Goal: Communication & Community: Answer question/provide support

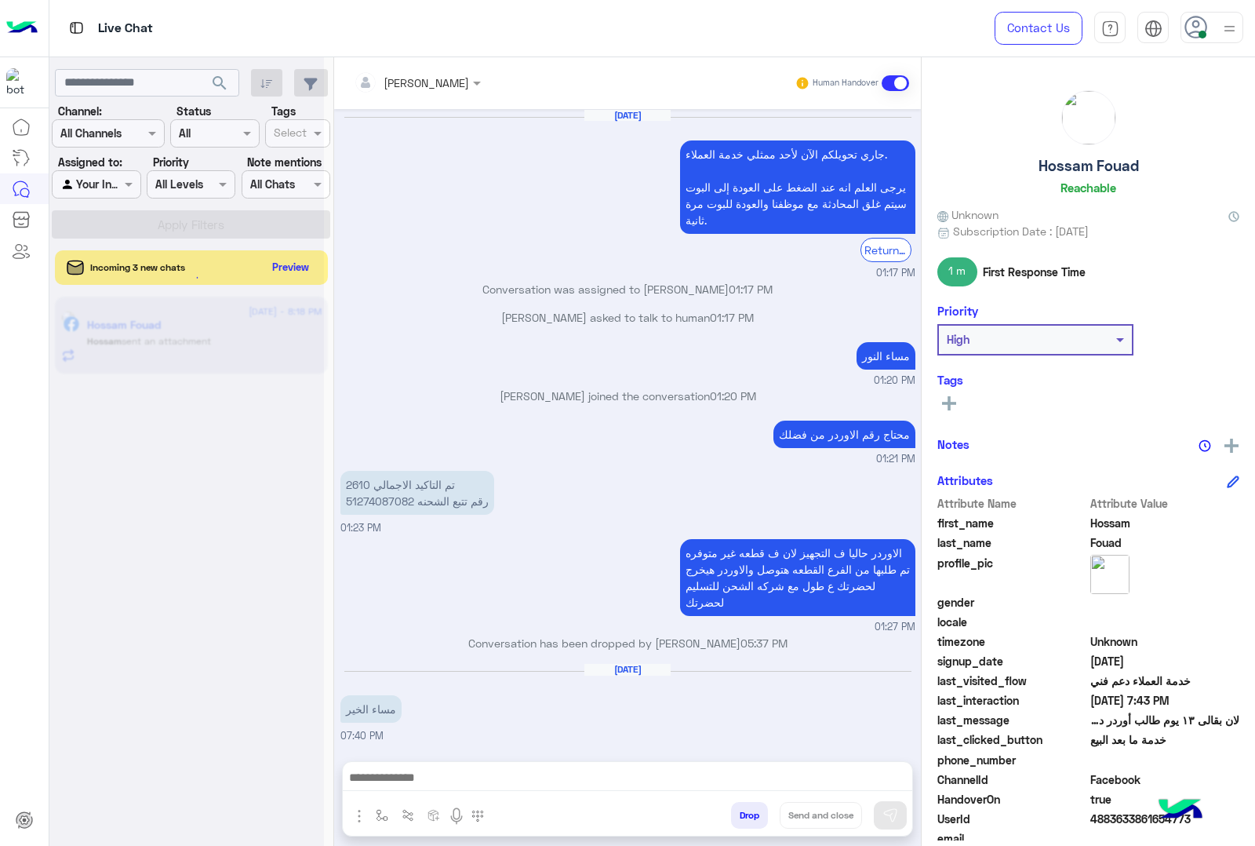
scroll to position [1745, 0]
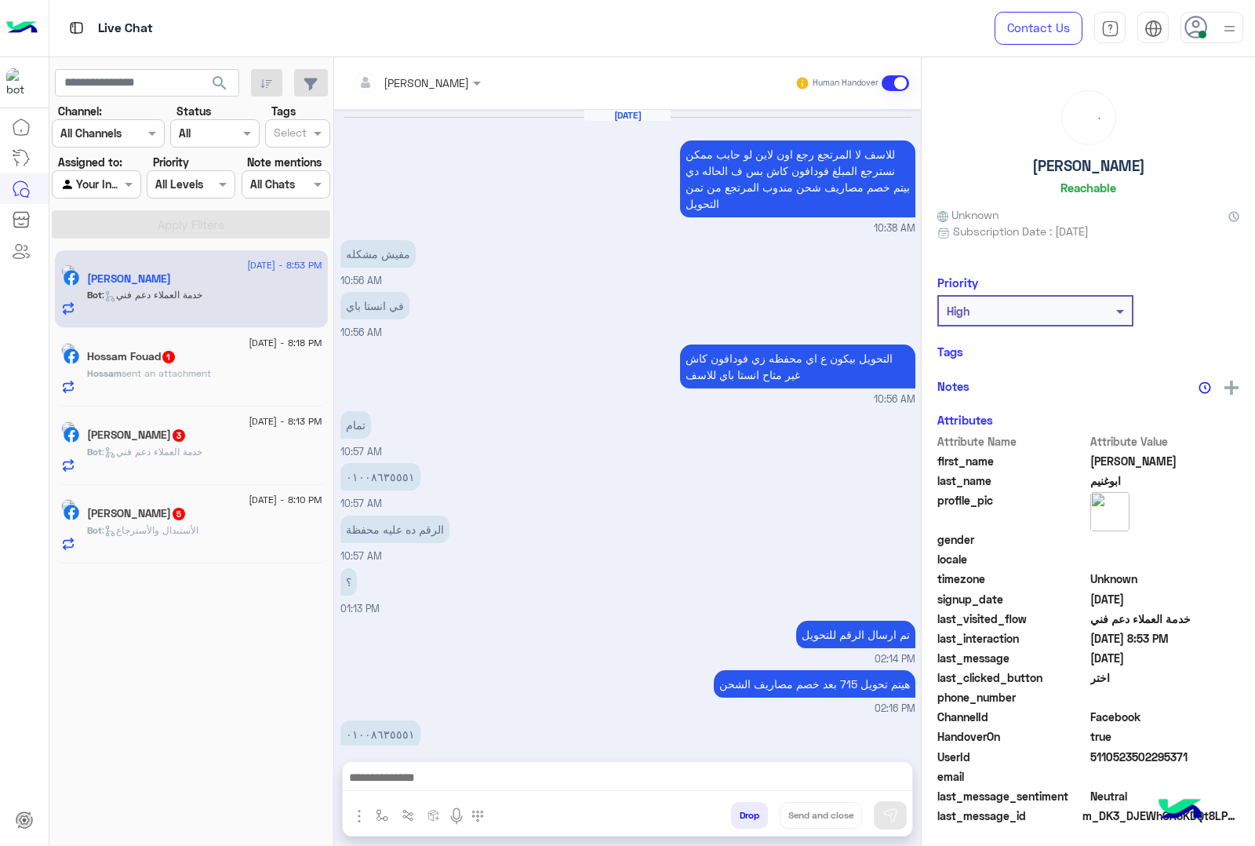
scroll to position [1433, 0]
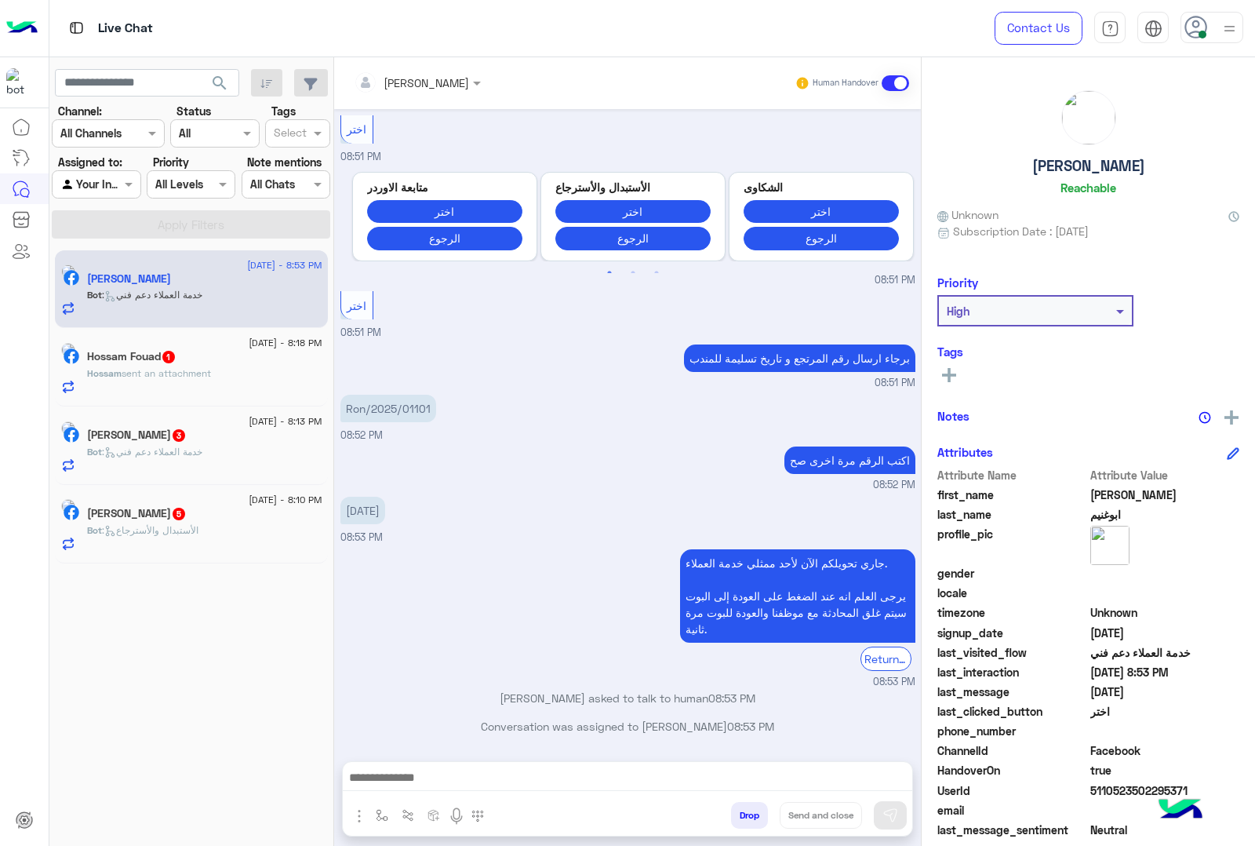
click at [206, 359] on div "Hossam Fouad 1" at bounding box center [204, 358] width 235 height 16
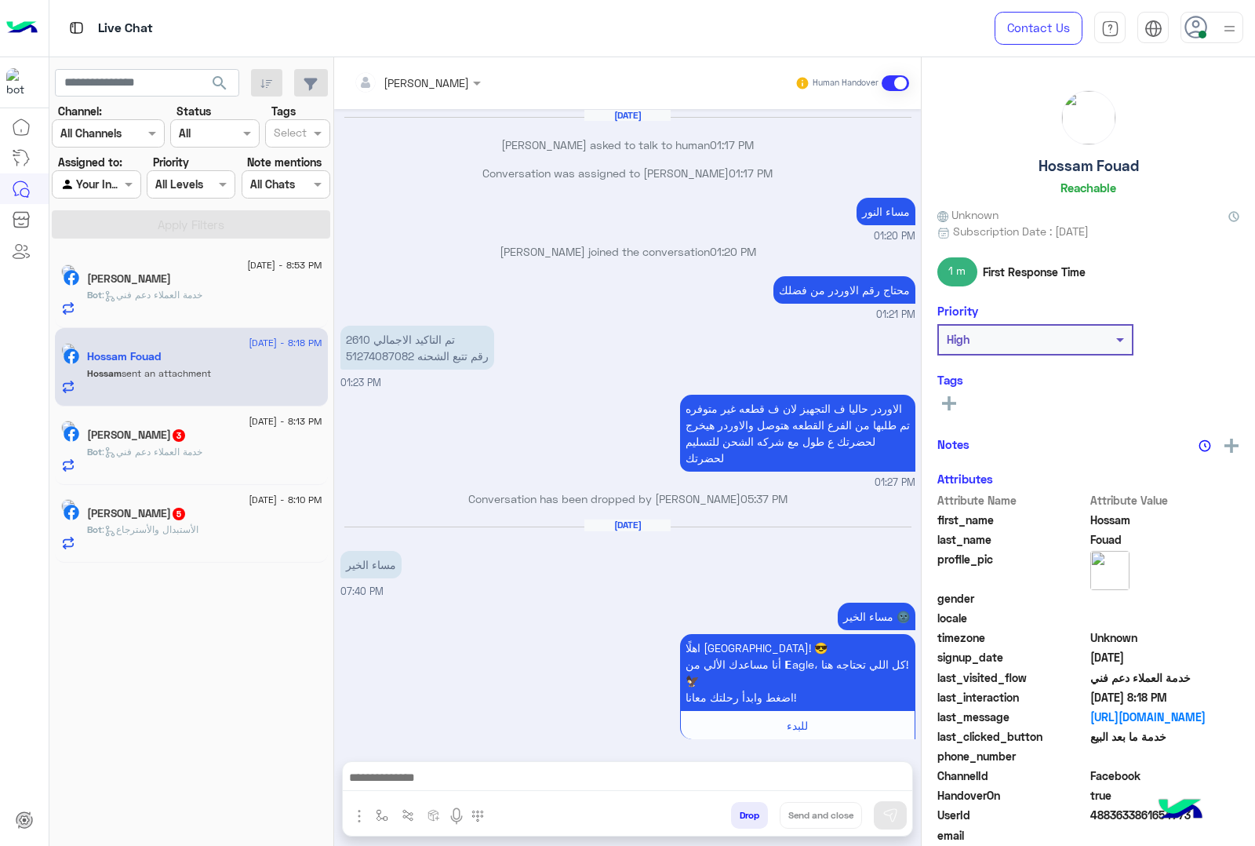
scroll to position [1601, 0]
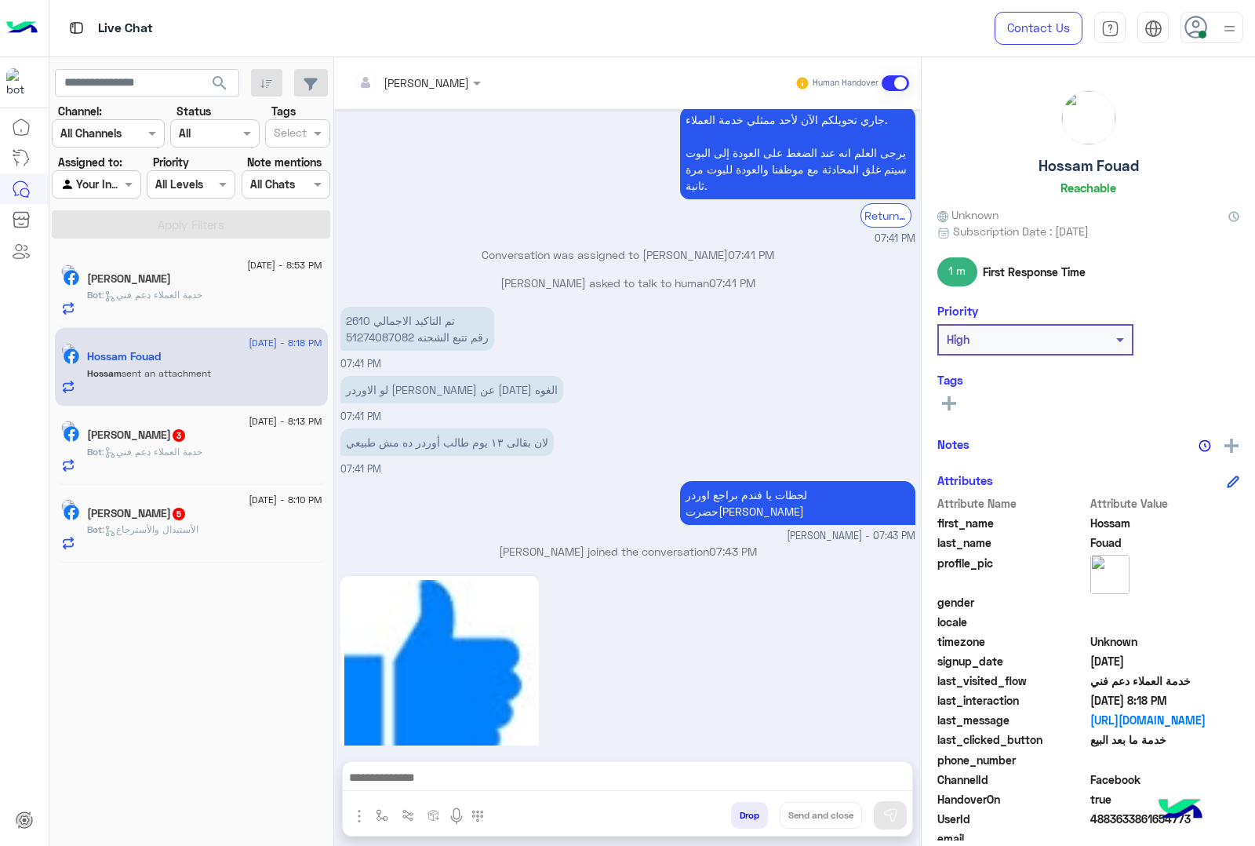
click at [151, 294] on span ": خدمة العملاء دعم فني" at bounding box center [152, 295] width 100 height 12
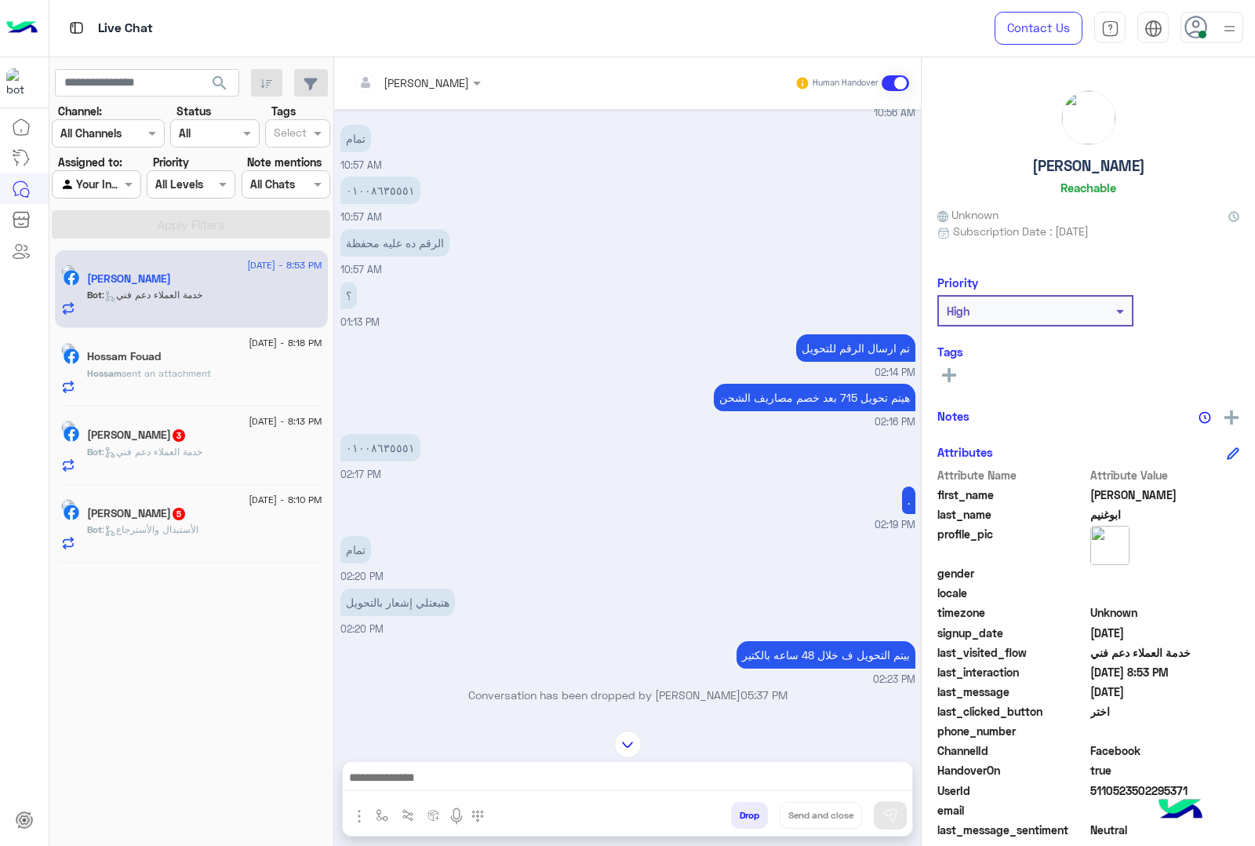
scroll to position [257, 0]
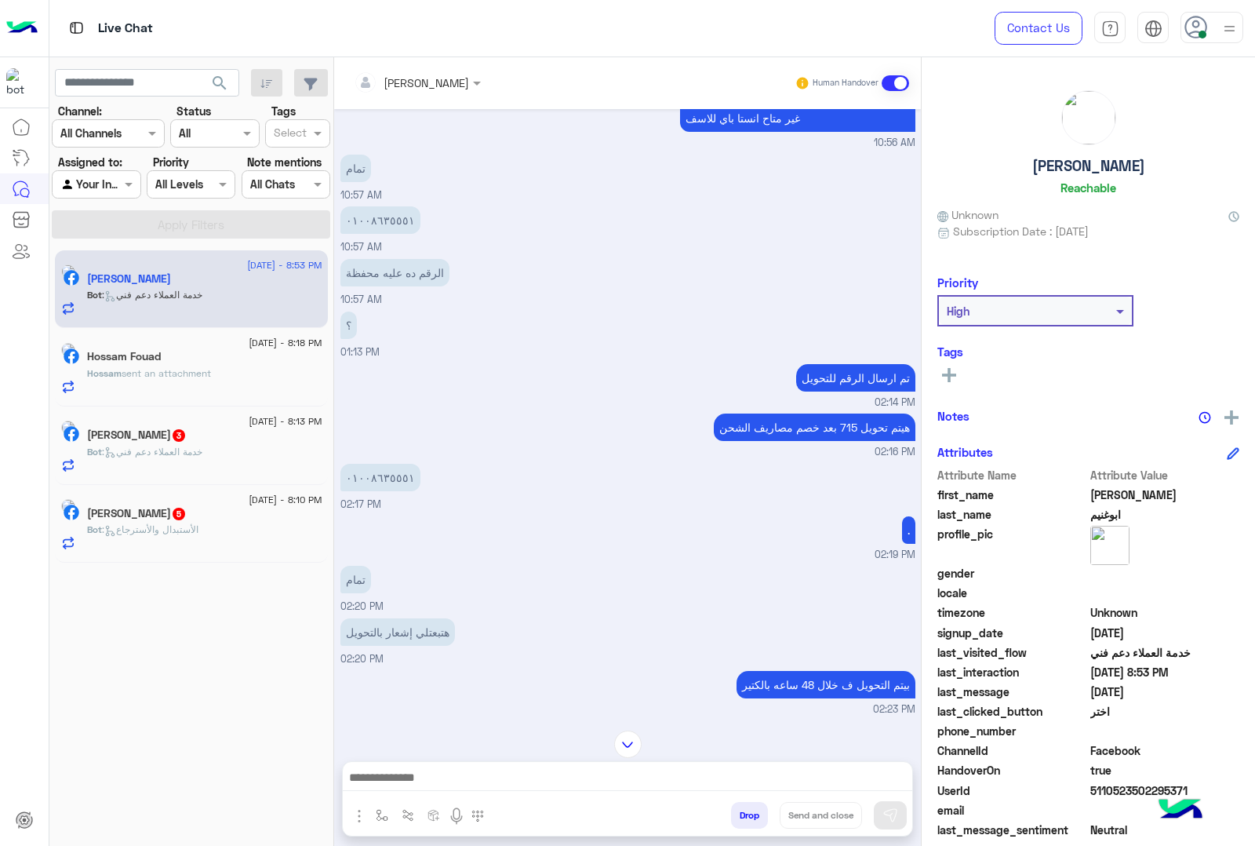
click at [386, 475] on p "٠١٠٠٨٦٣٥٥٥١" at bounding box center [380, 477] width 80 height 27
copy app-message "٠١٠٠٨٦٣٥٥٥١"
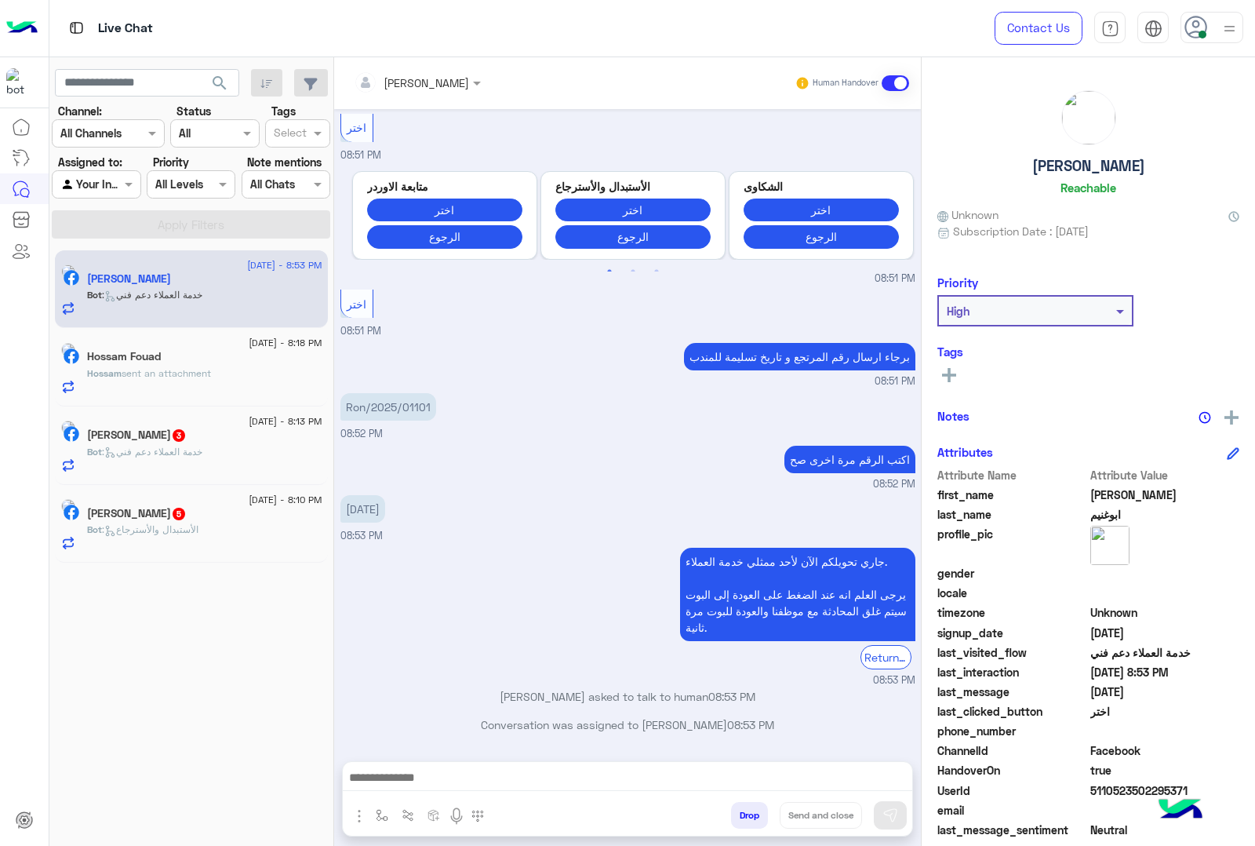
scroll to position [4217, 0]
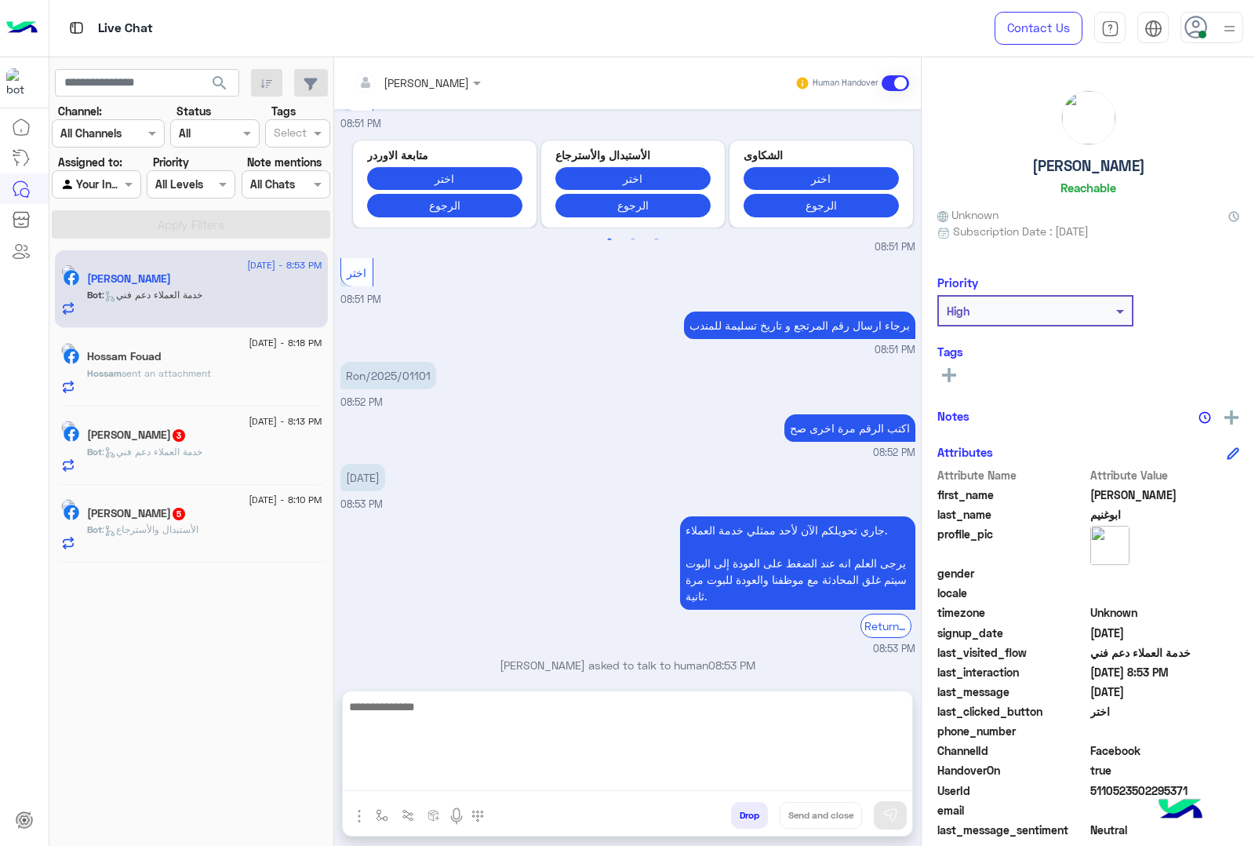
click at [555, 774] on textarea at bounding box center [628, 744] width 570 height 94
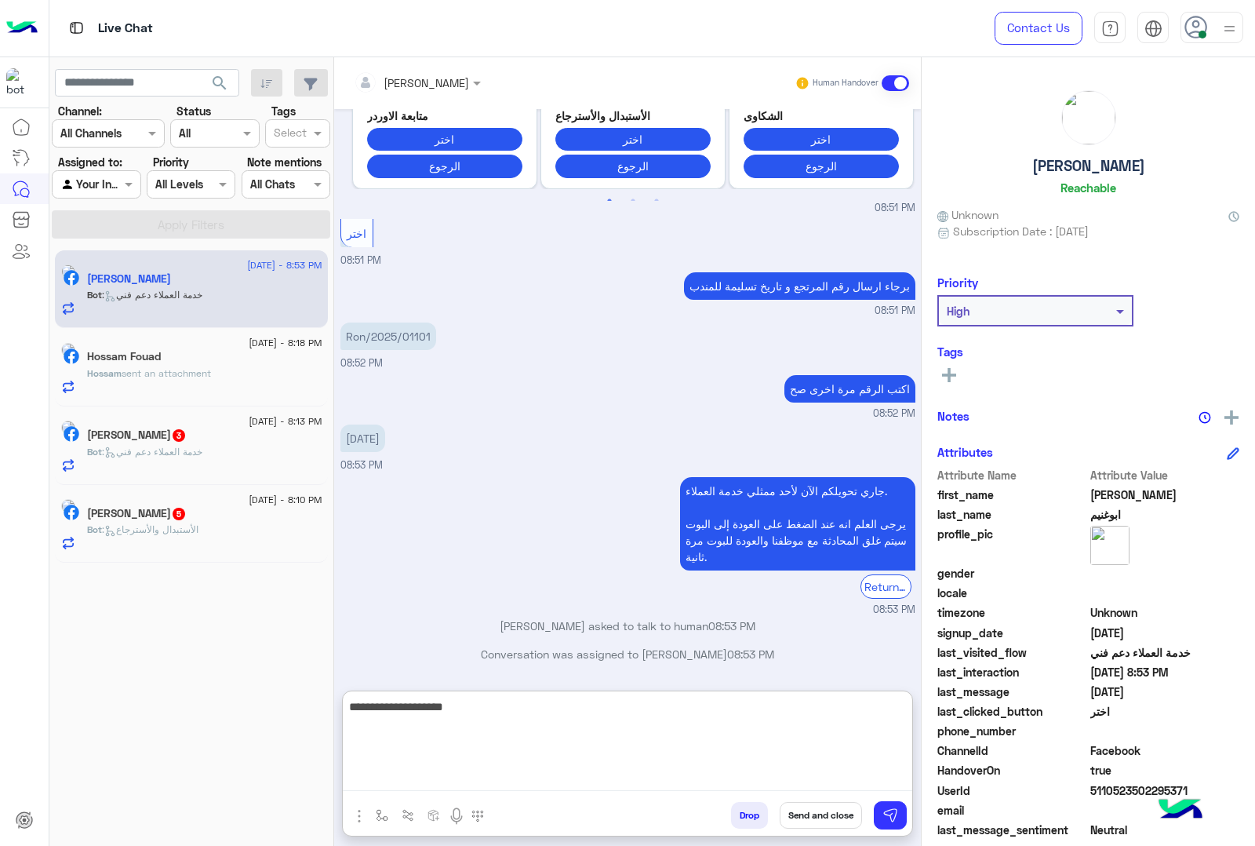
type textarea "**********"
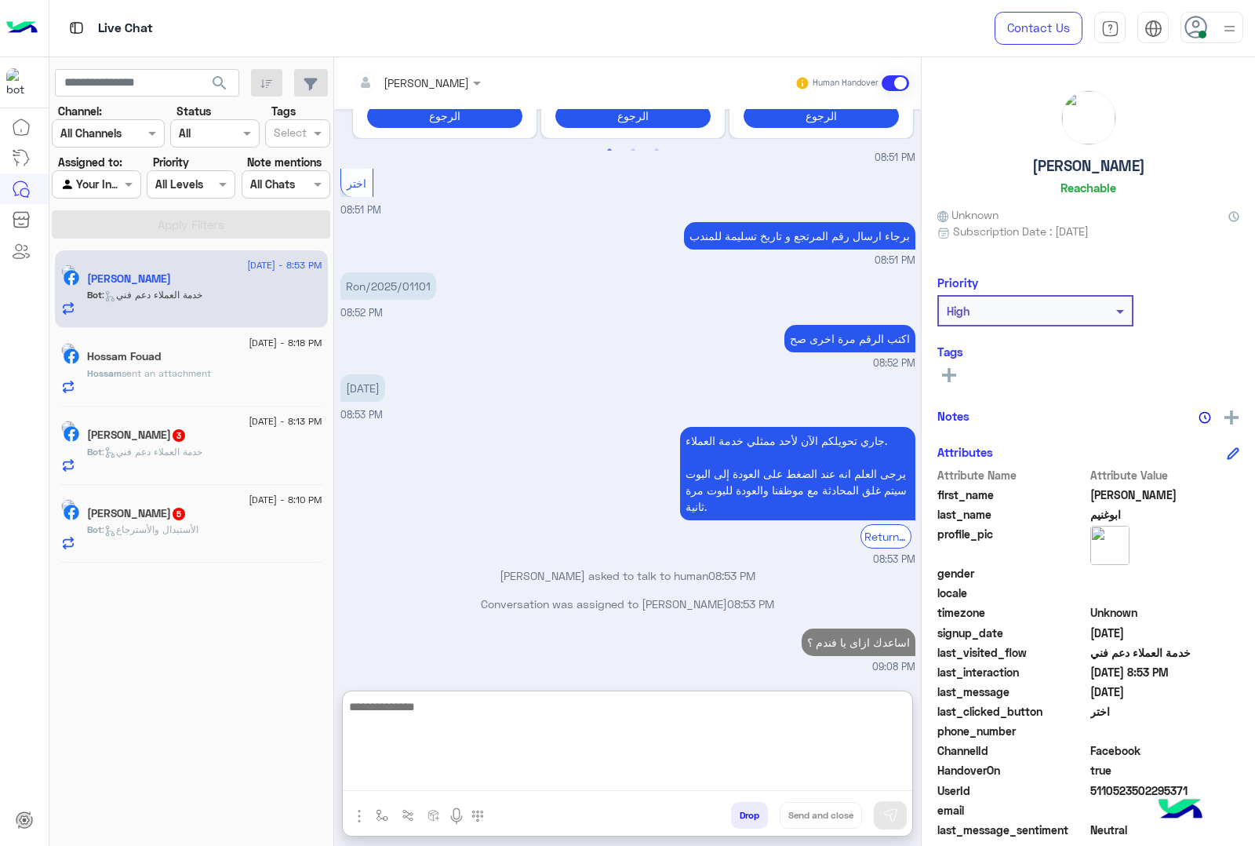
scroll to position [4366, 0]
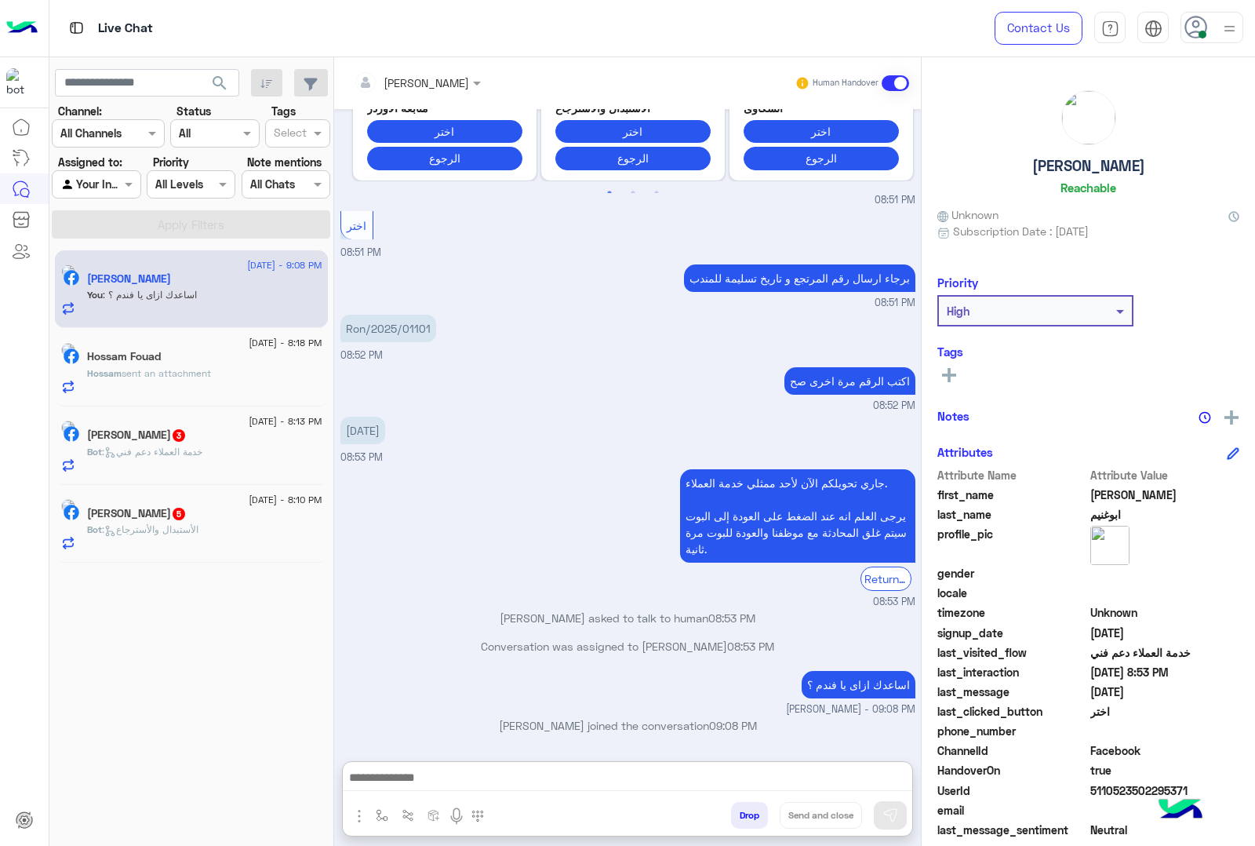
click at [205, 351] on div "Hossam Fouad" at bounding box center [204, 358] width 235 height 16
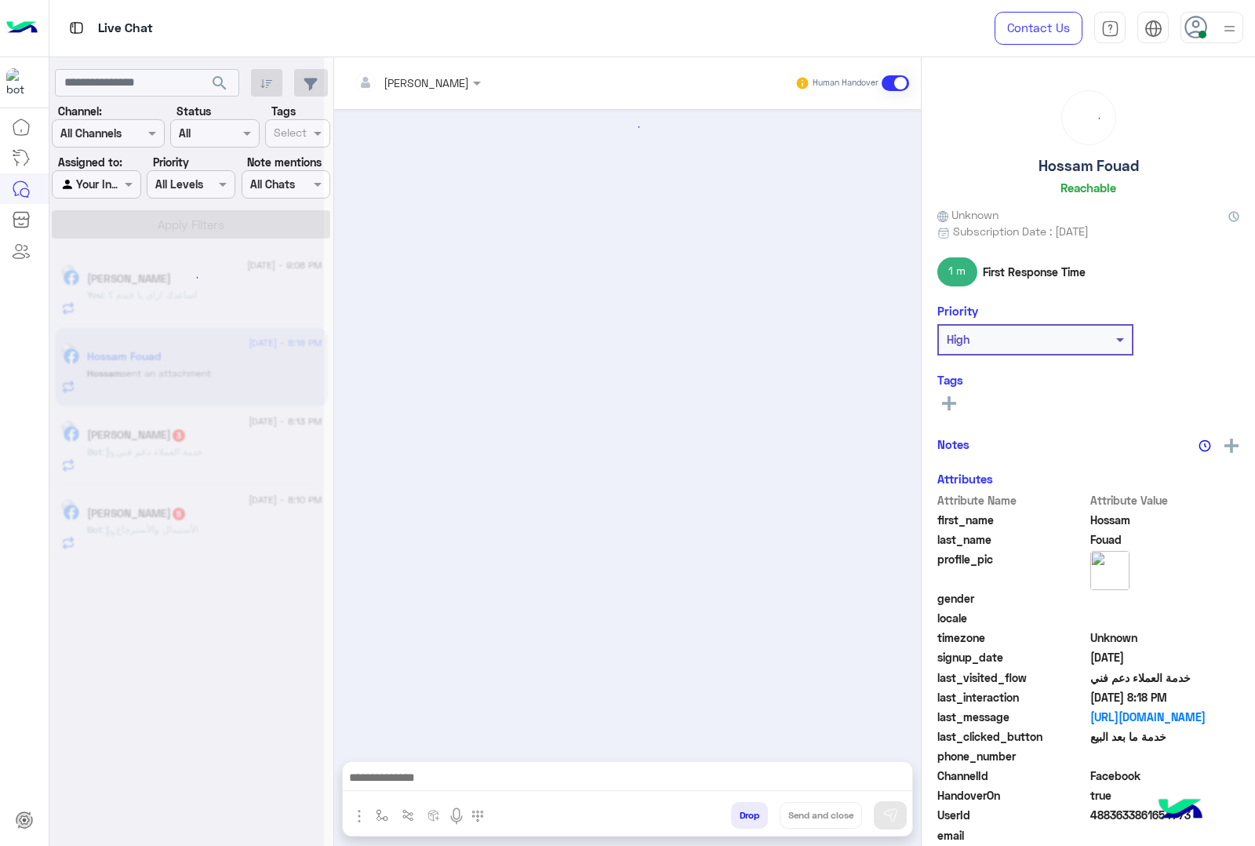
scroll to position [1601, 0]
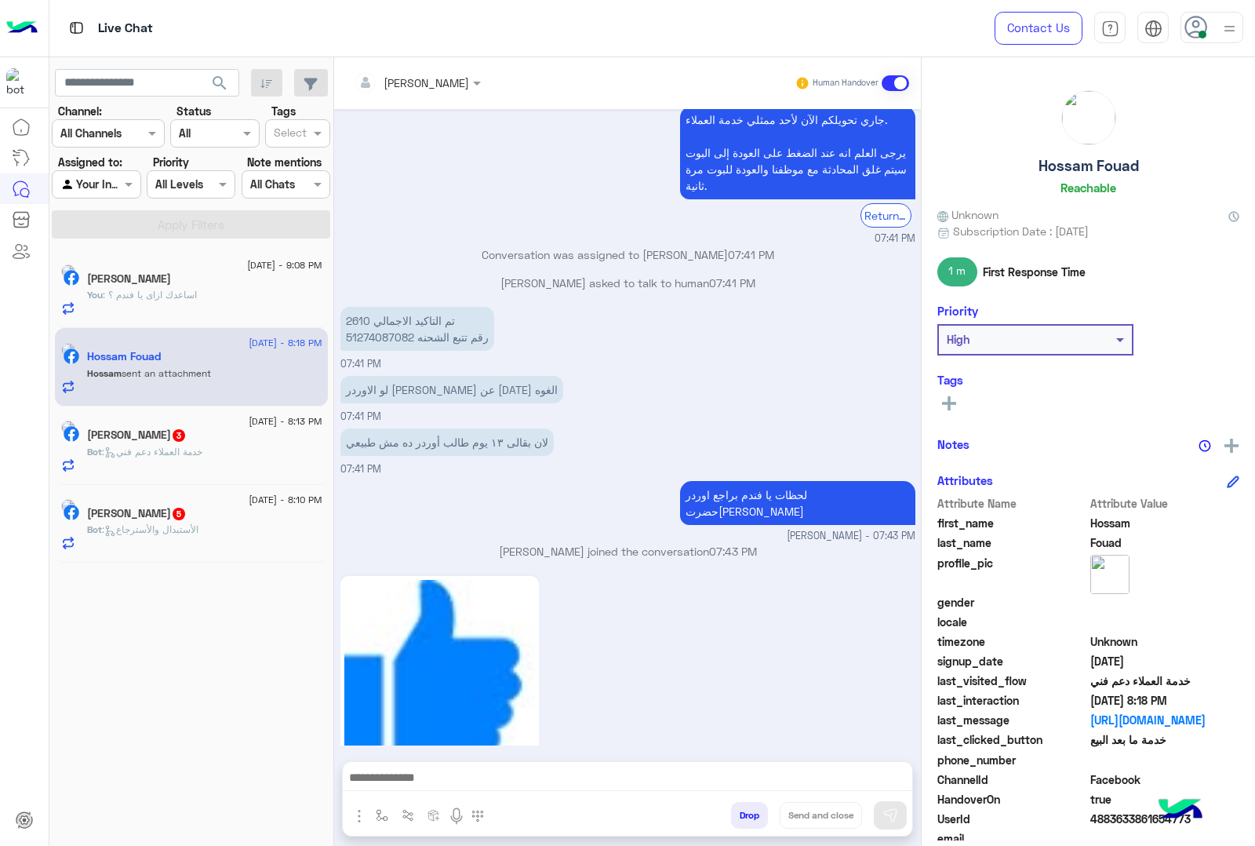
click at [177, 439] on span "3" at bounding box center [179, 434] width 16 height 13
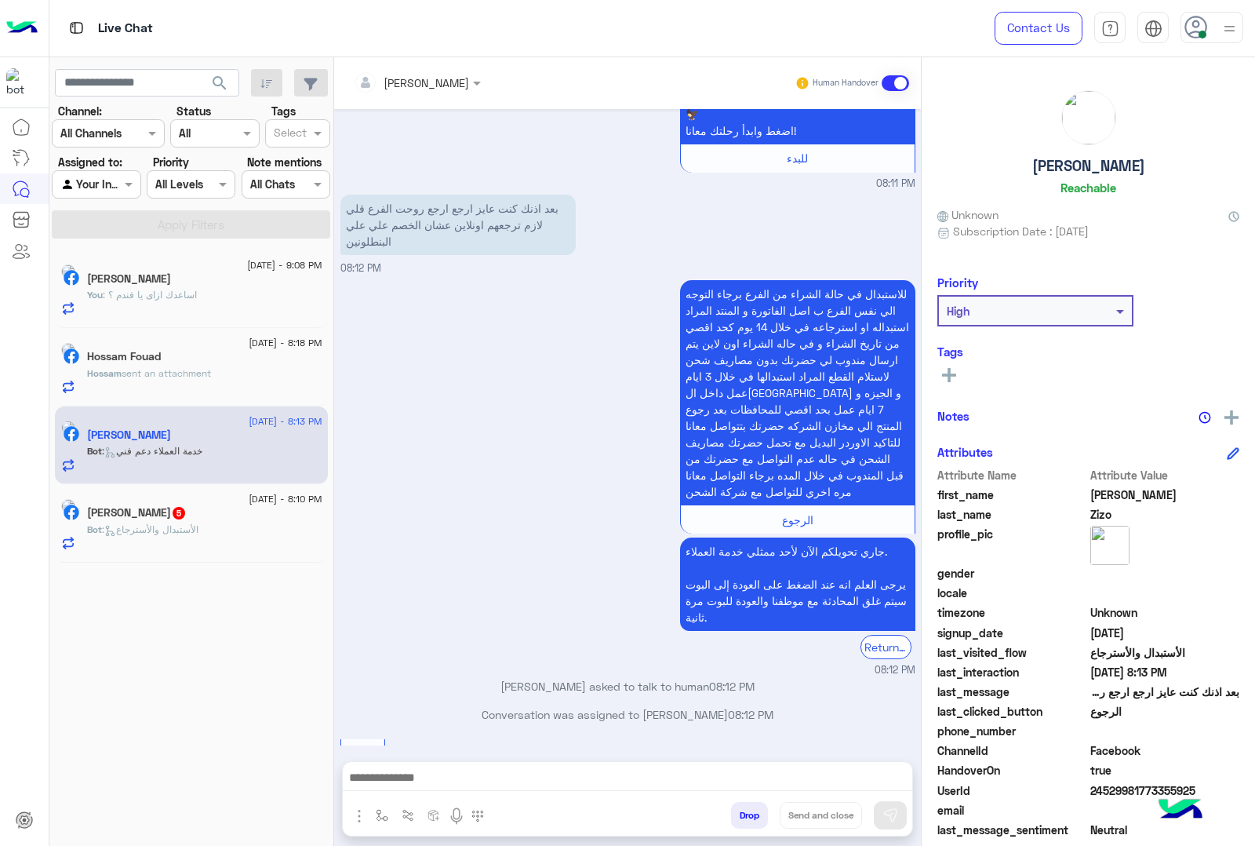
scroll to position [268, 0]
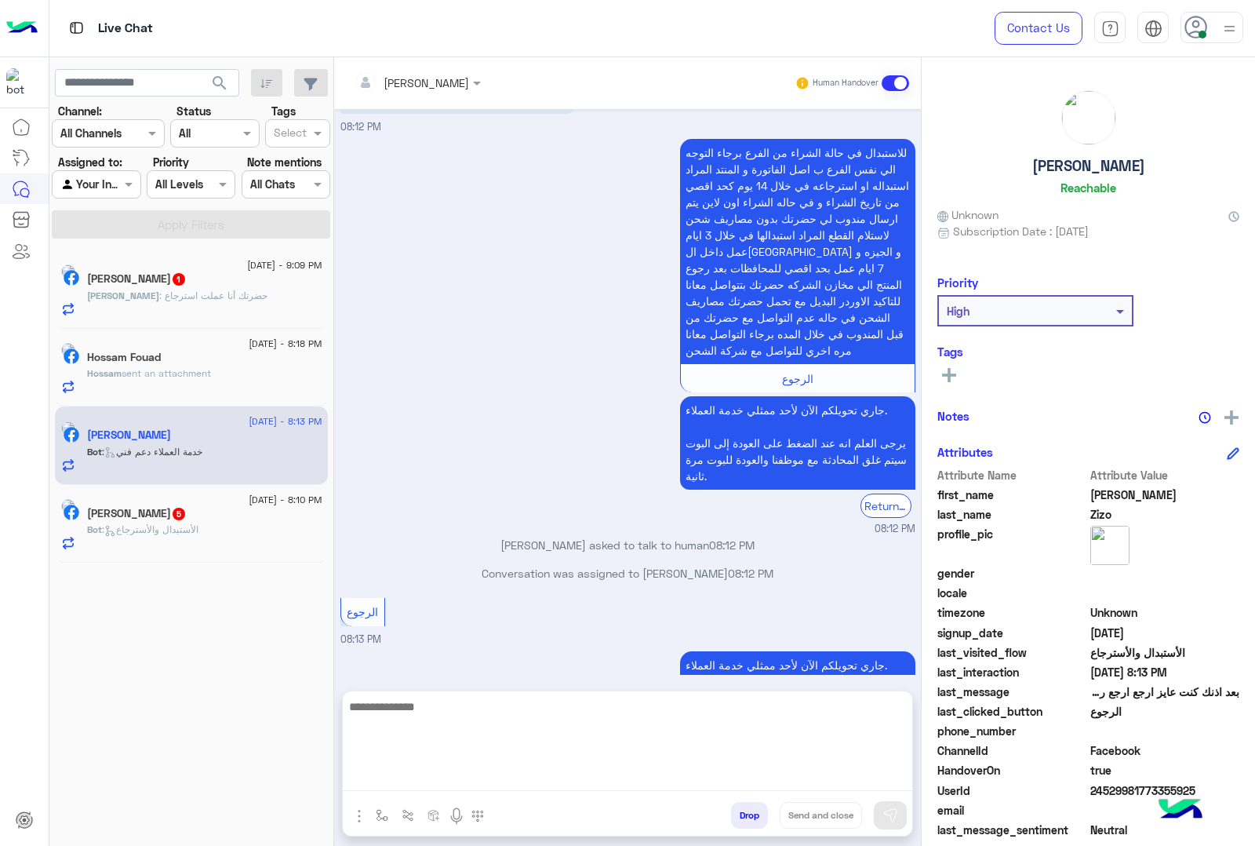
click at [558, 781] on textarea at bounding box center [628, 744] width 570 height 94
type textarea "**********"
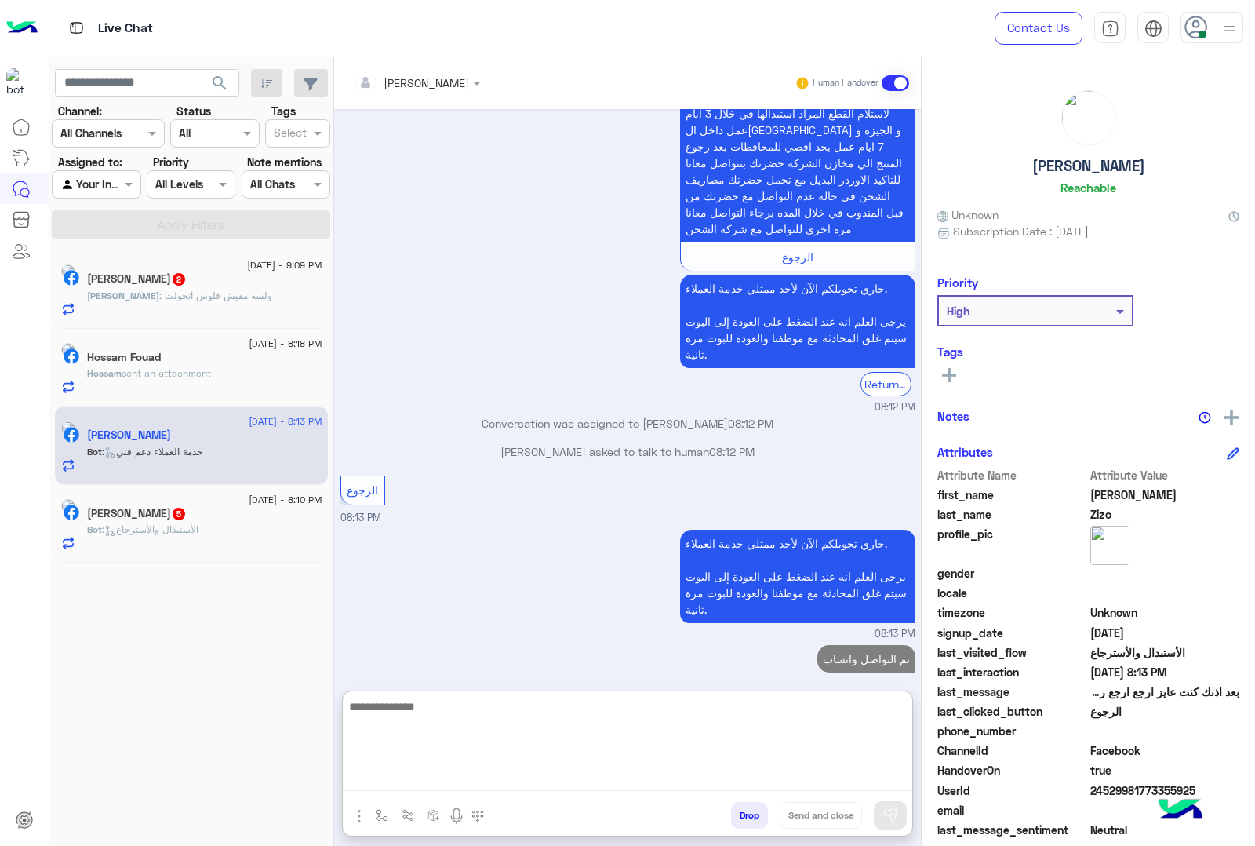
scroll to position [417, 0]
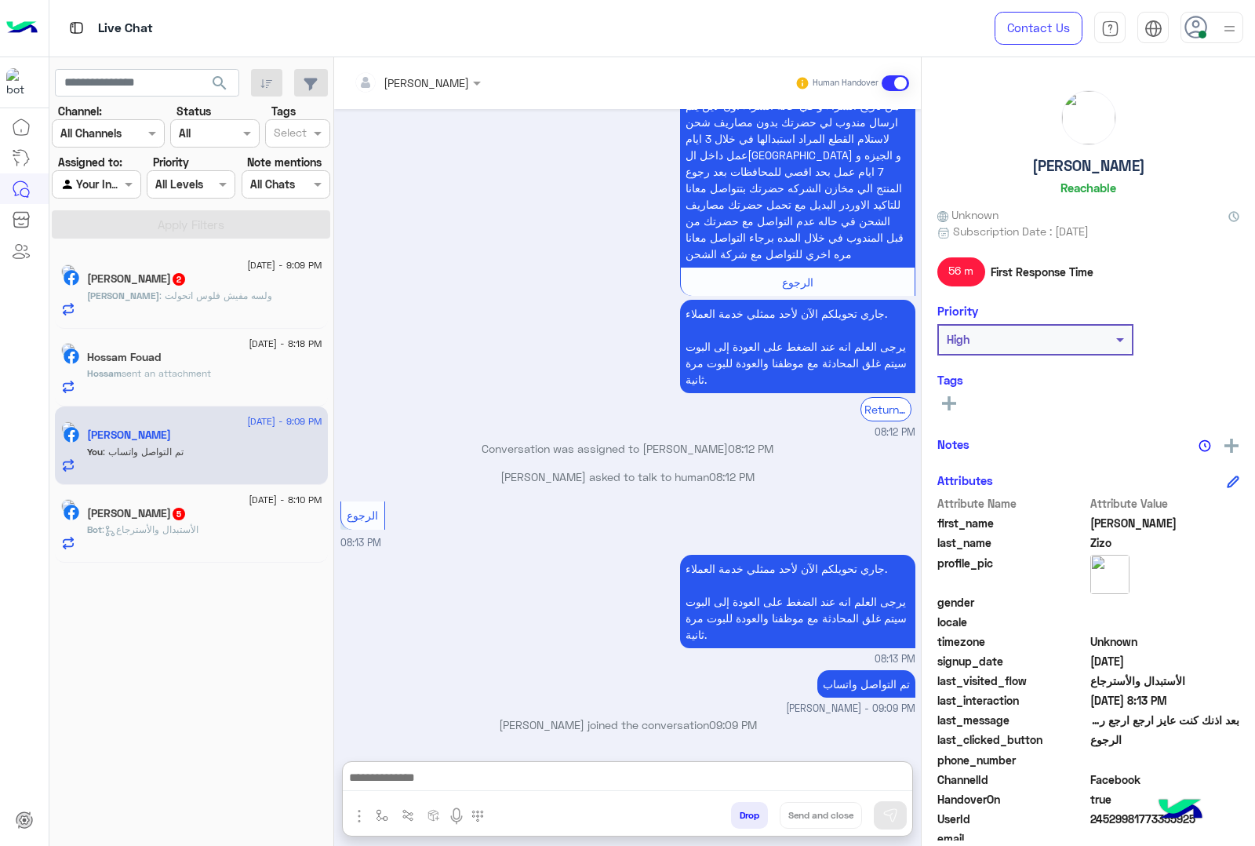
click at [741, 817] on button "Drop" at bounding box center [749, 815] width 37 height 27
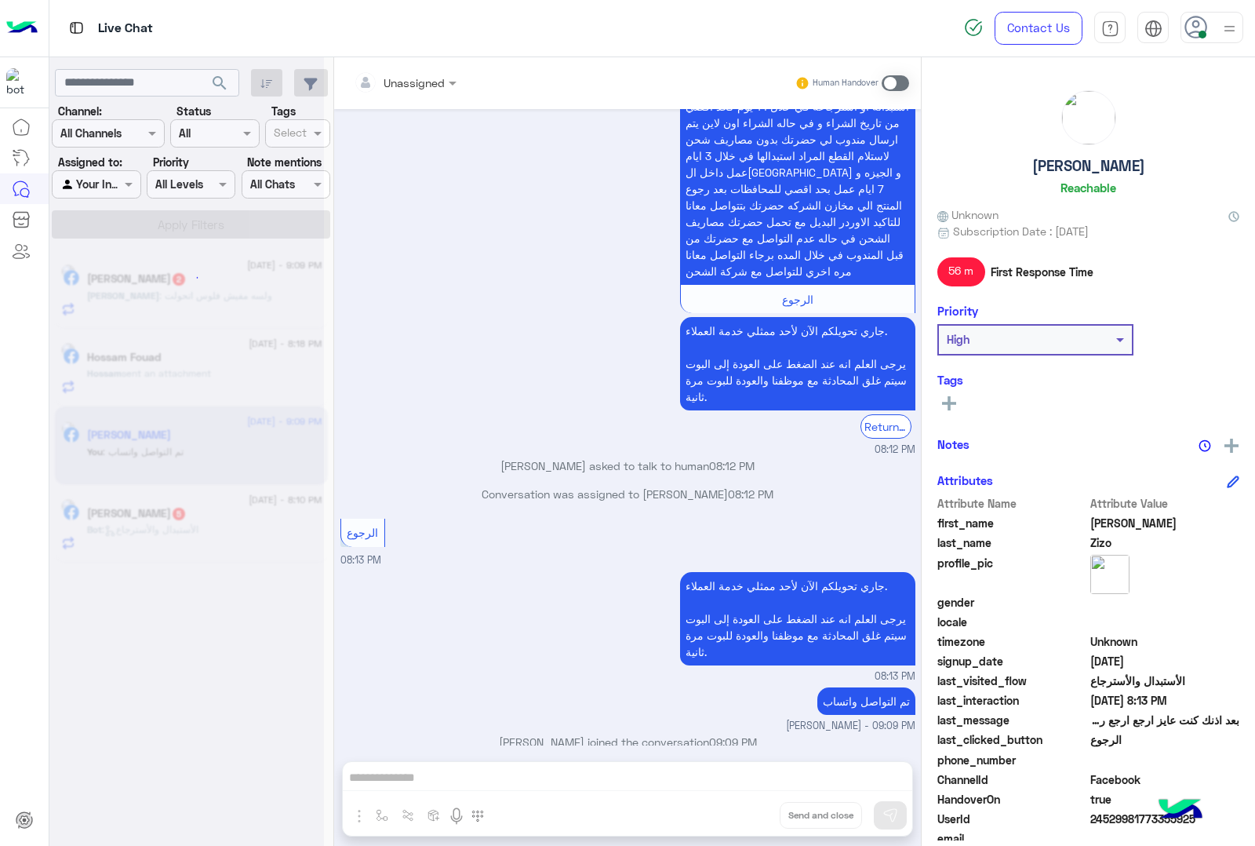
scroll to position [375, 0]
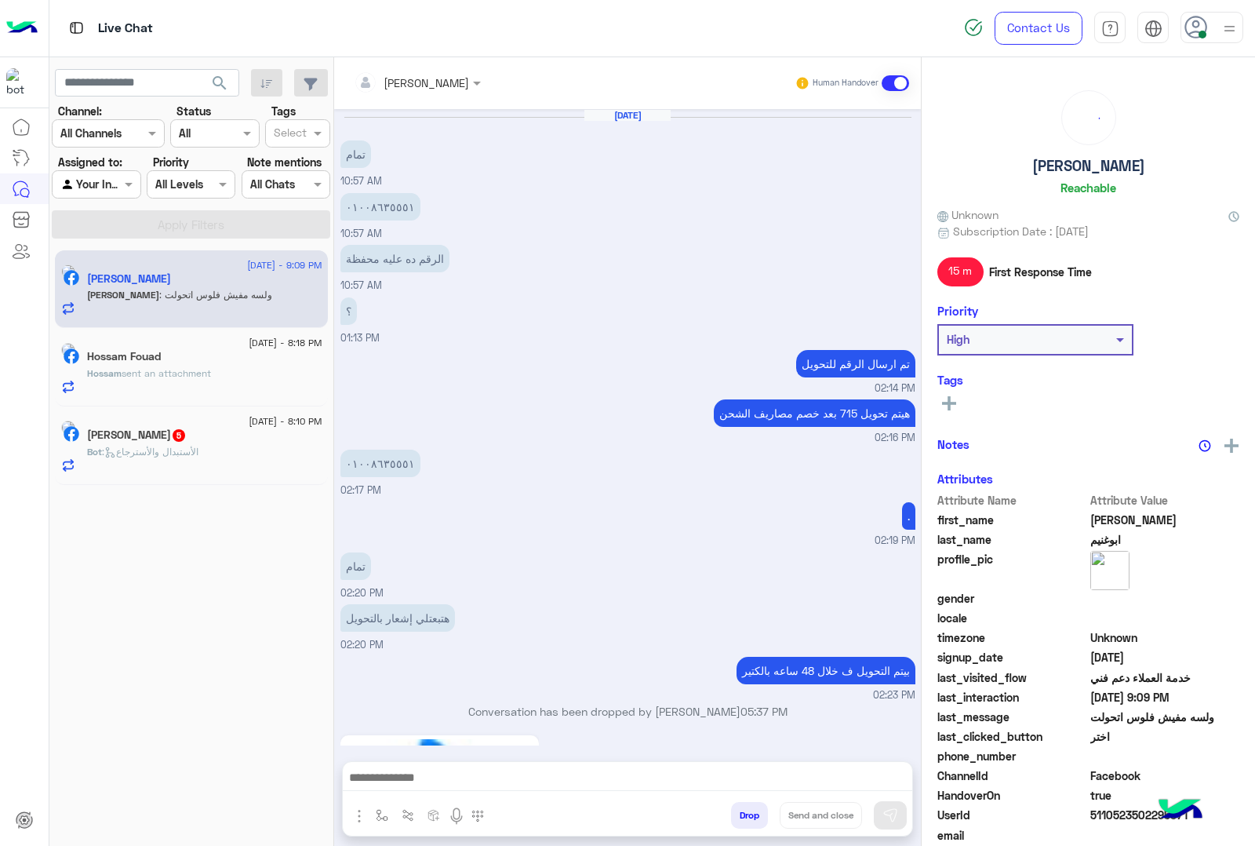
scroll to position [1346, 0]
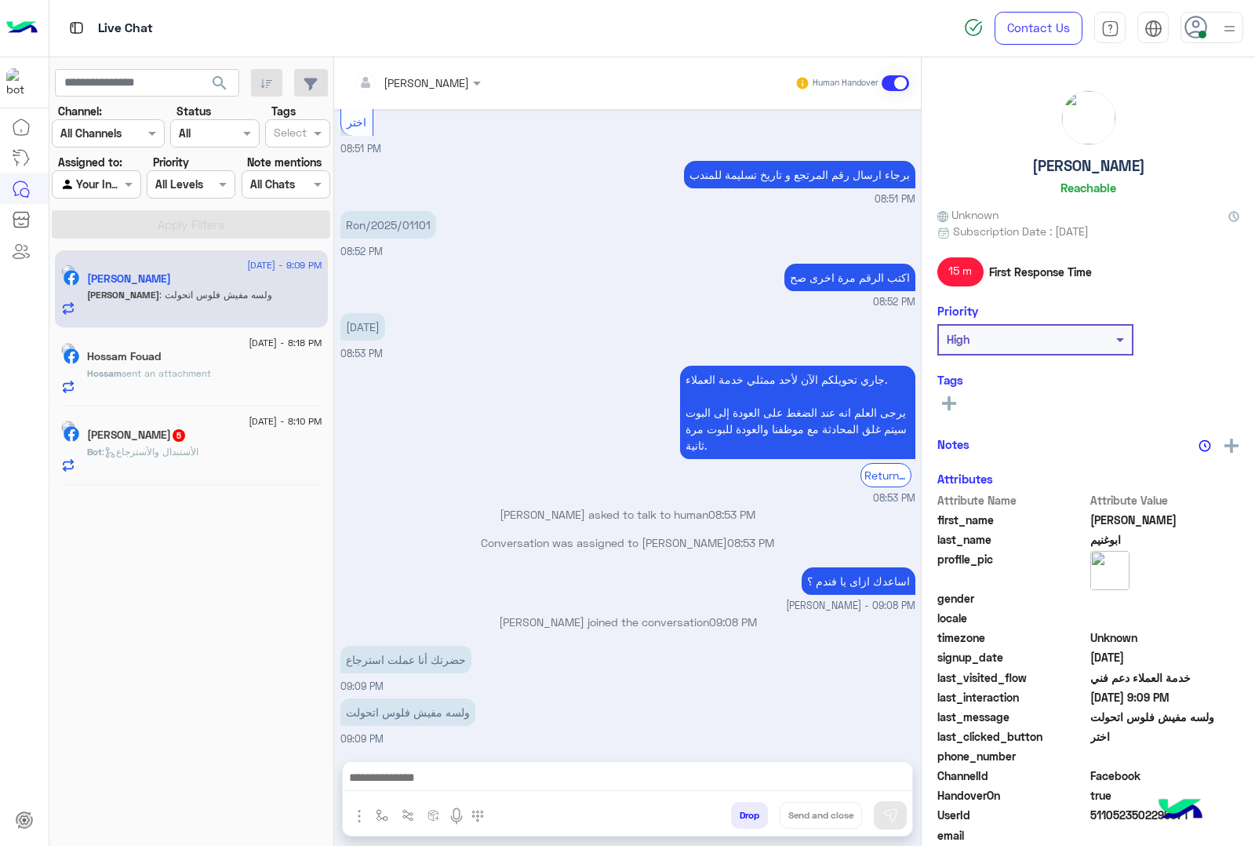
click at [235, 304] on div "[PERSON_NAME] : ولسه مفيش فلوس اتحولت" at bounding box center [204, 301] width 235 height 27
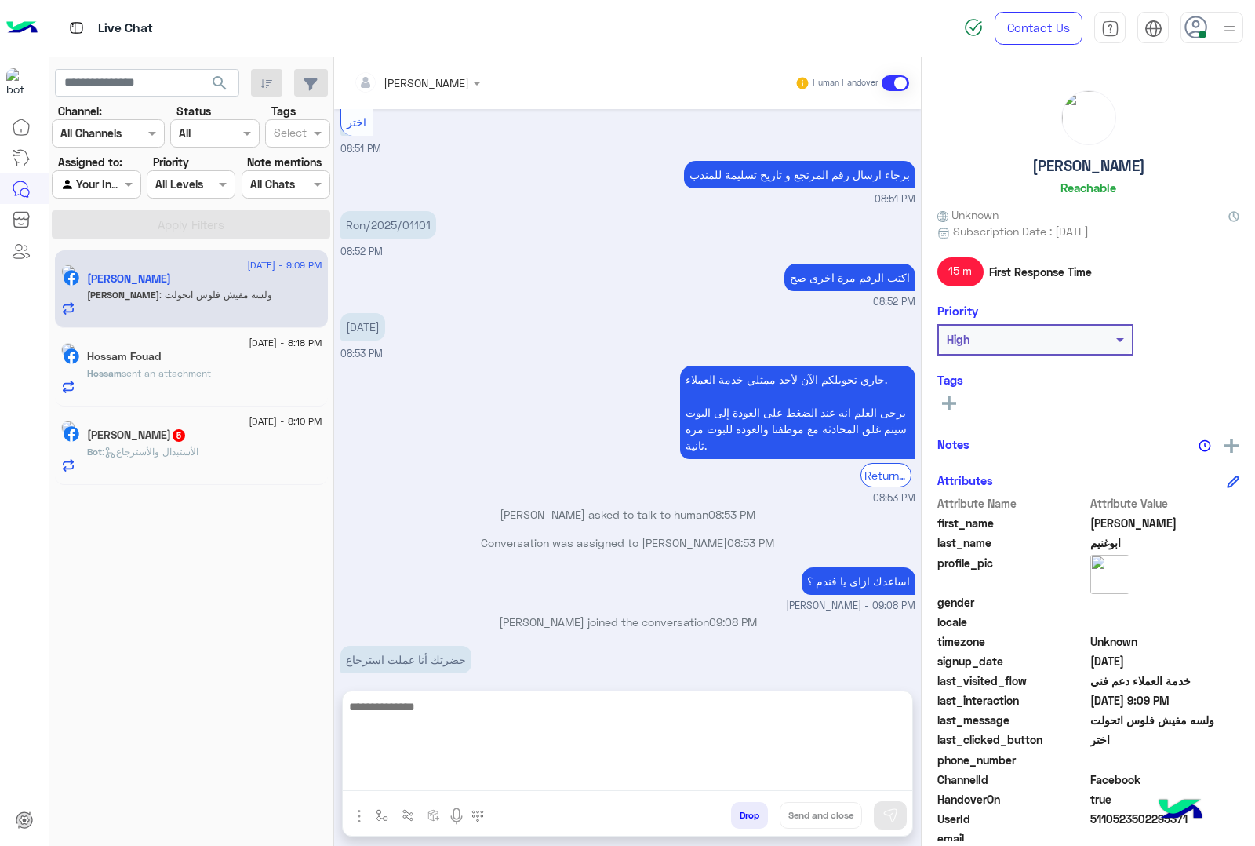
click at [488, 769] on textarea at bounding box center [628, 744] width 570 height 94
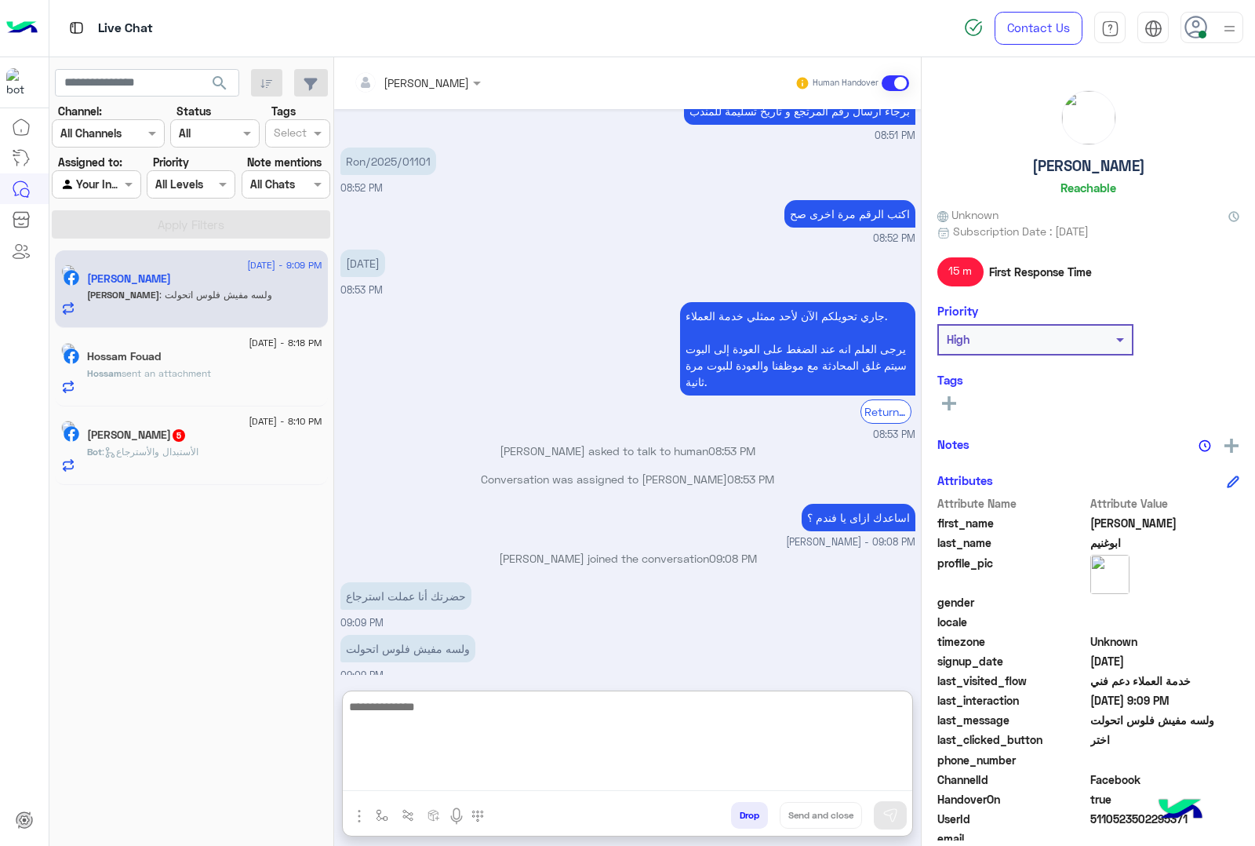
scroll to position [1417, 0]
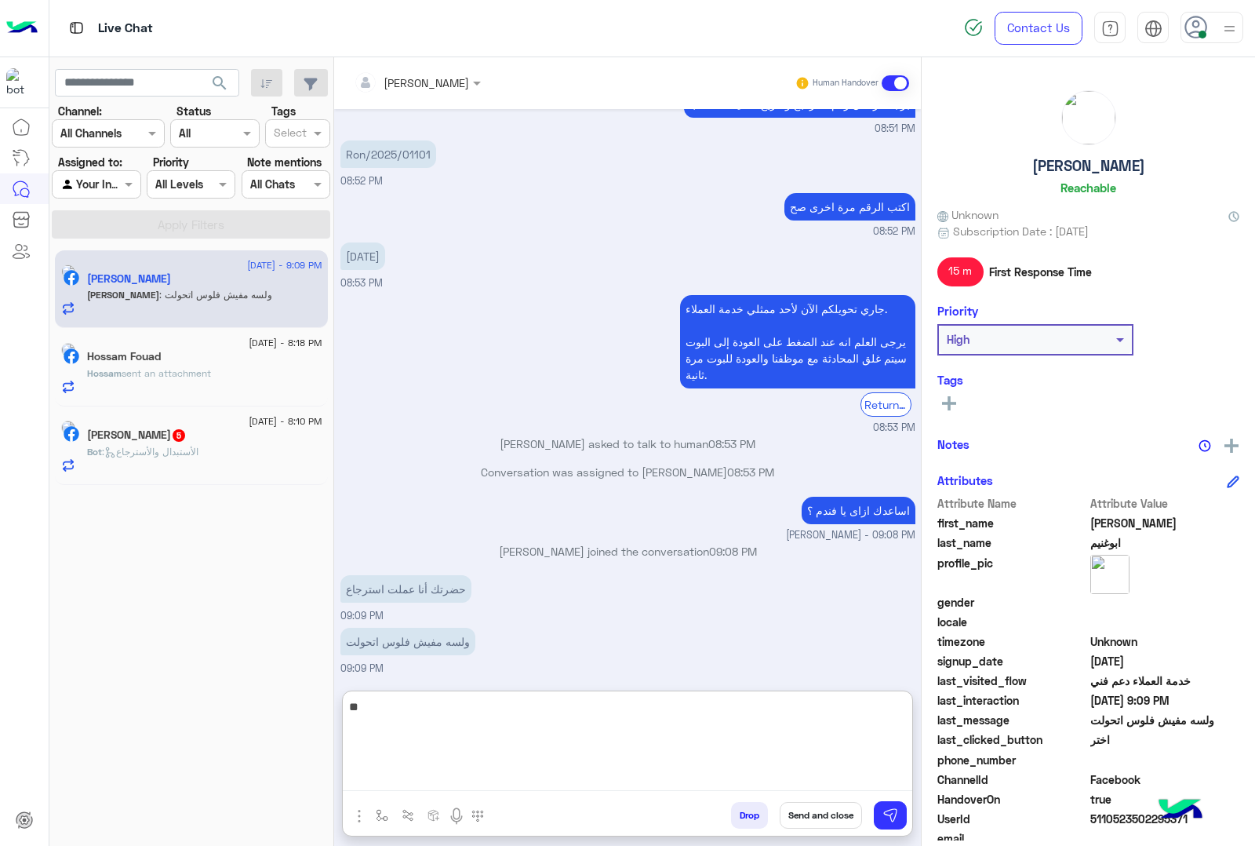
type textarea "*"
type textarea "**********"
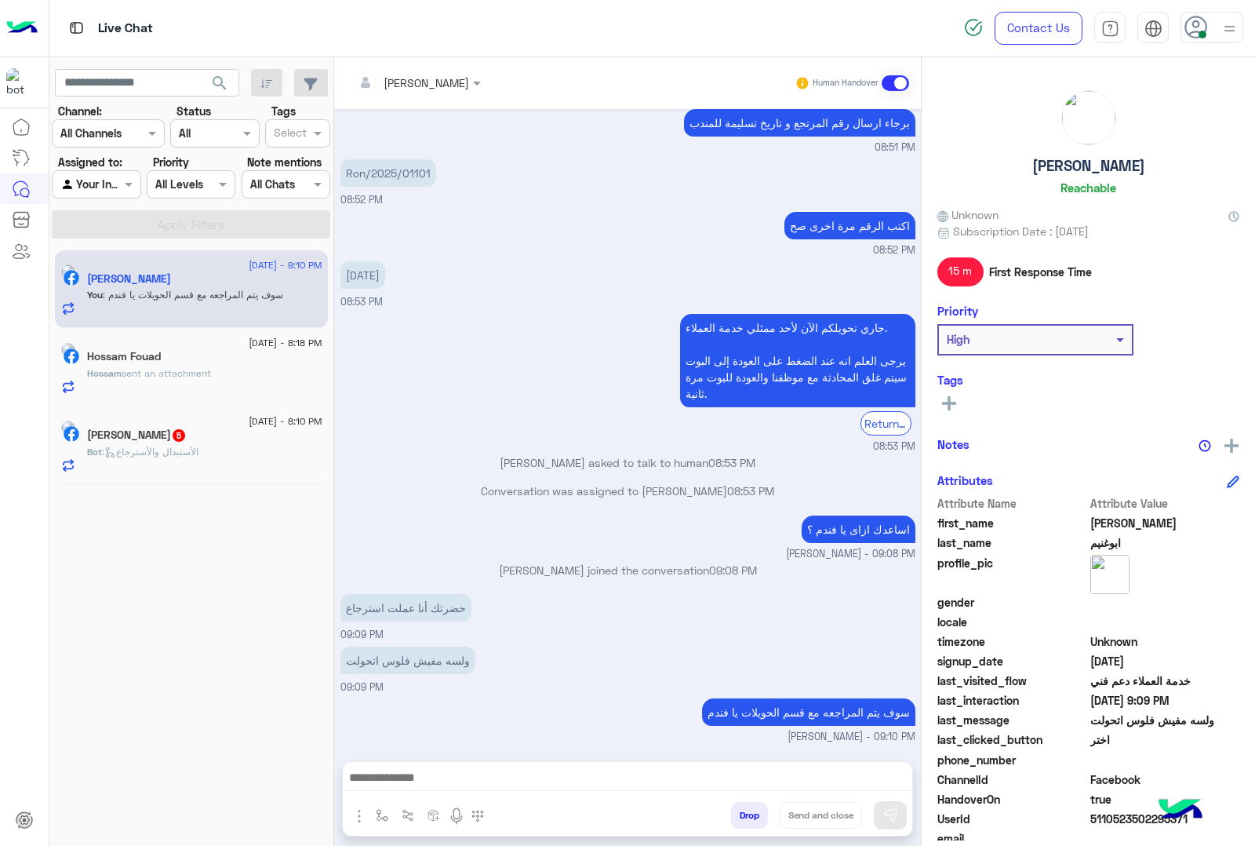
click at [161, 453] on span ": الأستبدال والأسترجاع" at bounding box center [150, 452] width 96 height 12
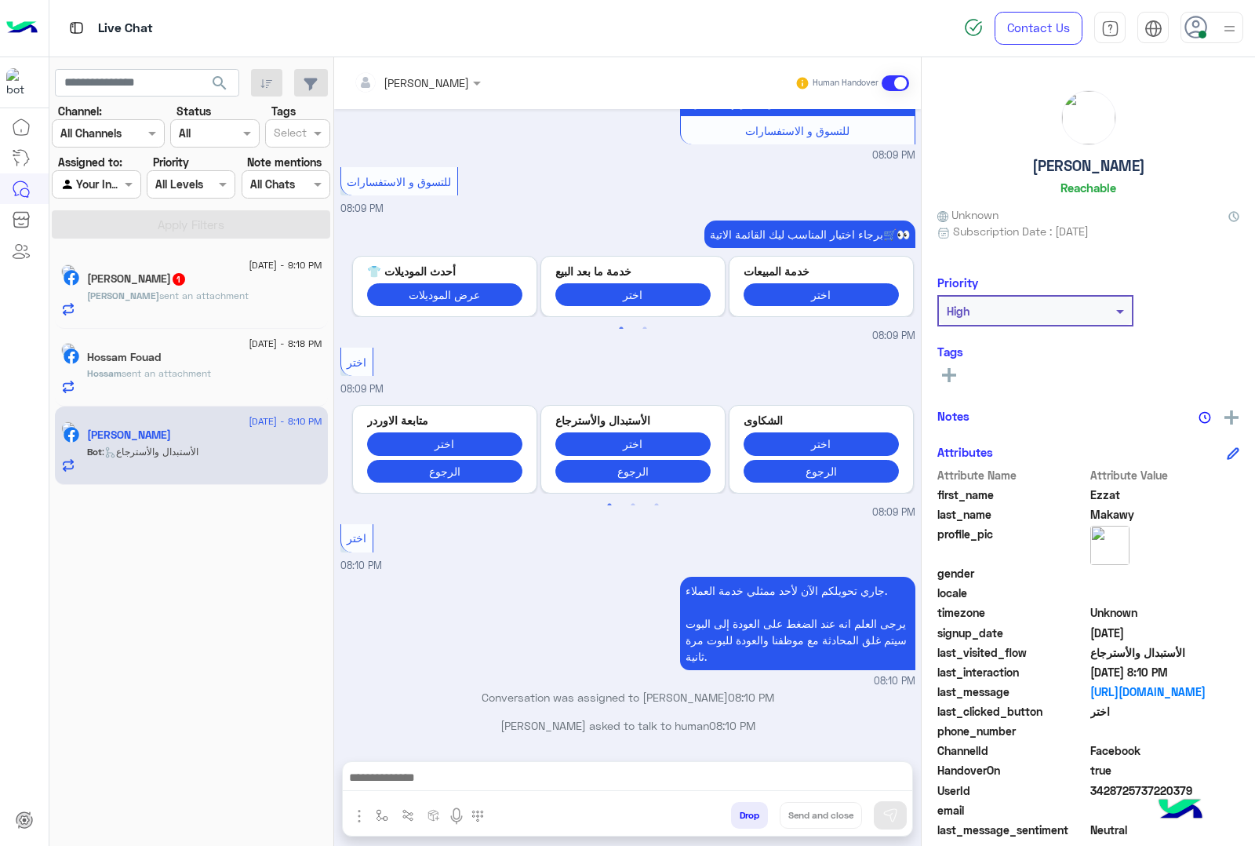
scroll to position [1871, 0]
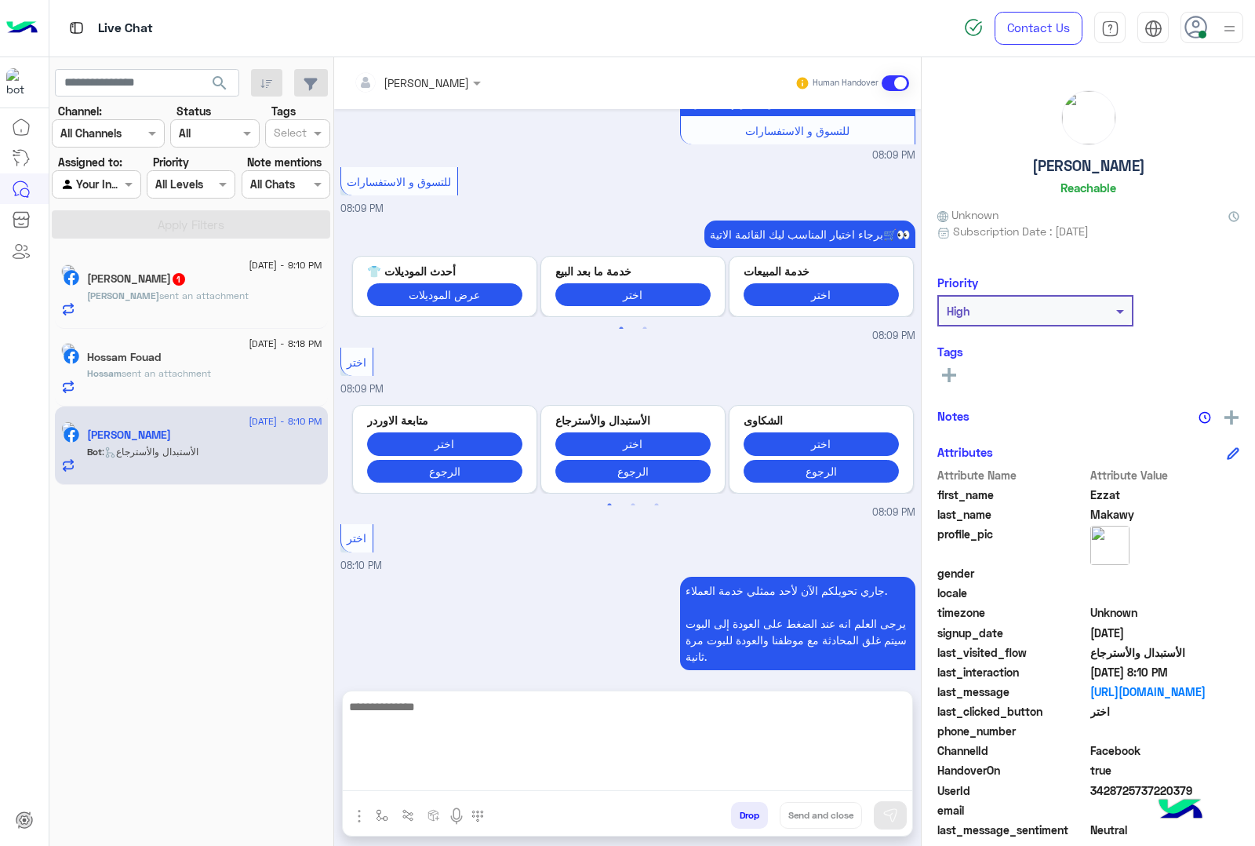
click at [515, 773] on textarea at bounding box center [628, 744] width 570 height 94
type textarea "**********"
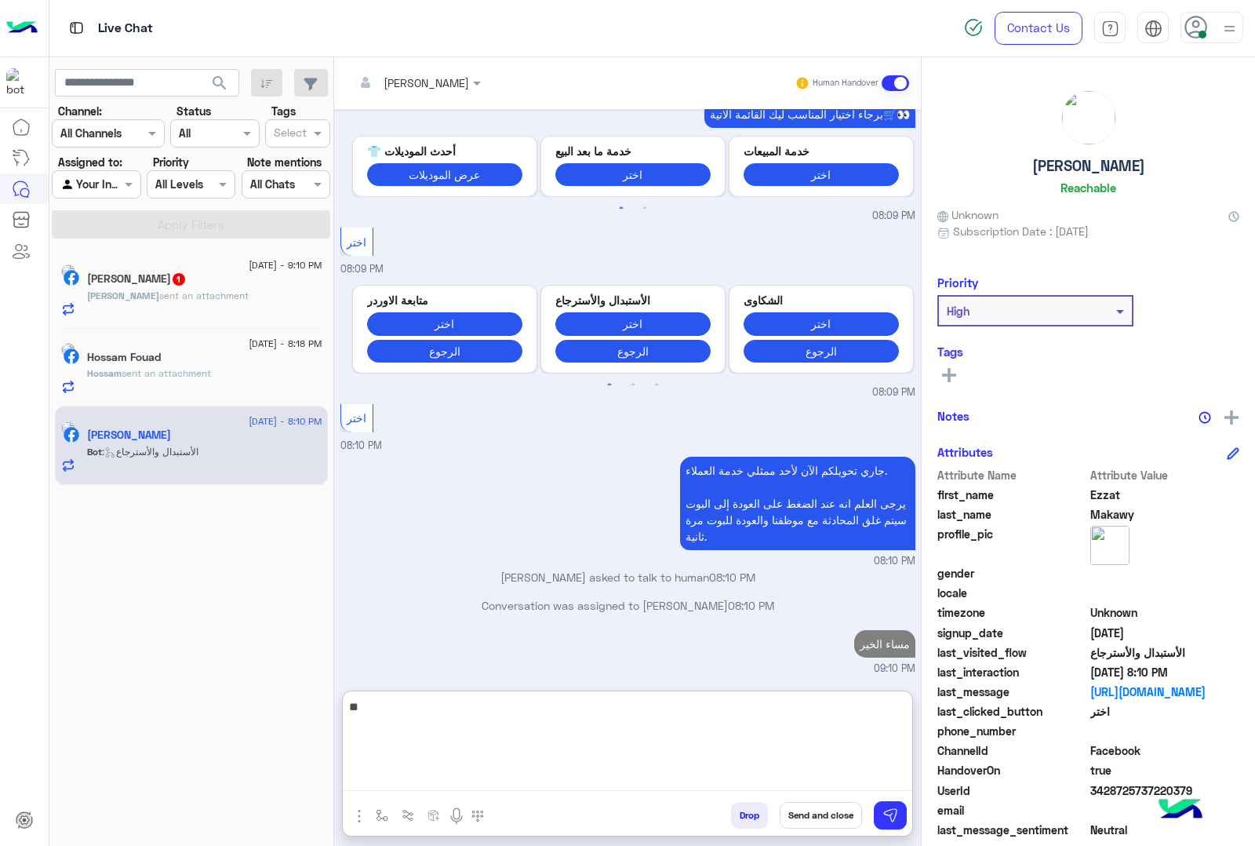
type textarea "*"
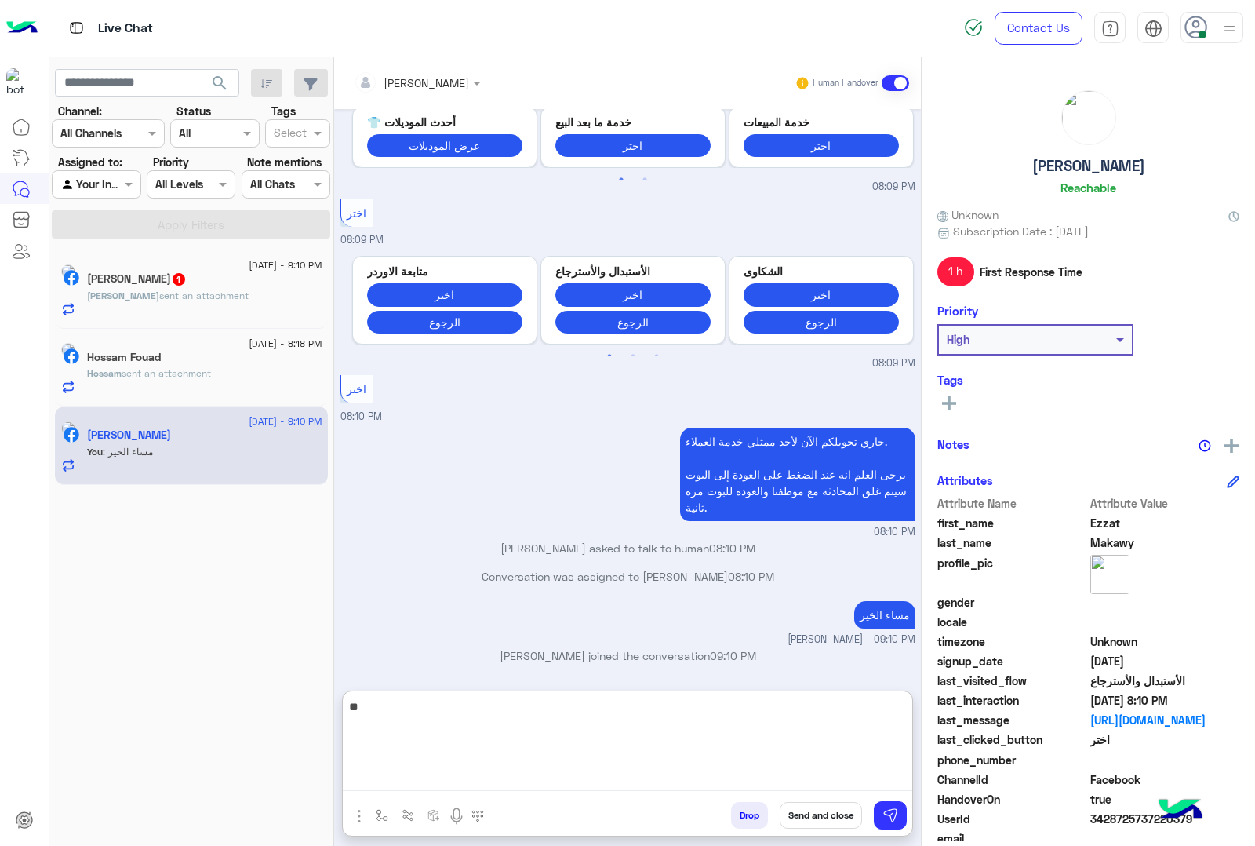
type textarea "*"
type textarea "**********"
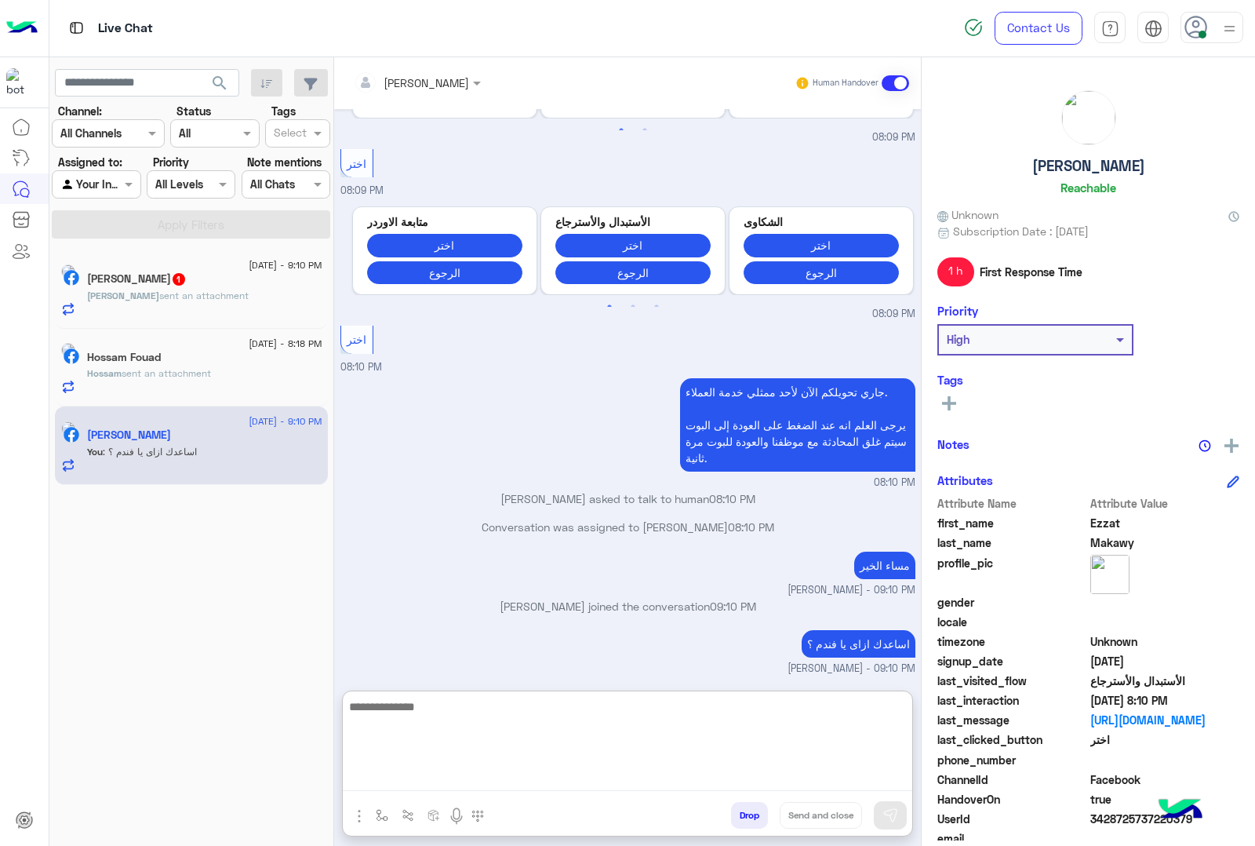
scroll to position [2069, 0]
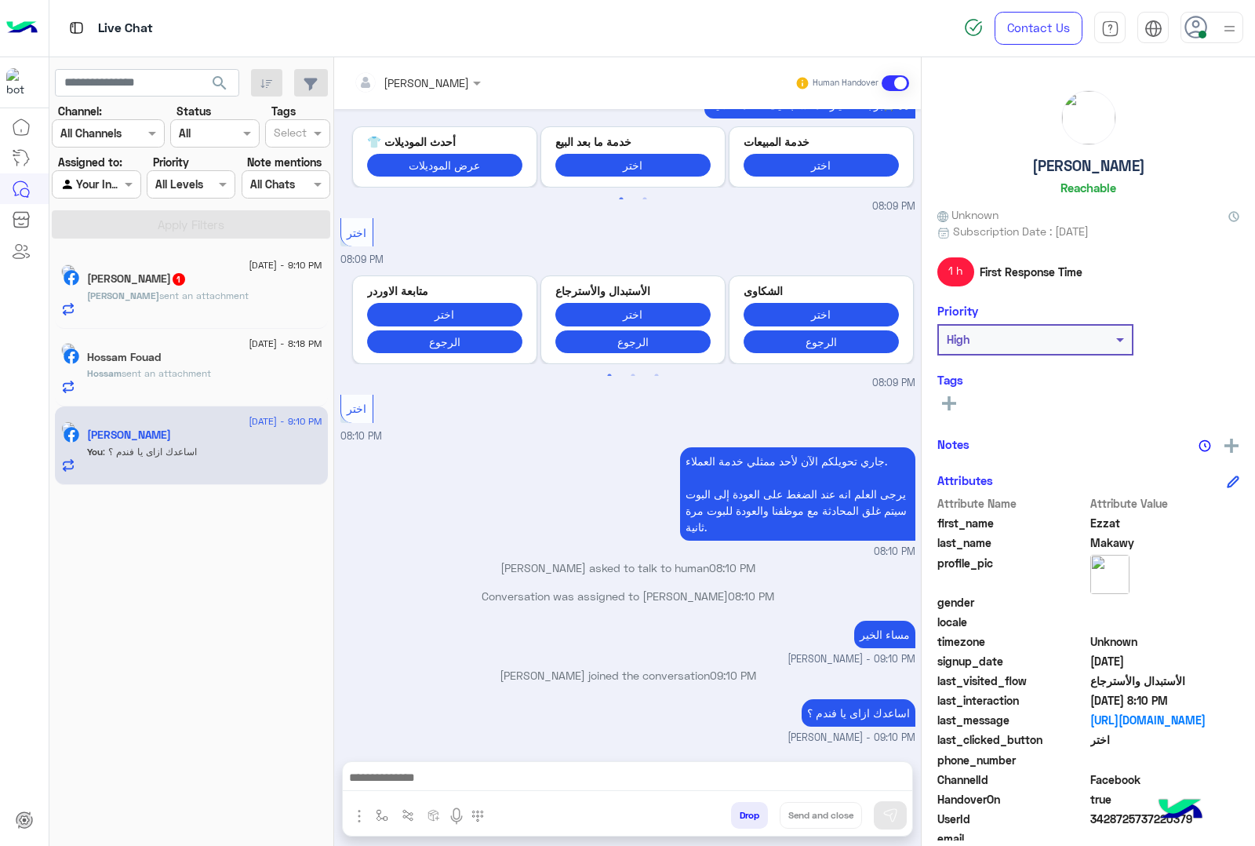
click at [194, 303] on p "[PERSON_NAME] sent an attachment" at bounding box center [168, 296] width 162 height 14
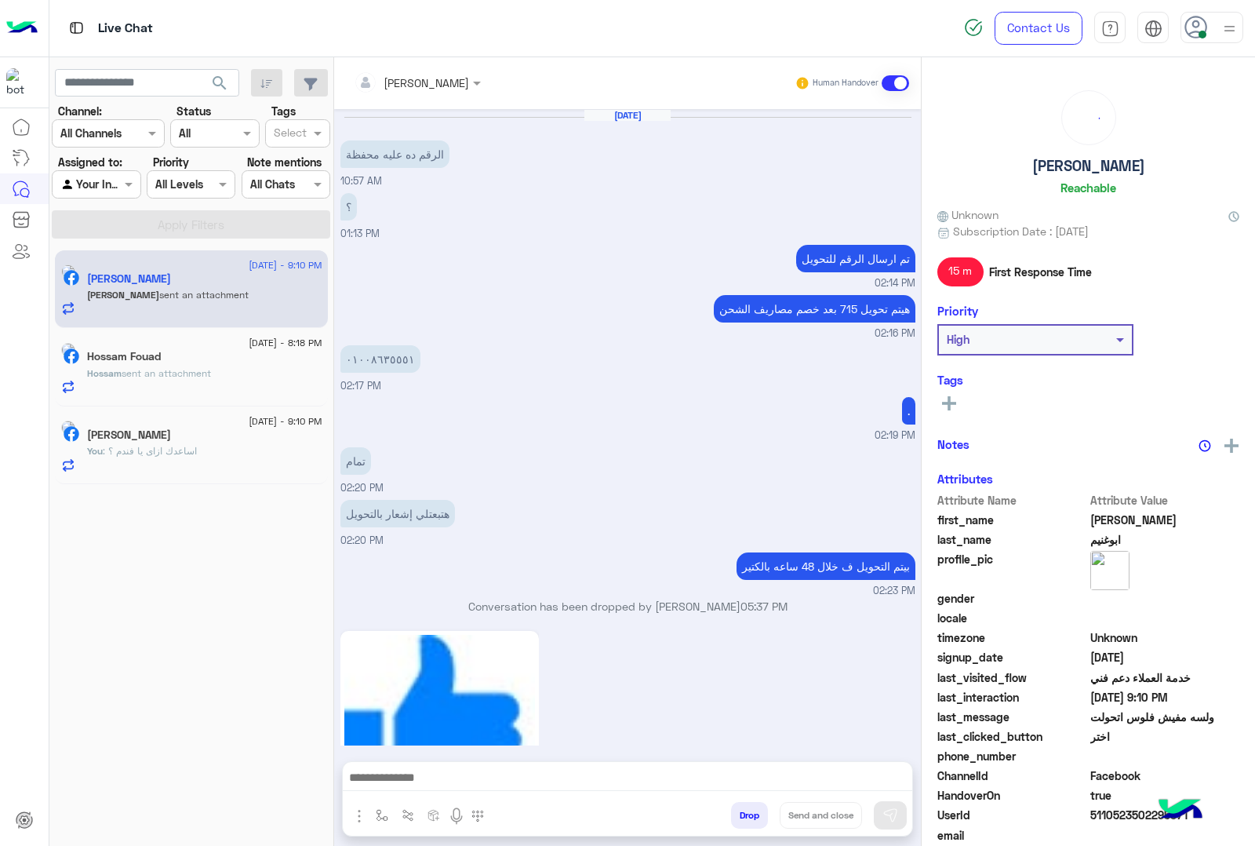
scroll to position [1515, 0]
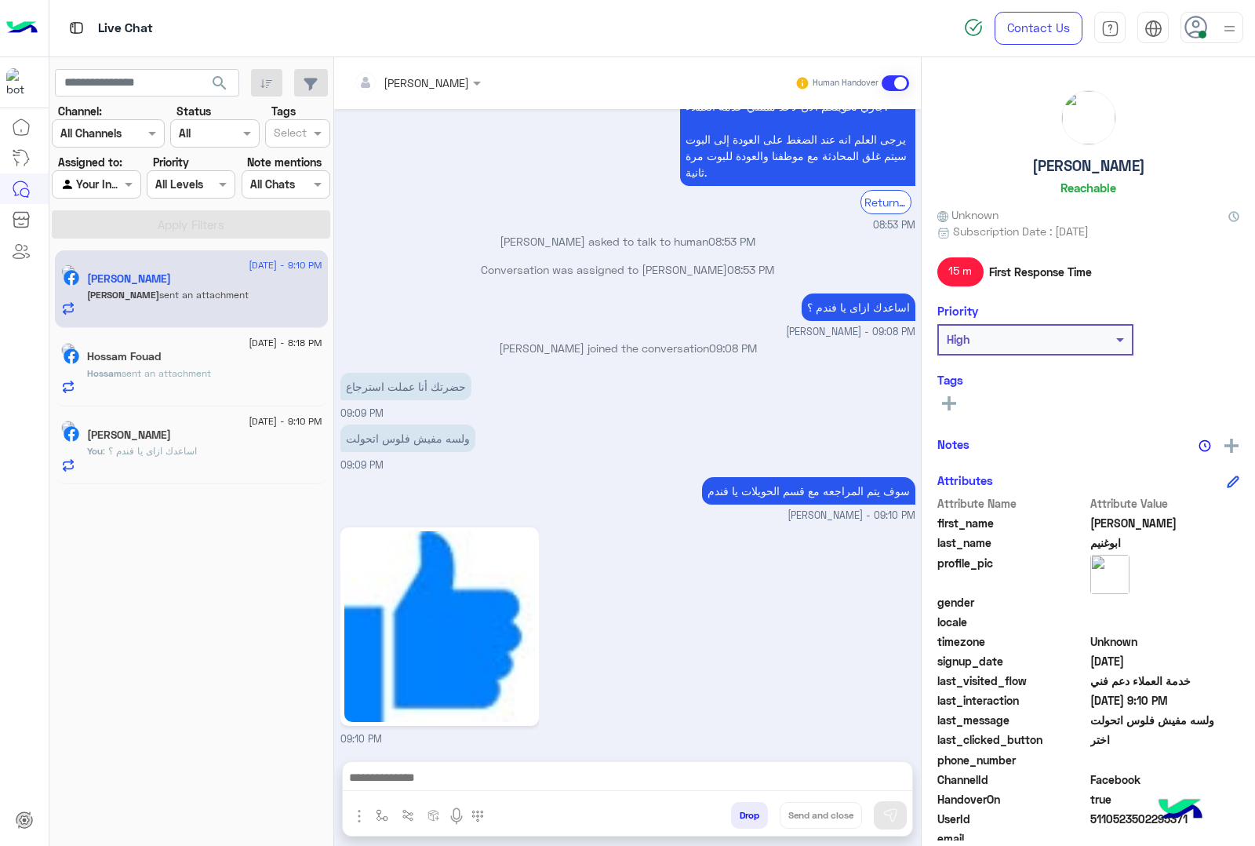
click at [225, 362] on div "Hossam Fouad" at bounding box center [204, 358] width 235 height 16
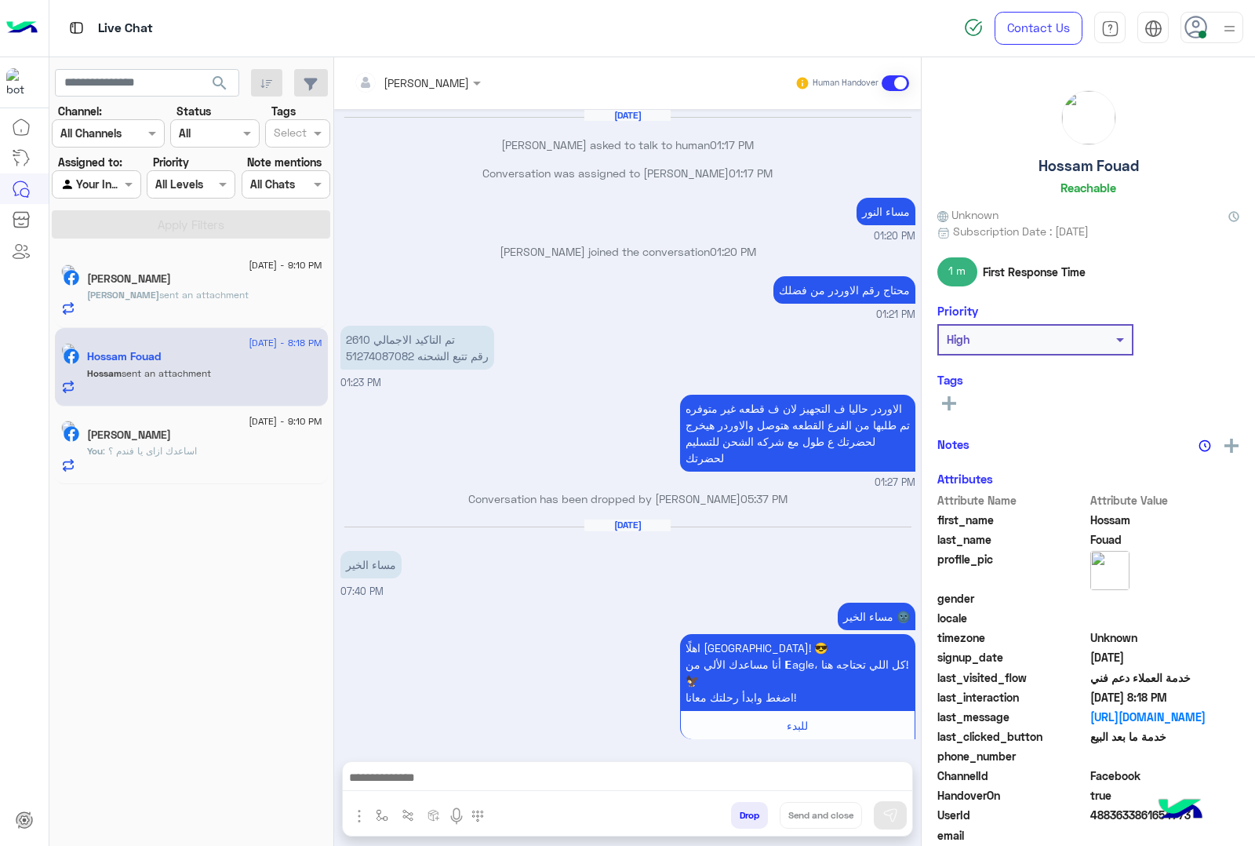
scroll to position [1601, 0]
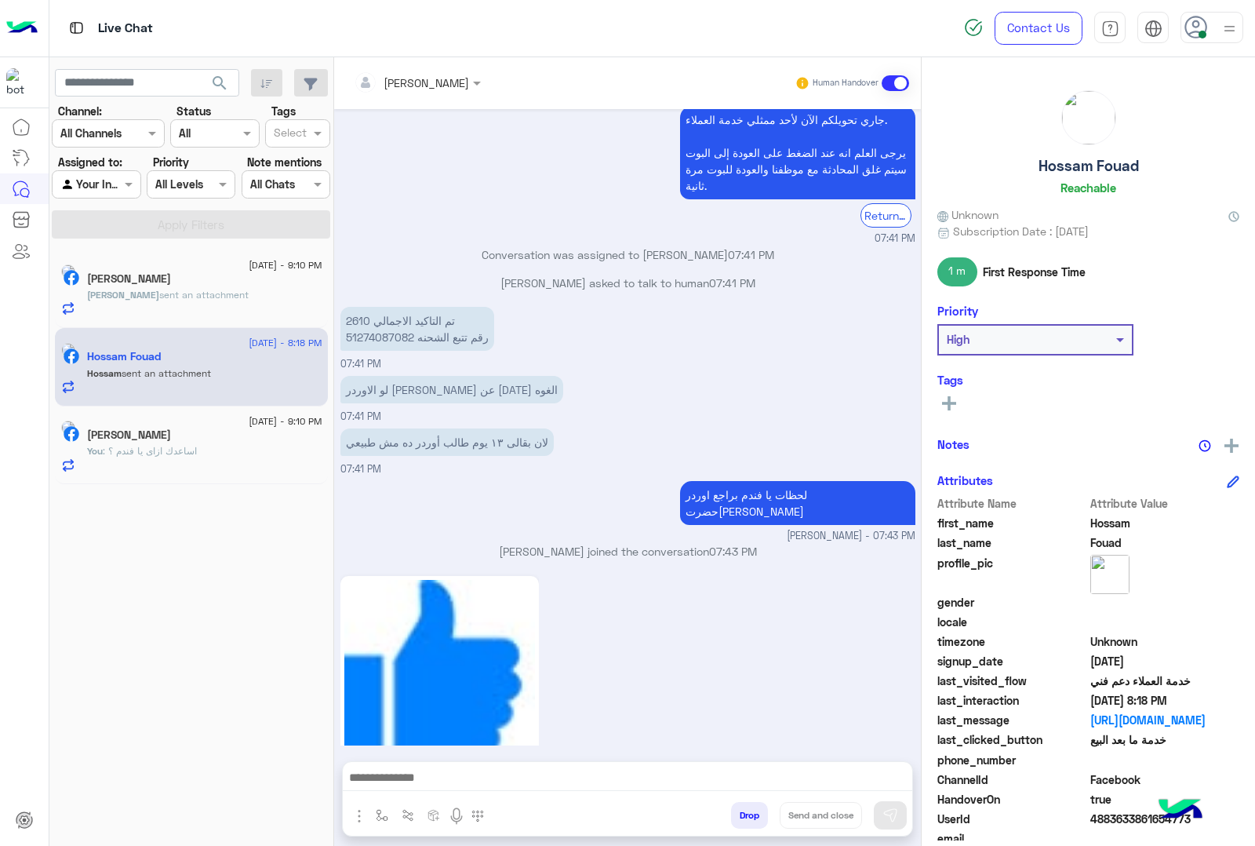
click at [384, 307] on p "تم التاكيد الاجمالي 2610 رقم تتبع الشحنه 51274087082" at bounding box center [417, 329] width 154 height 44
copy p "51274087082"
click at [547, 761] on div "Drop Send and close" at bounding box center [627, 798] width 571 height 75
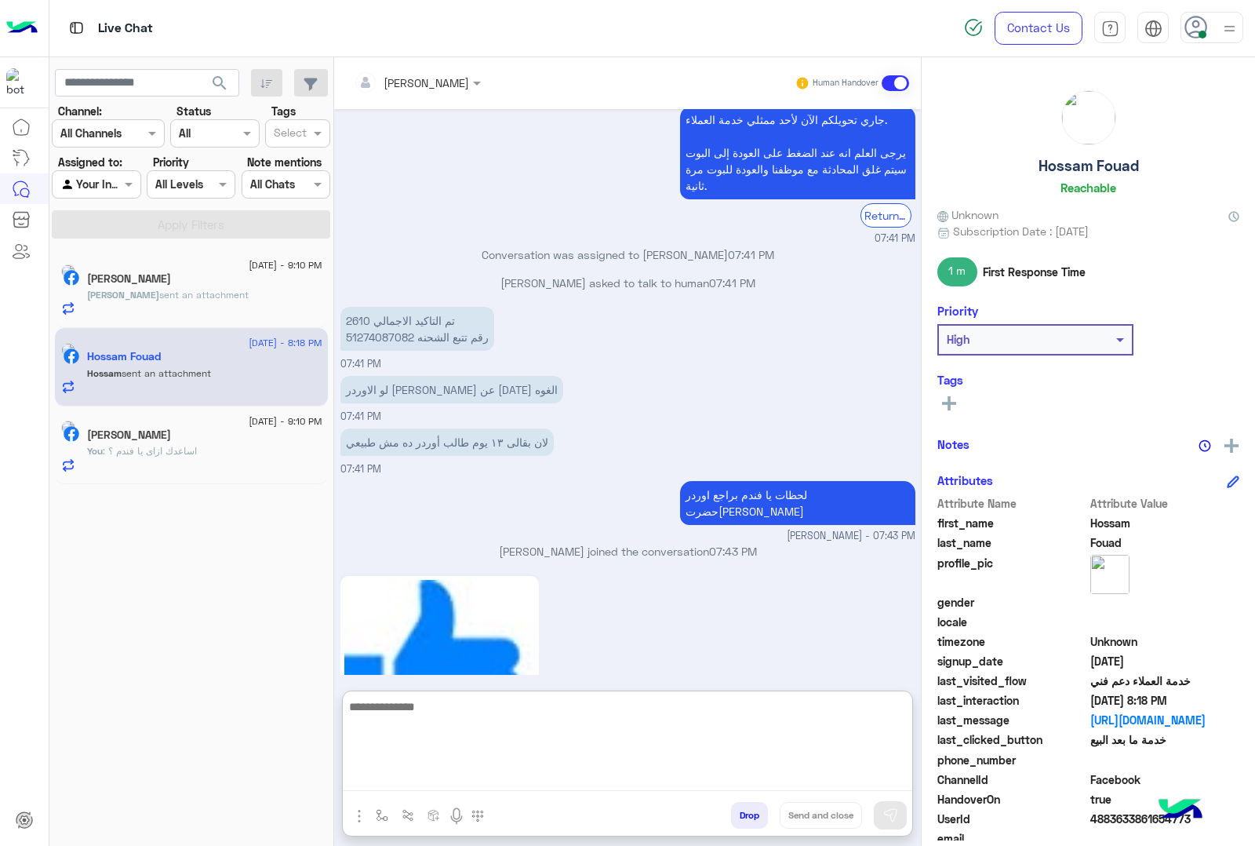
click at [540, 774] on textarea at bounding box center [628, 744] width 570 height 94
type textarea "**********"
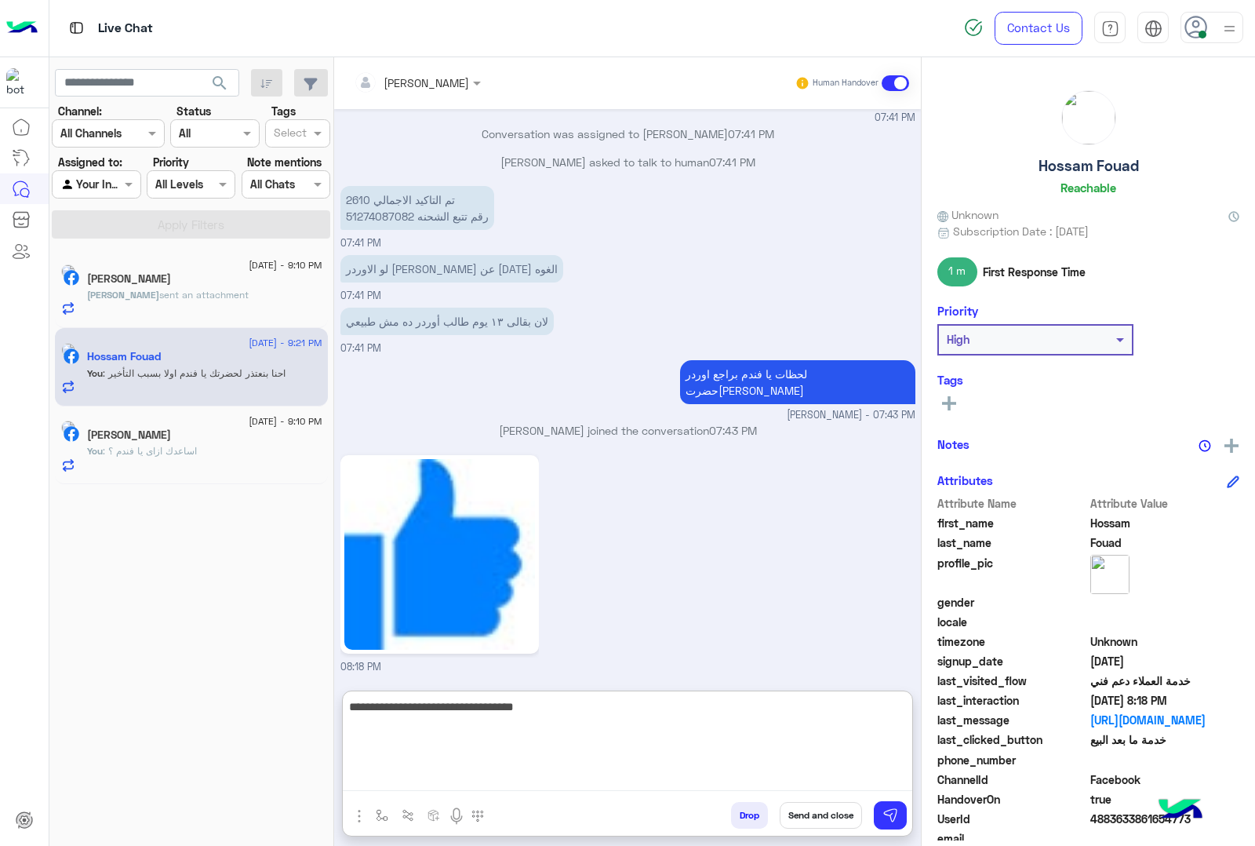
type textarea "**********"
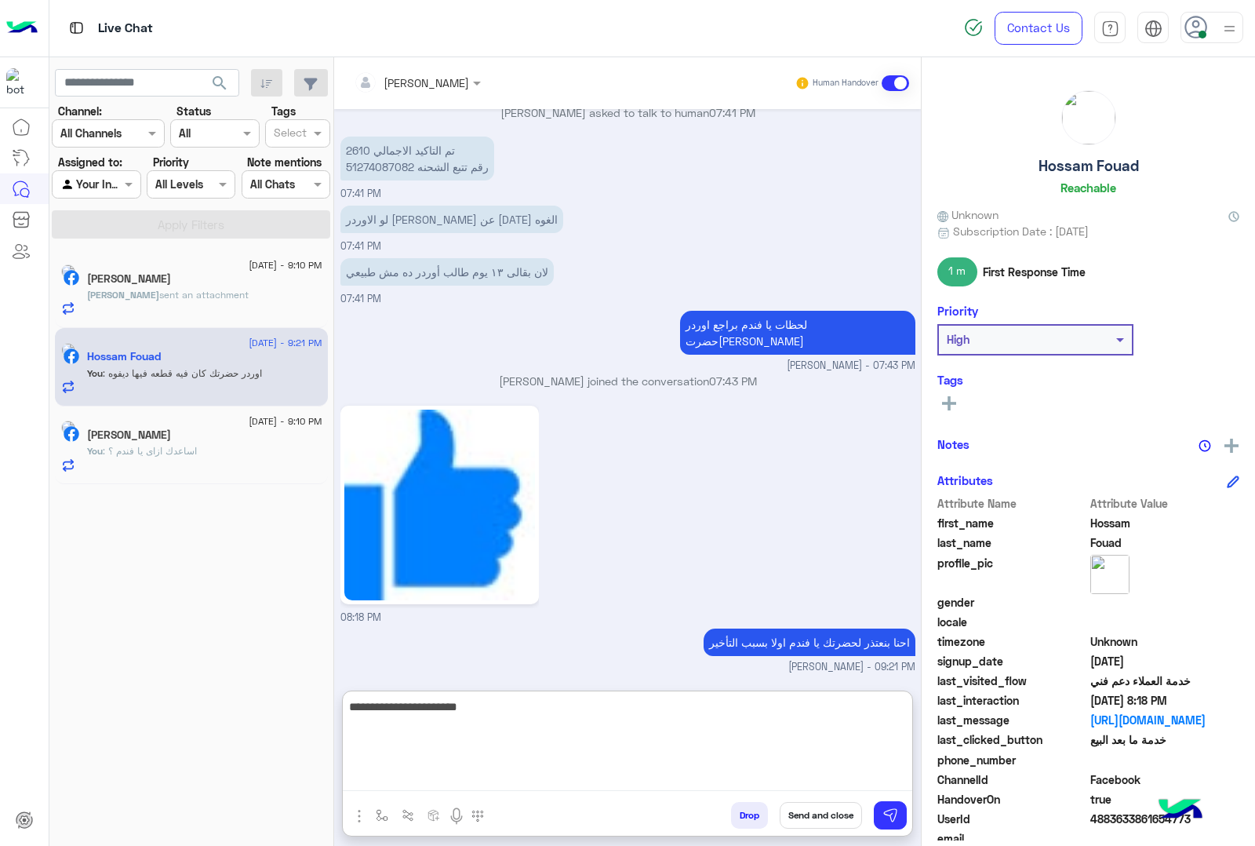
type textarea "**********"
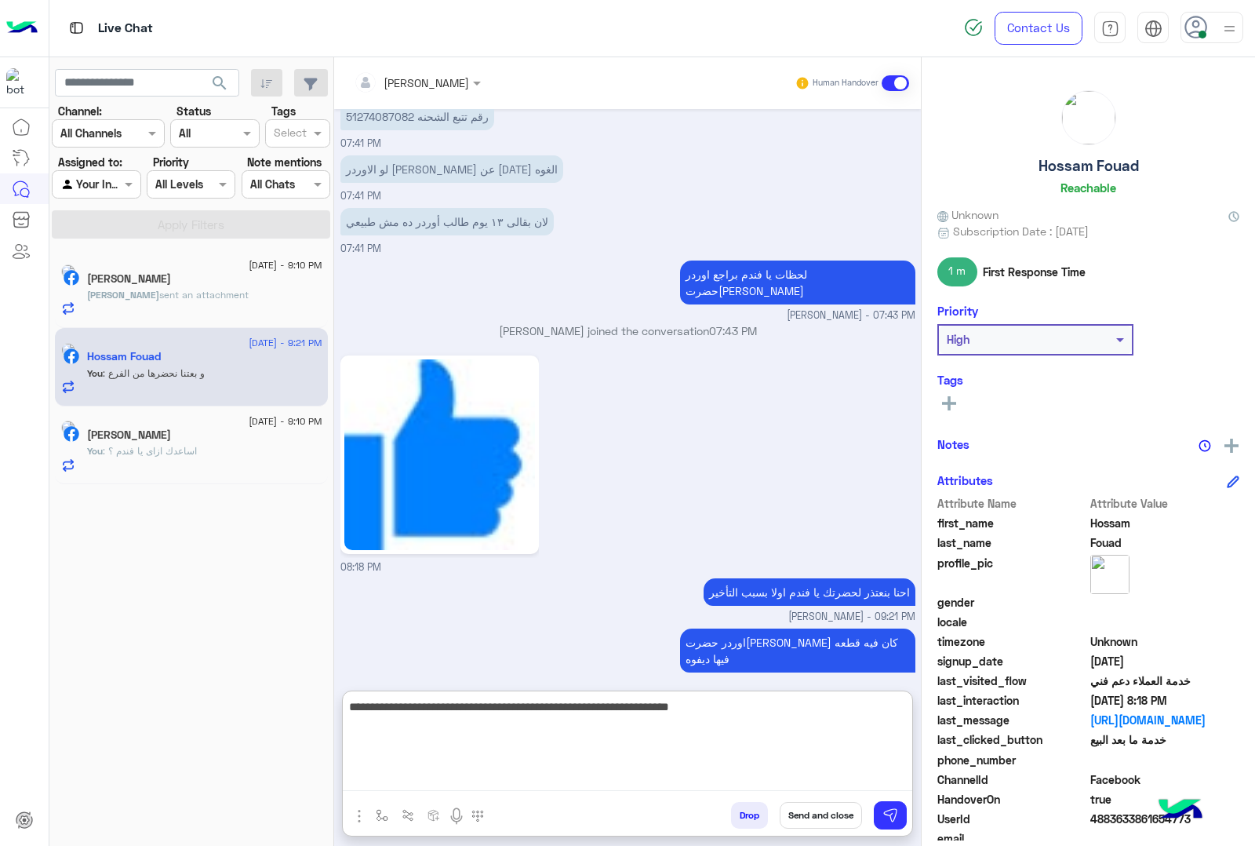
type textarea "**********"
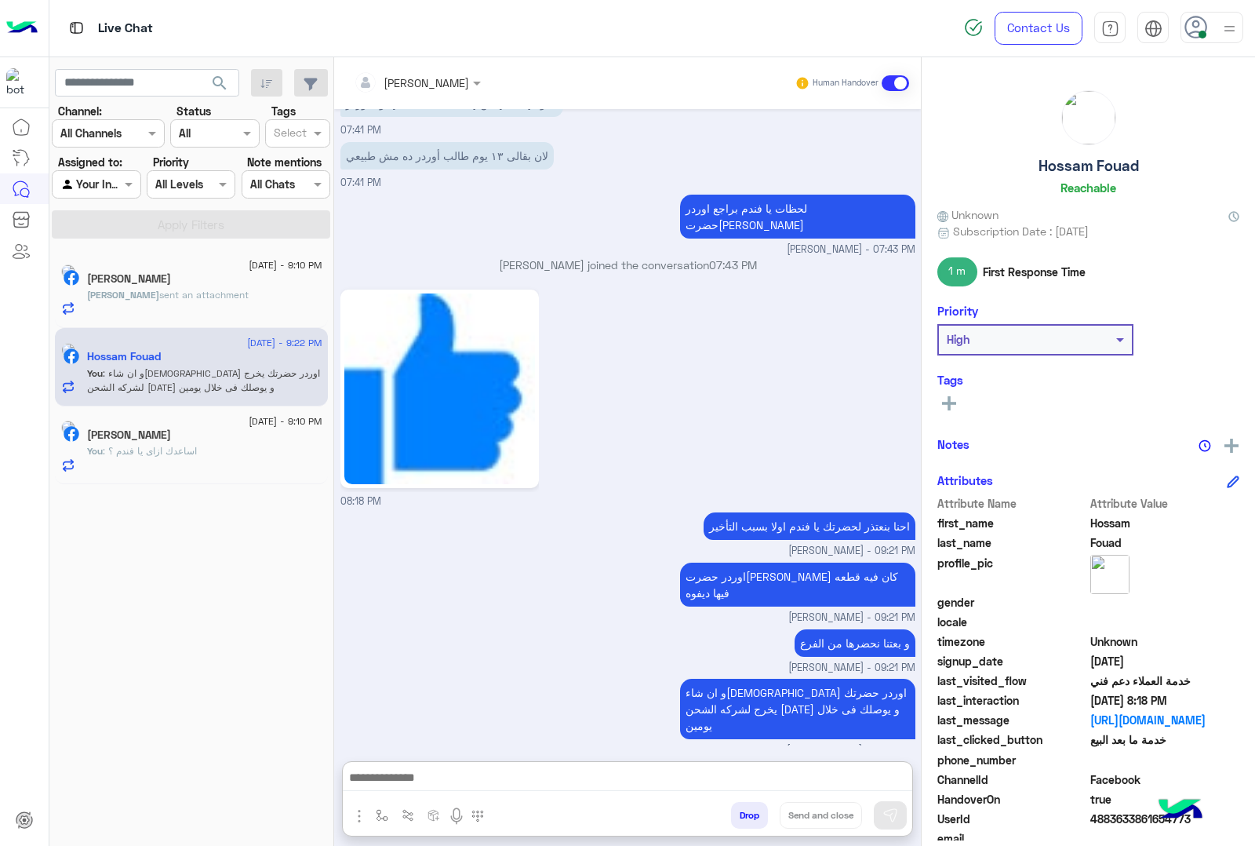
click at [198, 290] on span "sent an attachment" at bounding box center [203, 295] width 89 height 12
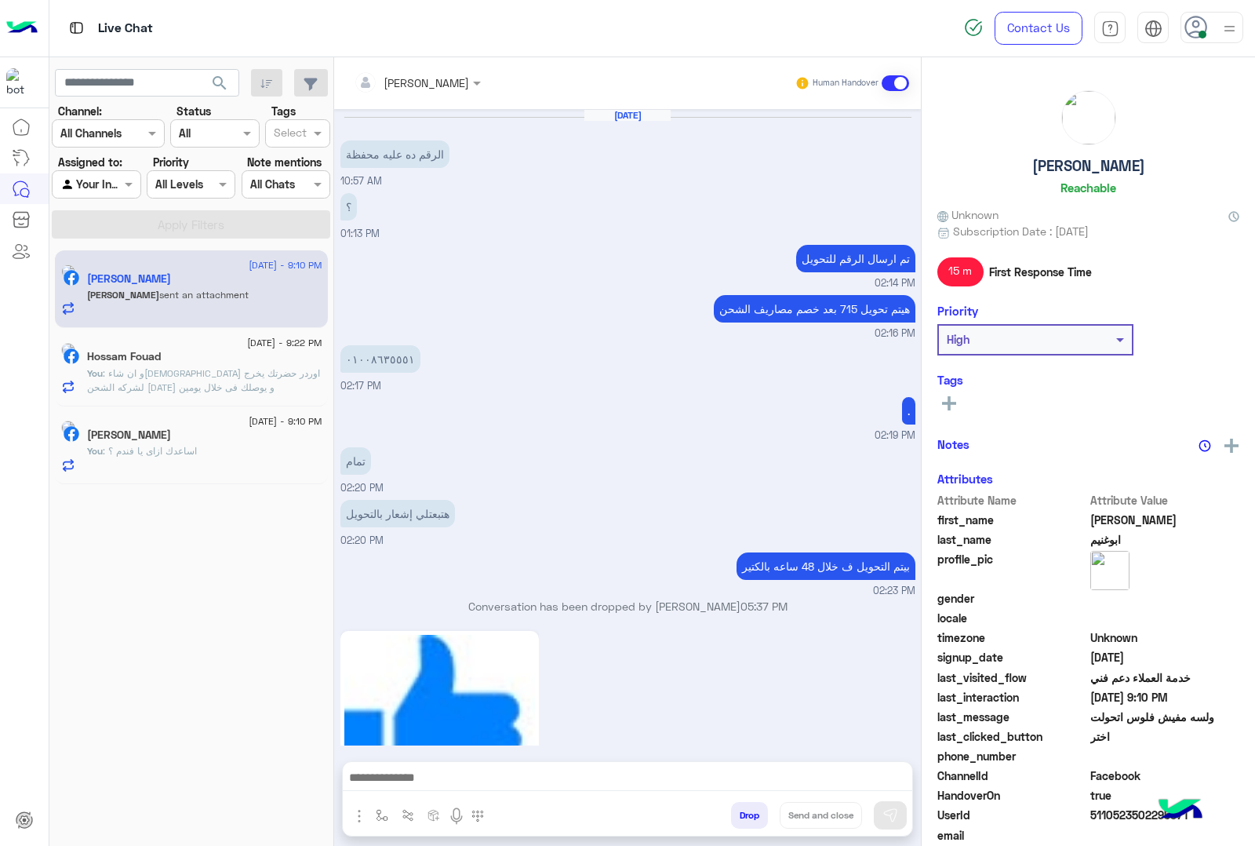
scroll to position [1515, 0]
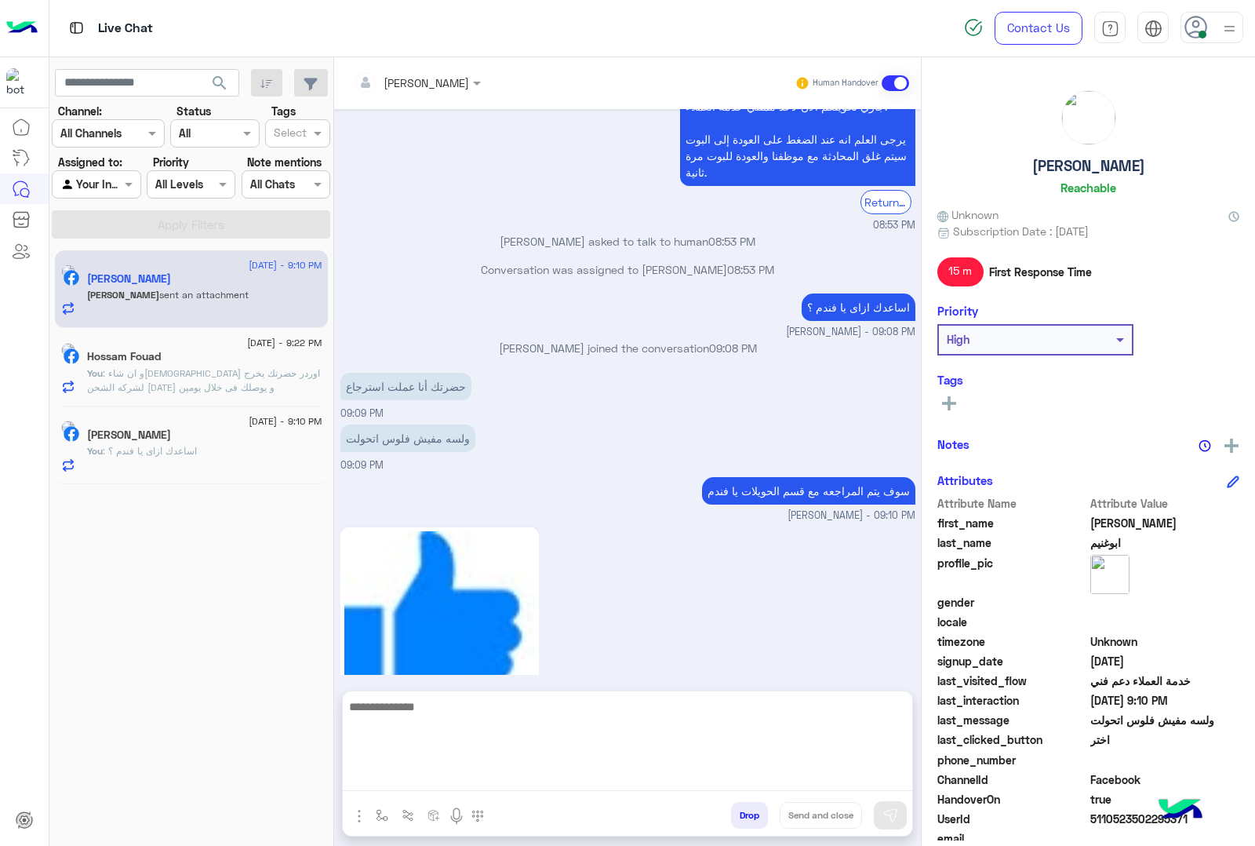
click at [540, 786] on textarea at bounding box center [628, 744] width 570 height 94
type textarea "**********"
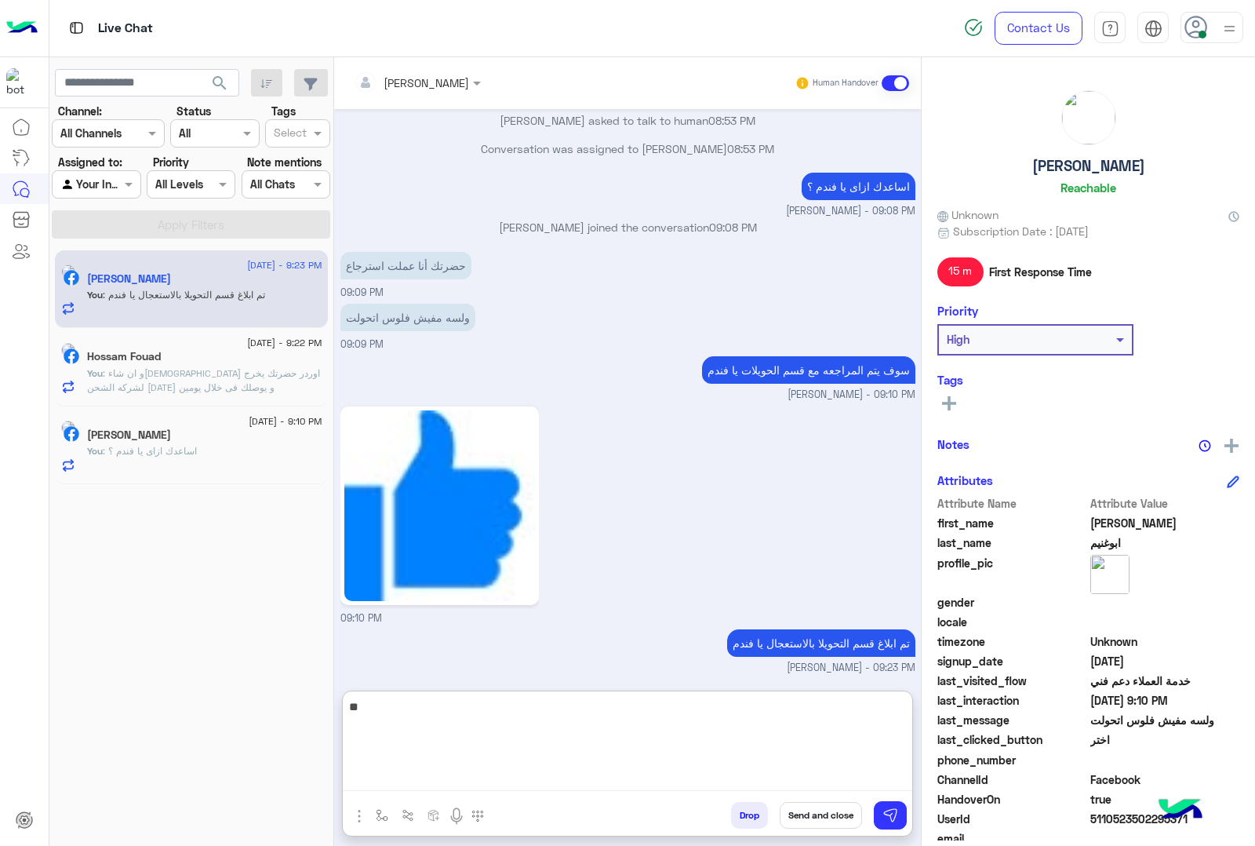
type textarea "*"
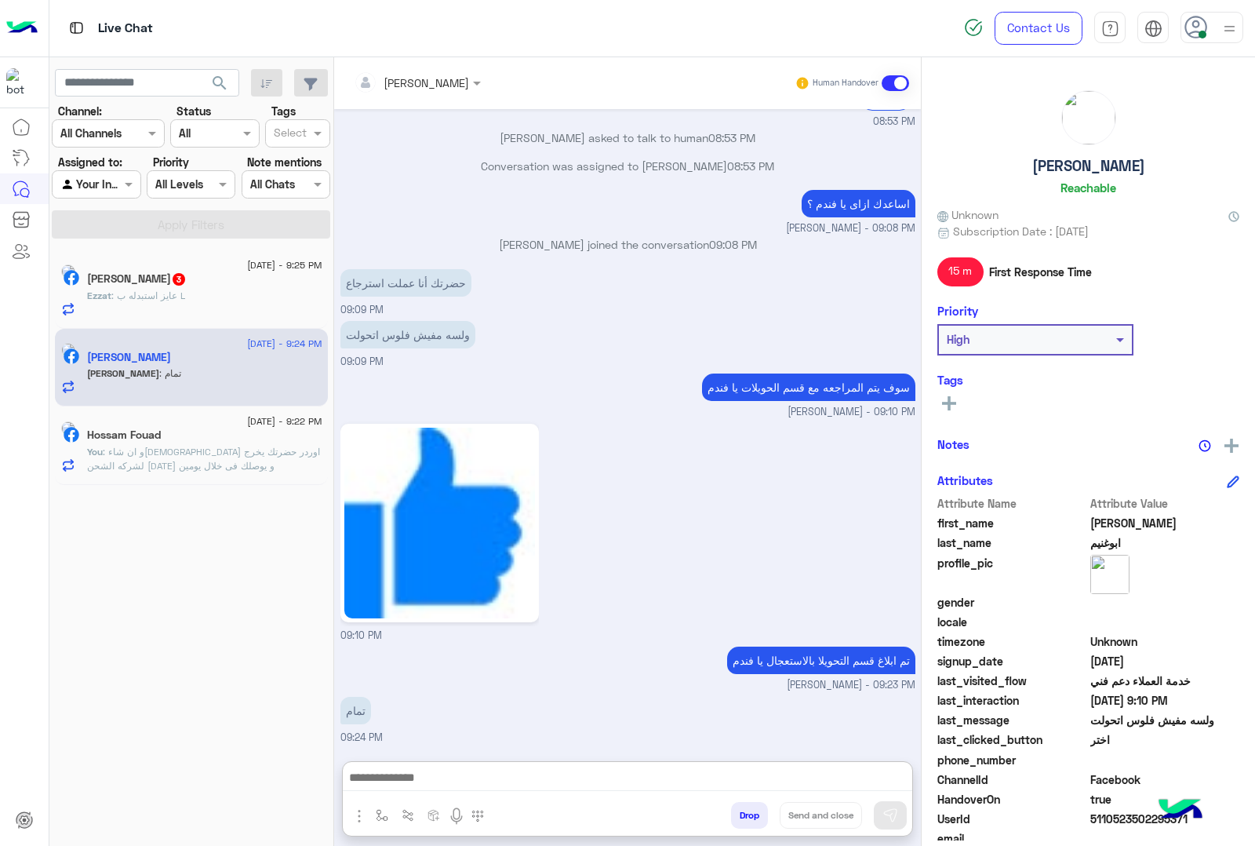
click at [185, 299] on span ": عايز استبدله ب L" at bounding box center [148, 295] width 74 height 12
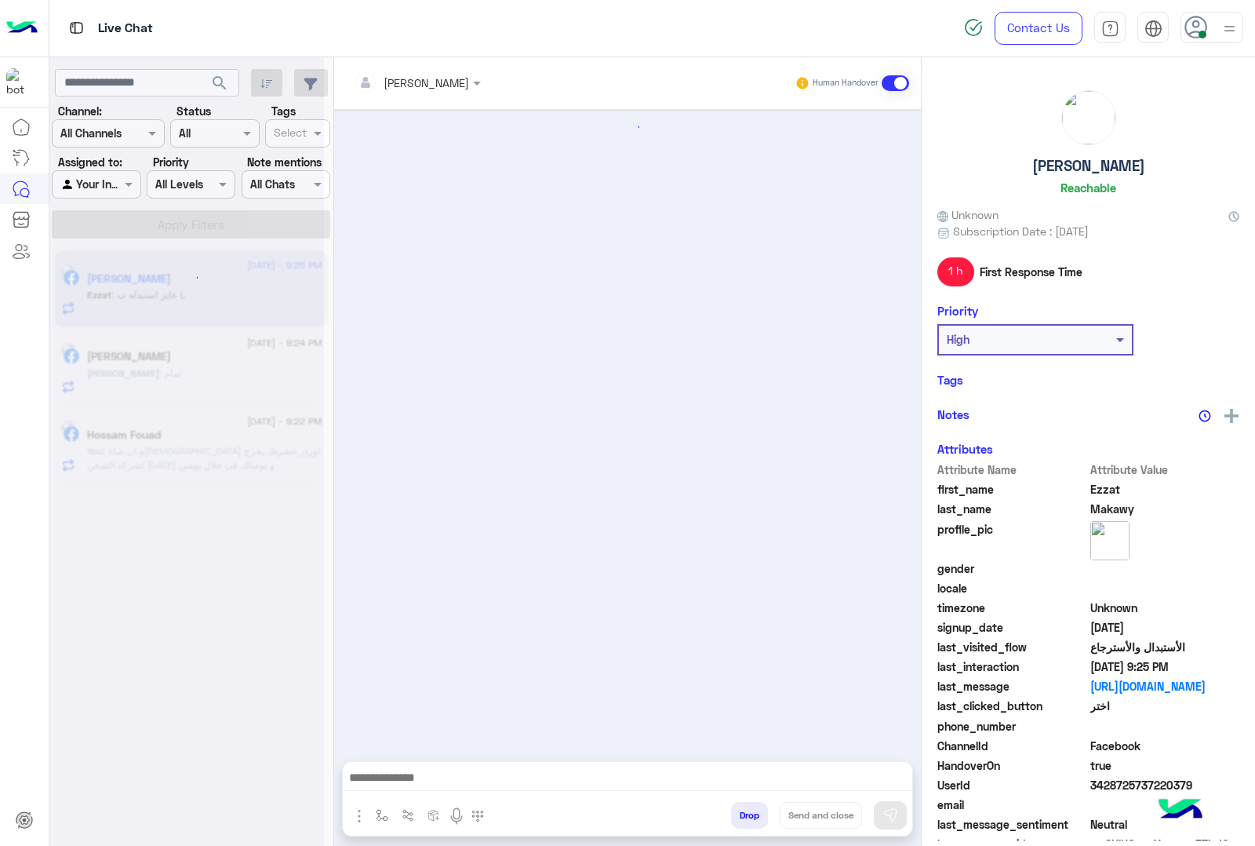
scroll to position [1893, 0]
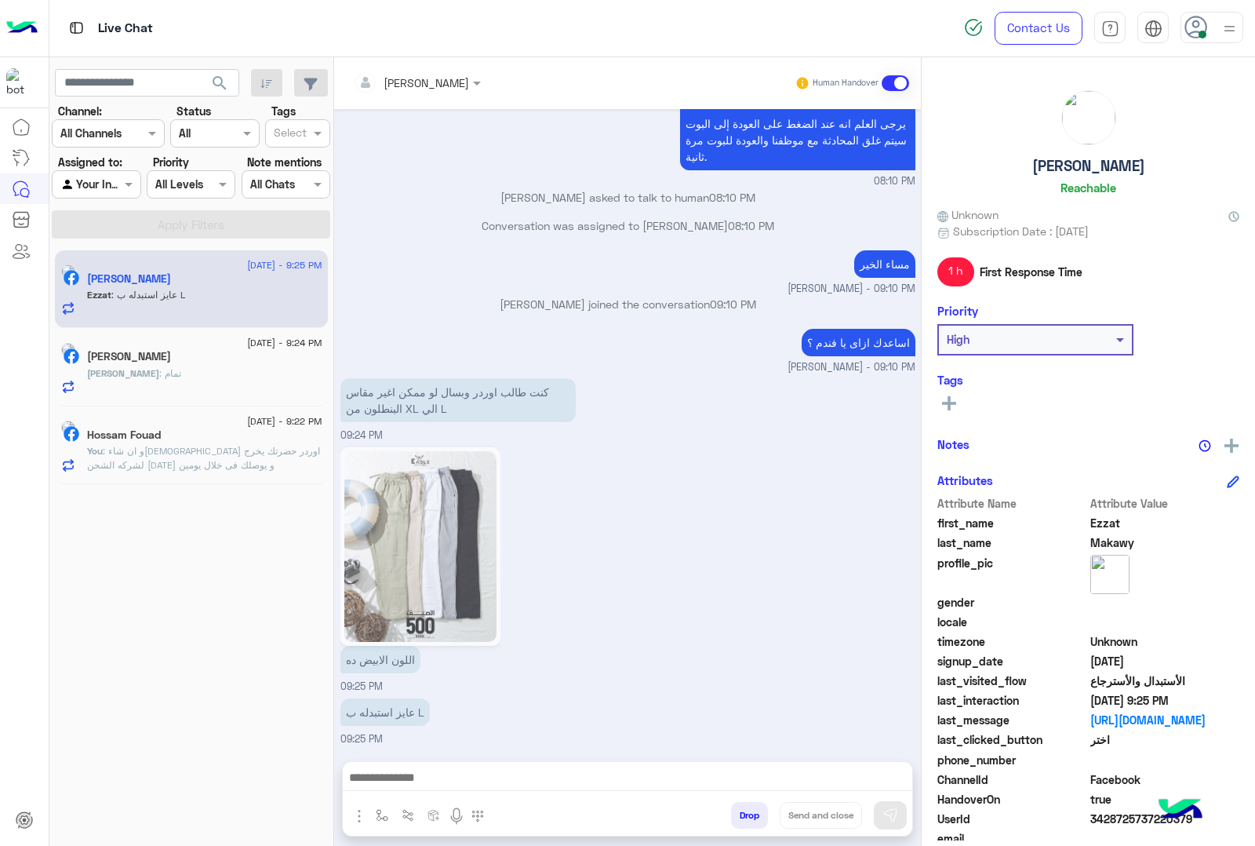
click at [163, 369] on div "[PERSON_NAME] : تمام" at bounding box center [204, 379] width 235 height 27
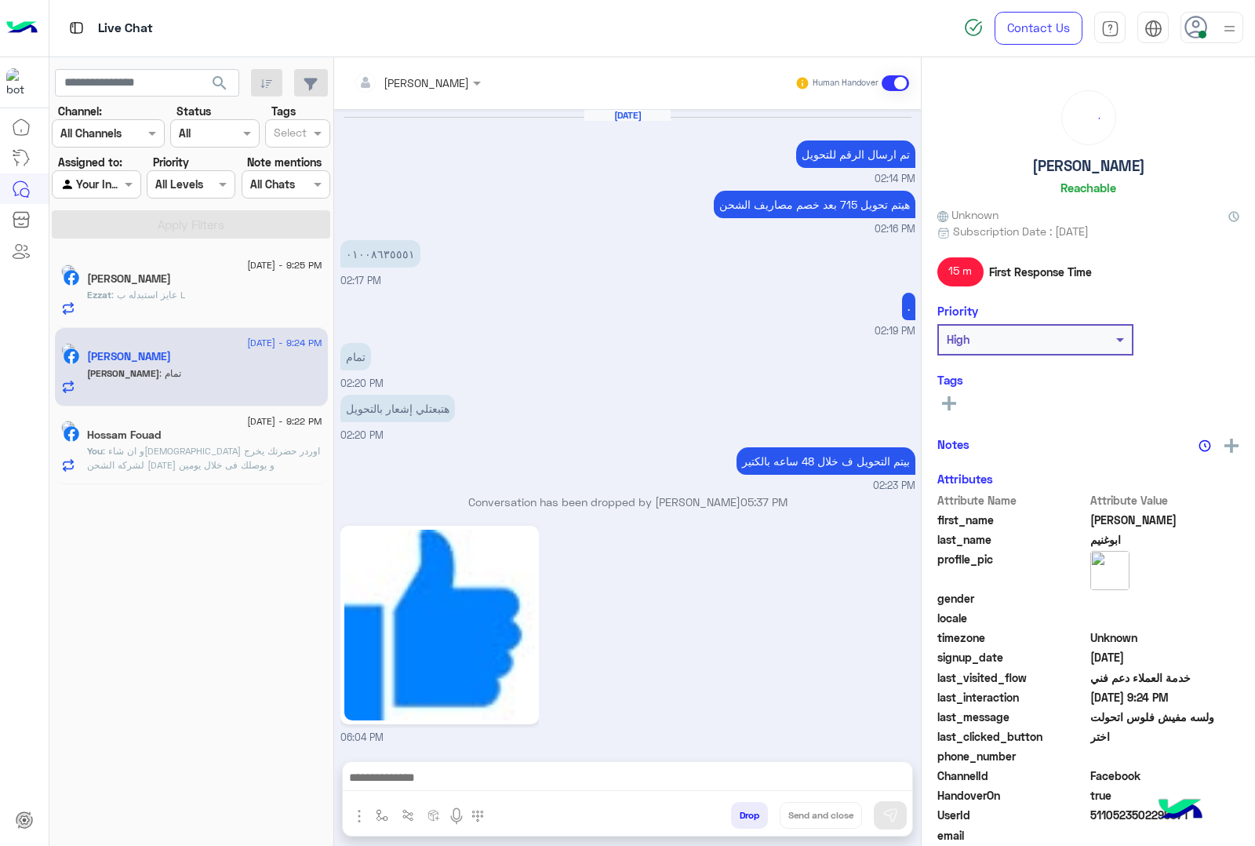
scroll to position [1512, 0]
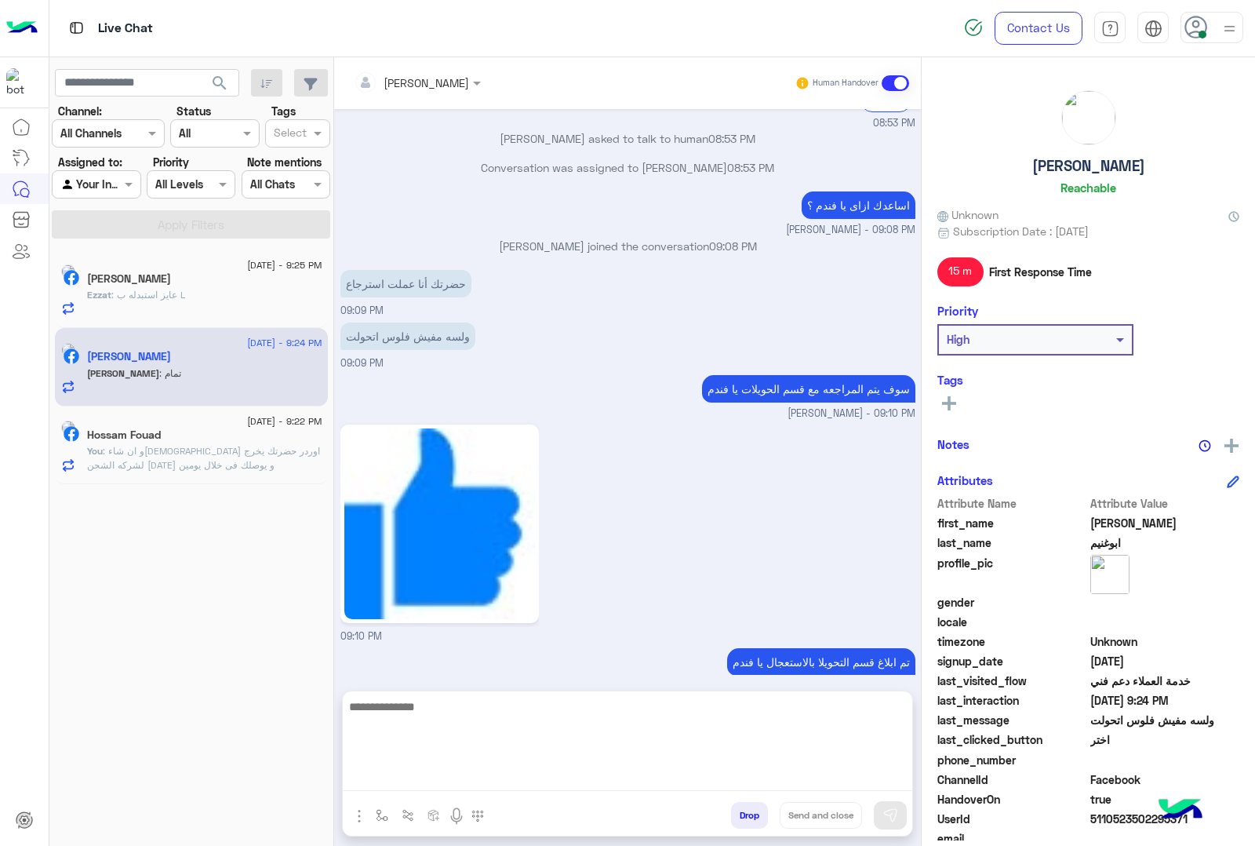
click at [624, 781] on textarea at bounding box center [628, 744] width 570 height 94
type textarea "**********"
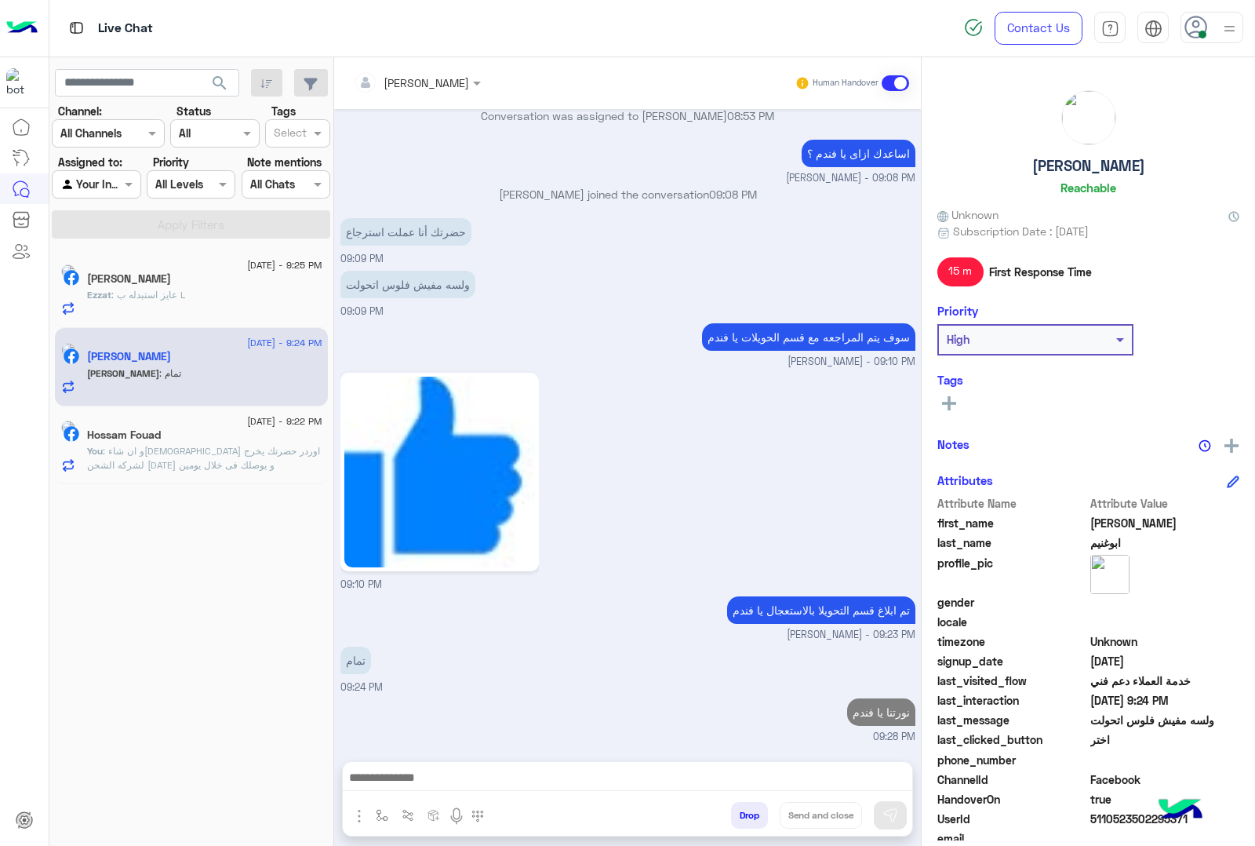
click at [202, 276] on div "[PERSON_NAME]" at bounding box center [204, 280] width 235 height 16
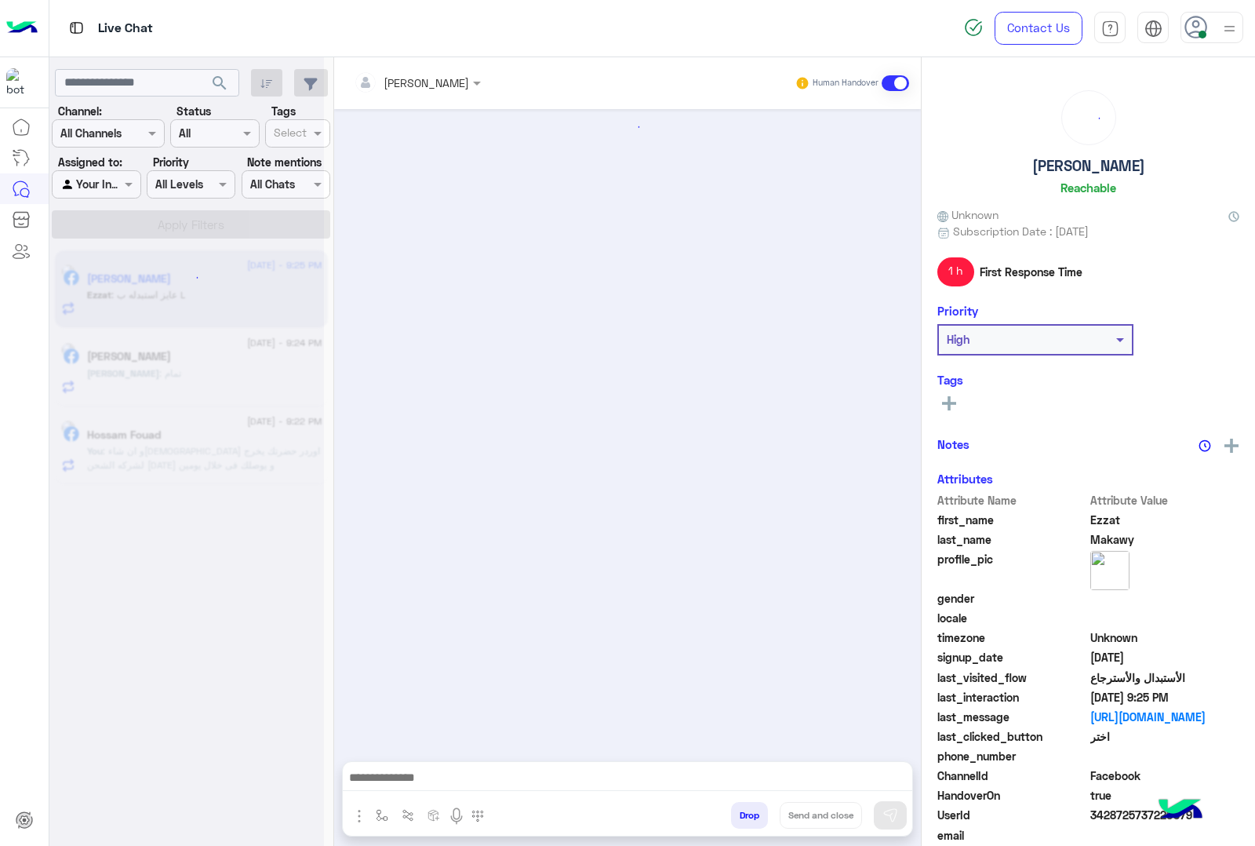
scroll to position [1893, 0]
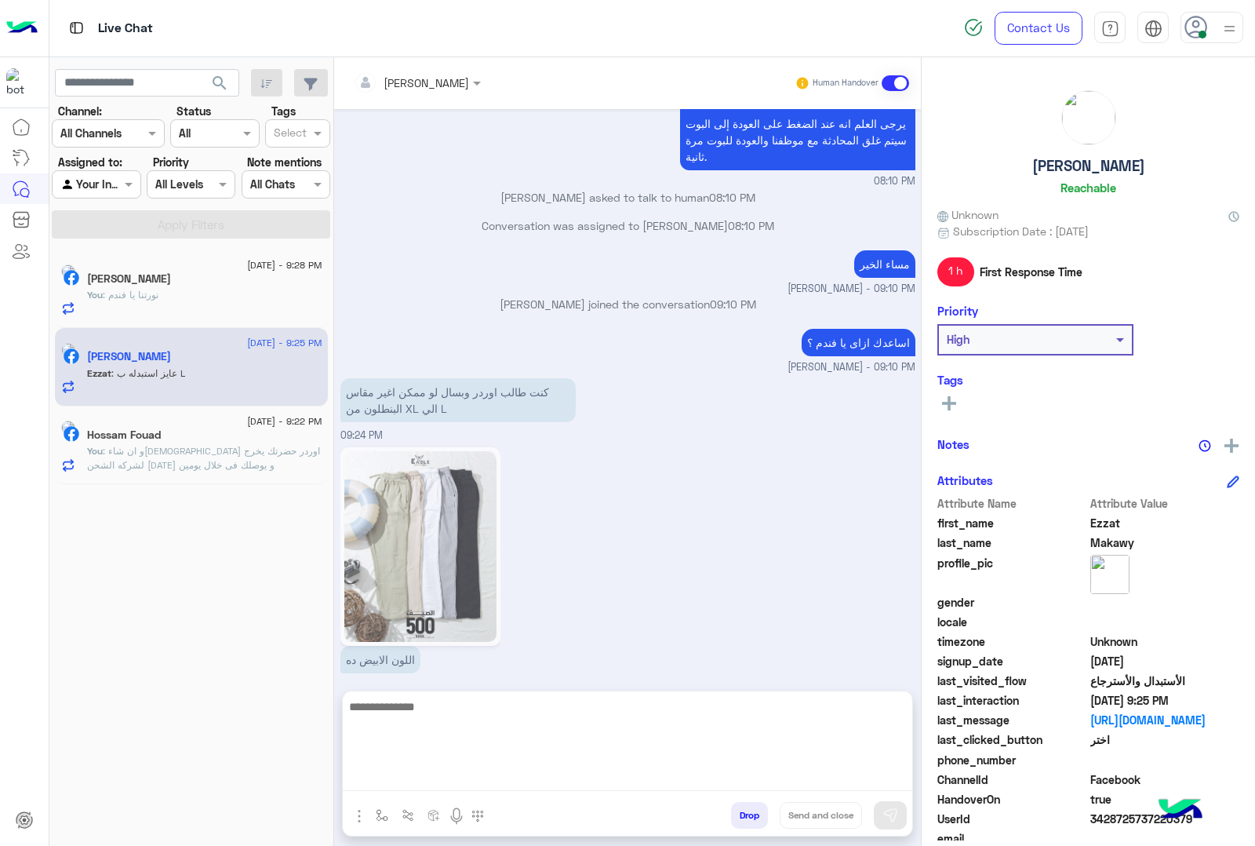
click at [437, 781] on textarea at bounding box center [628, 744] width 570 height 94
type textarea "**********"
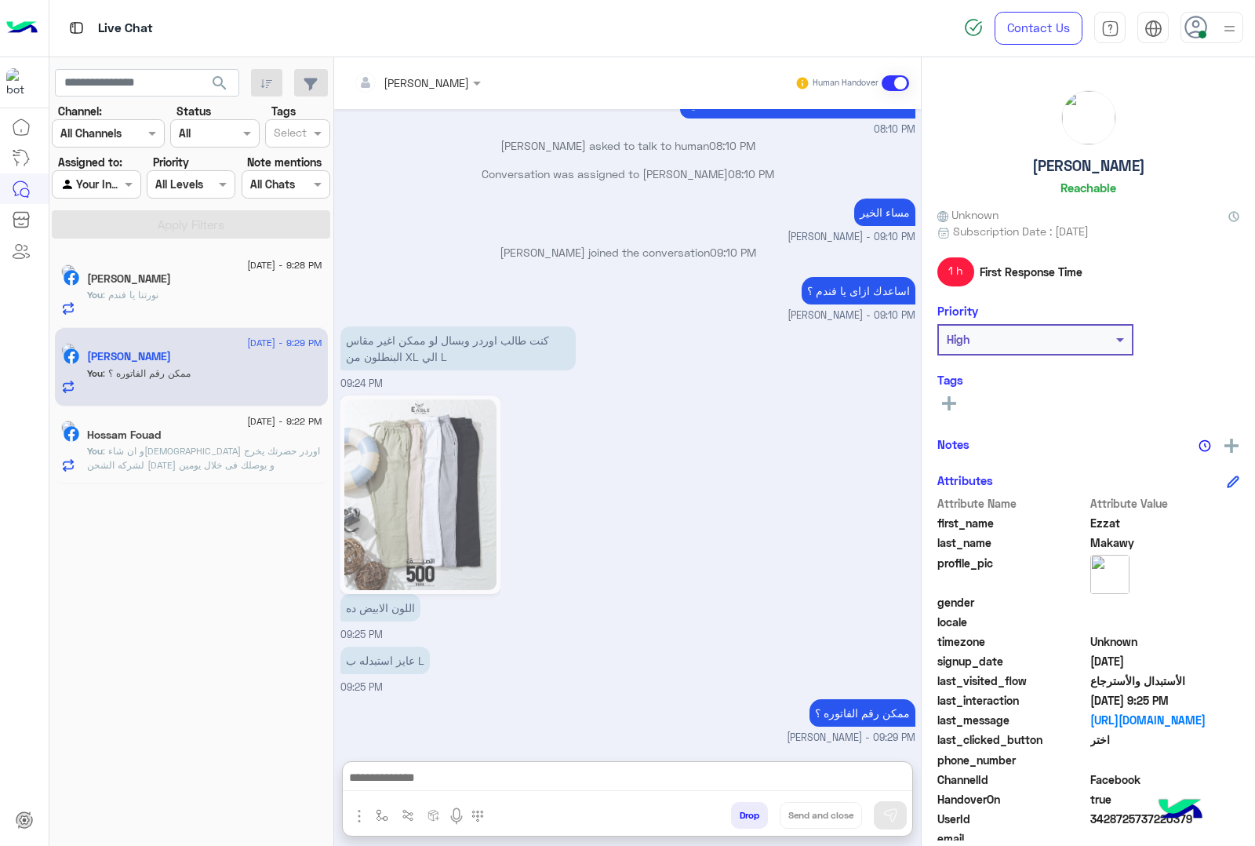
click at [218, 434] on div "Hossam Fouad" at bounding box center [204, 436] width 235 height 16
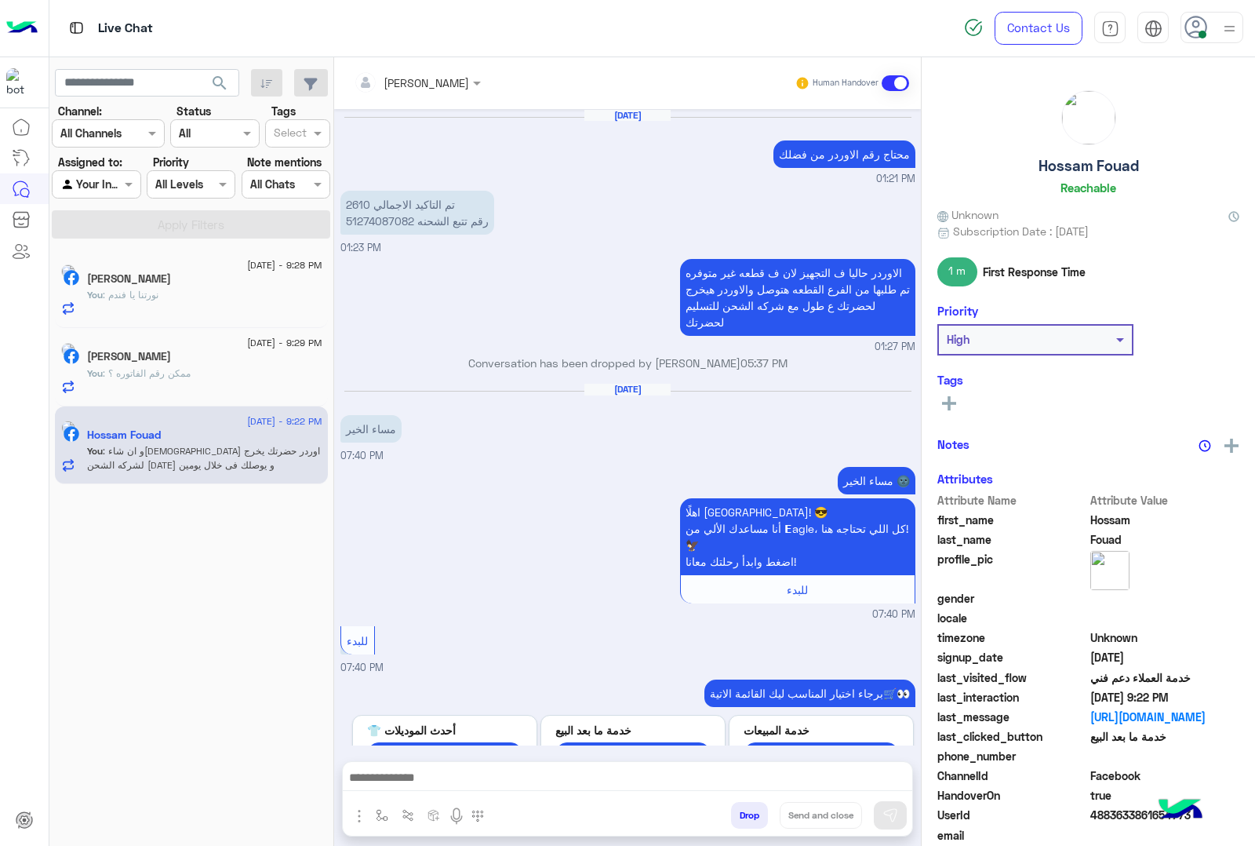
scroll to position [1681, 0]
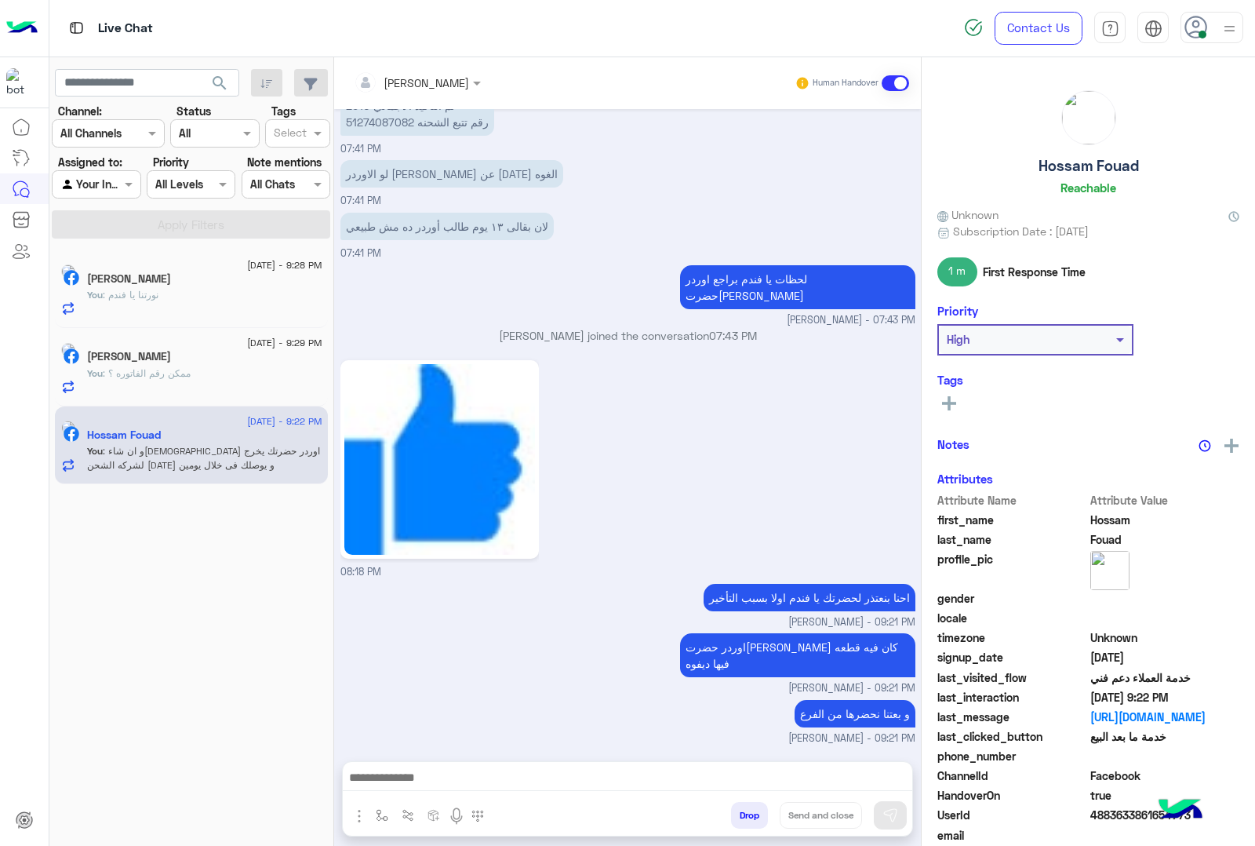
click at [131, 298] on span ": نورتنا يا فندم" at bounding box center [131, 295] width 56 height 12
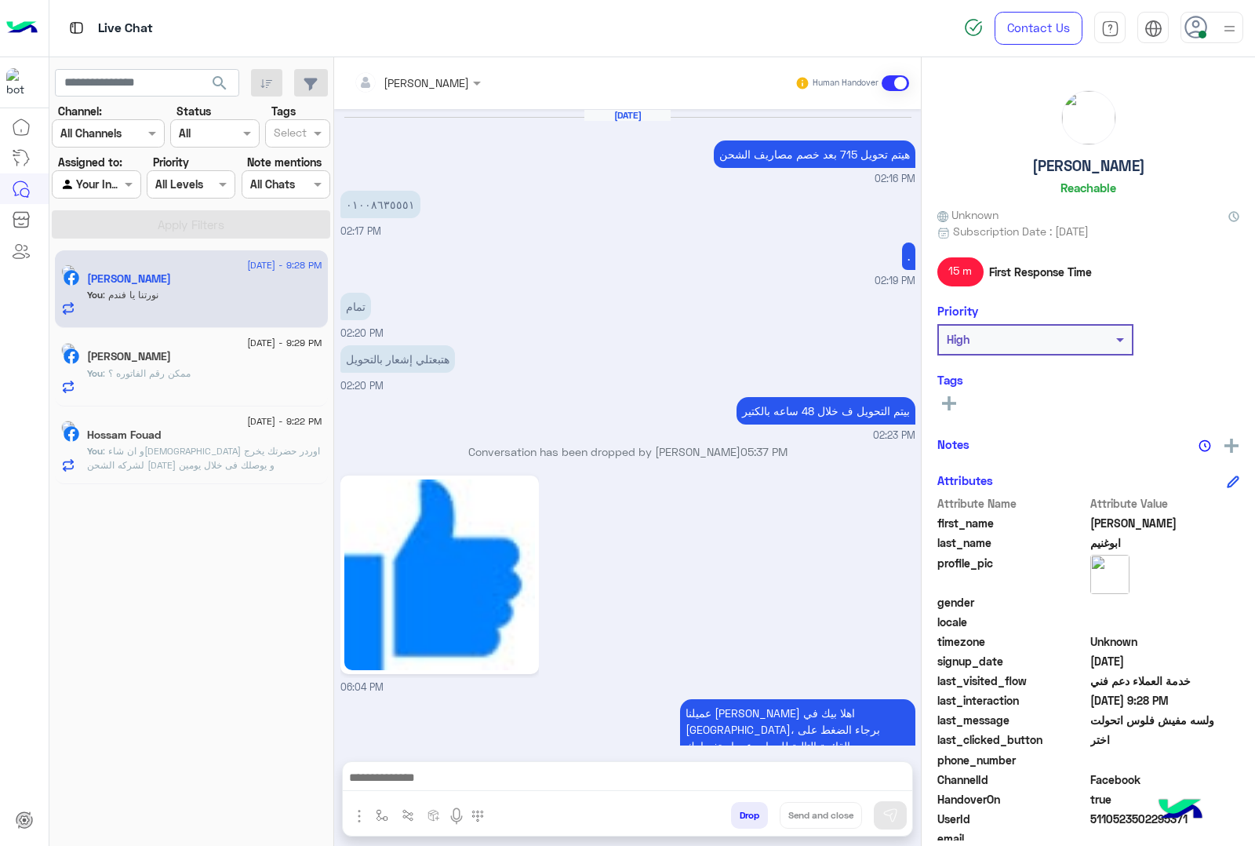
scroll to position [1512, 0]
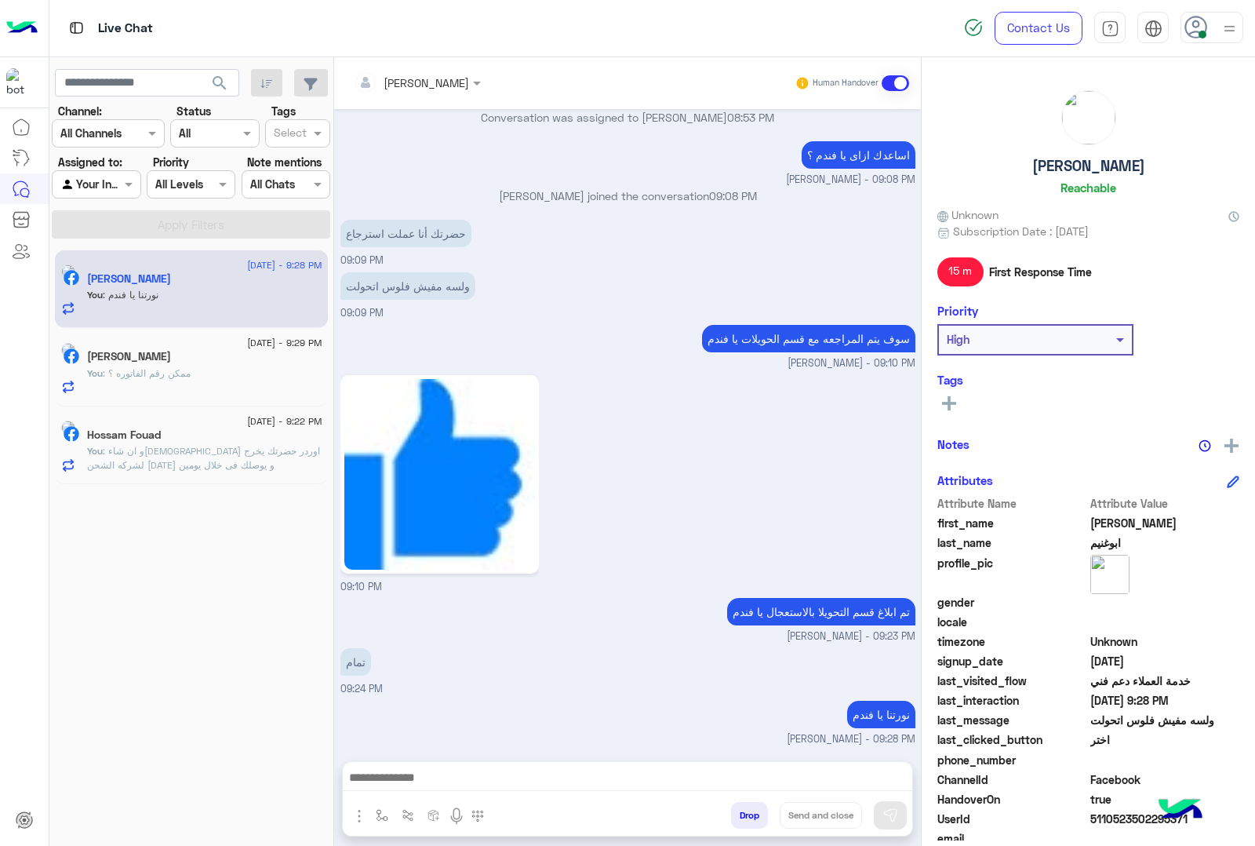
click at [1090, 162] on h5 "[PERSON_NAME]" at bounding box center [1088, 166] width 113 height 18
copy h5 "[PERSON_NAME]"
click at [1114, 816] on span "5110523502295371" at bounding box center [1165, 818] width 150 height 16
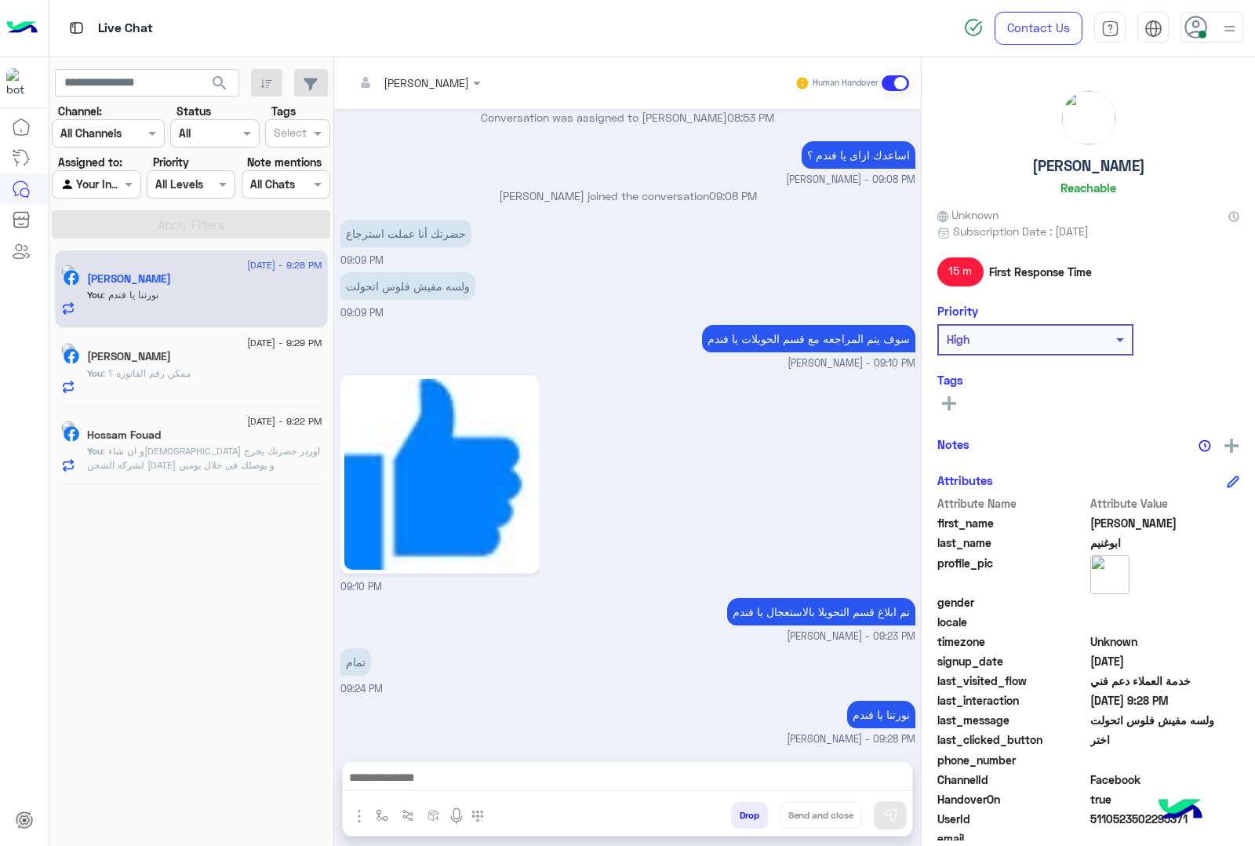
click at [1114, 816] on span "5110523502295371" at bounding box center [1165, 818] width 150 height 16
copy span "5110523502295371"
click at [214, 358] on div "[PERSON_NAME]" at bounding box center [204, 358] width 235 height 16
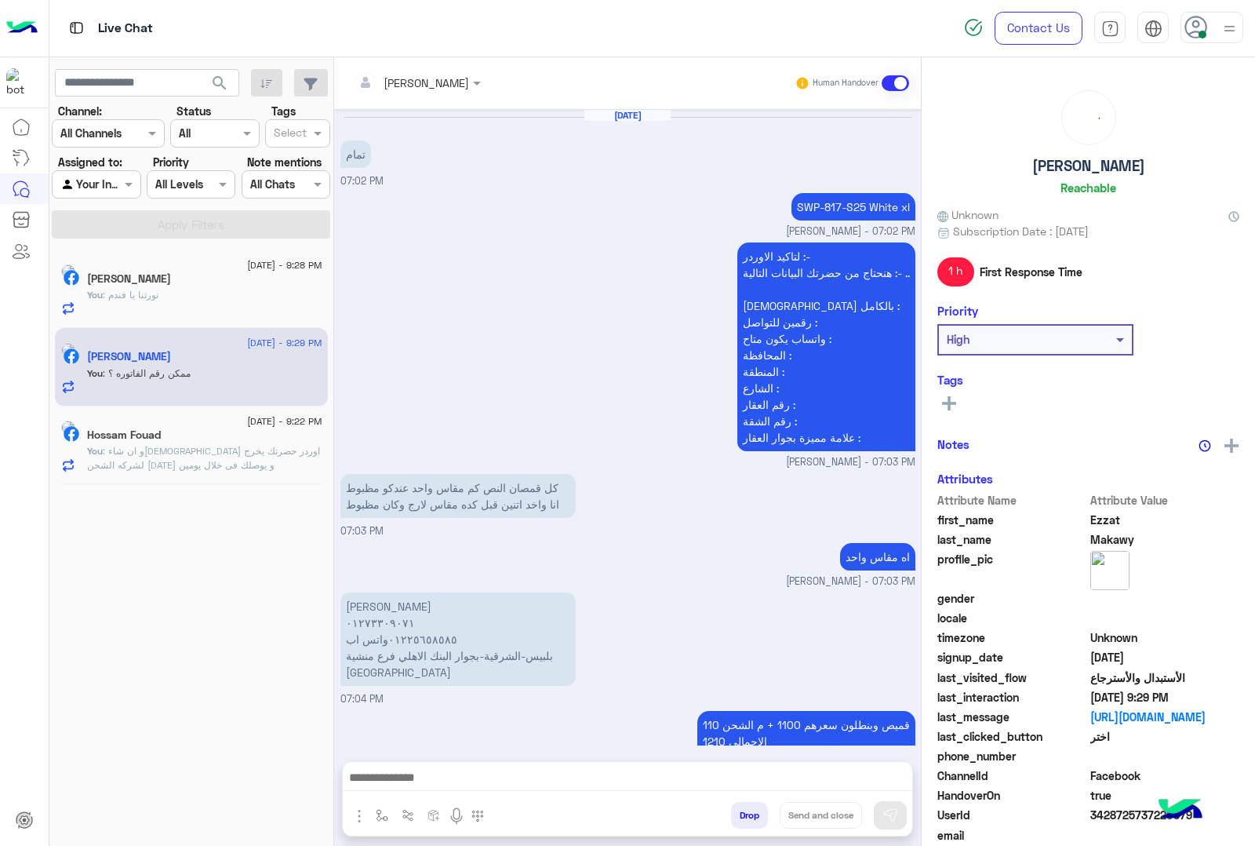
scroll to position [2179, 0]
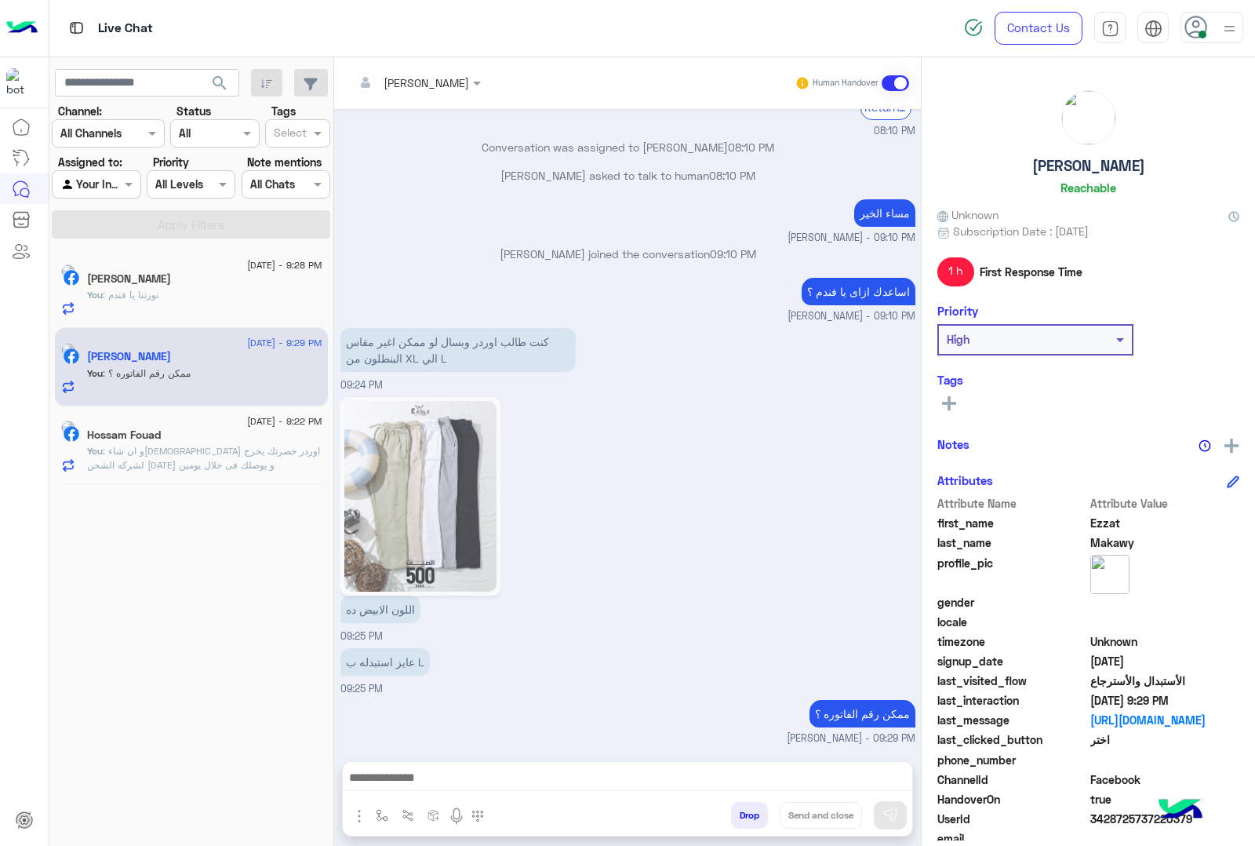
click at [195, 302] on div "You : نورتنا يا فندم" at bounding box center [204, 301] width 235 height 27
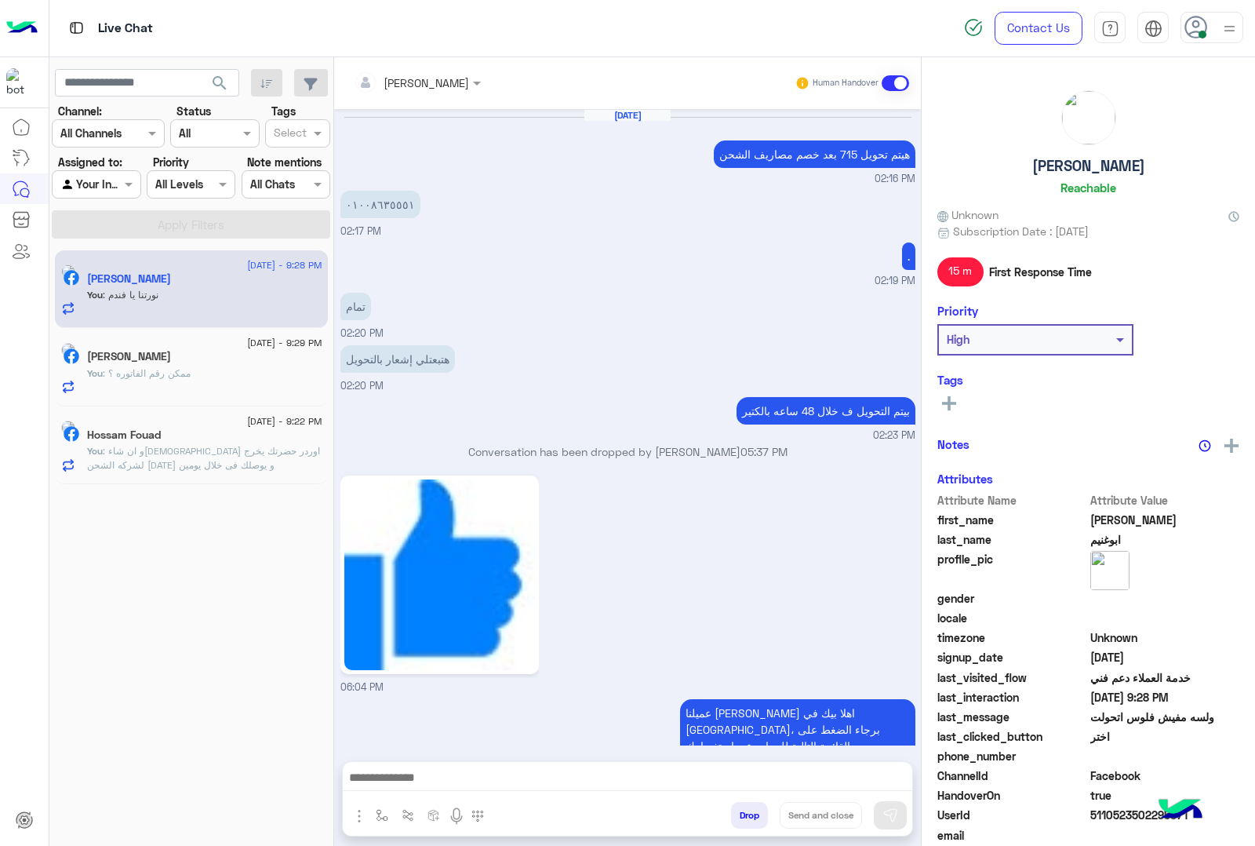
scroll to position [1512, 0]
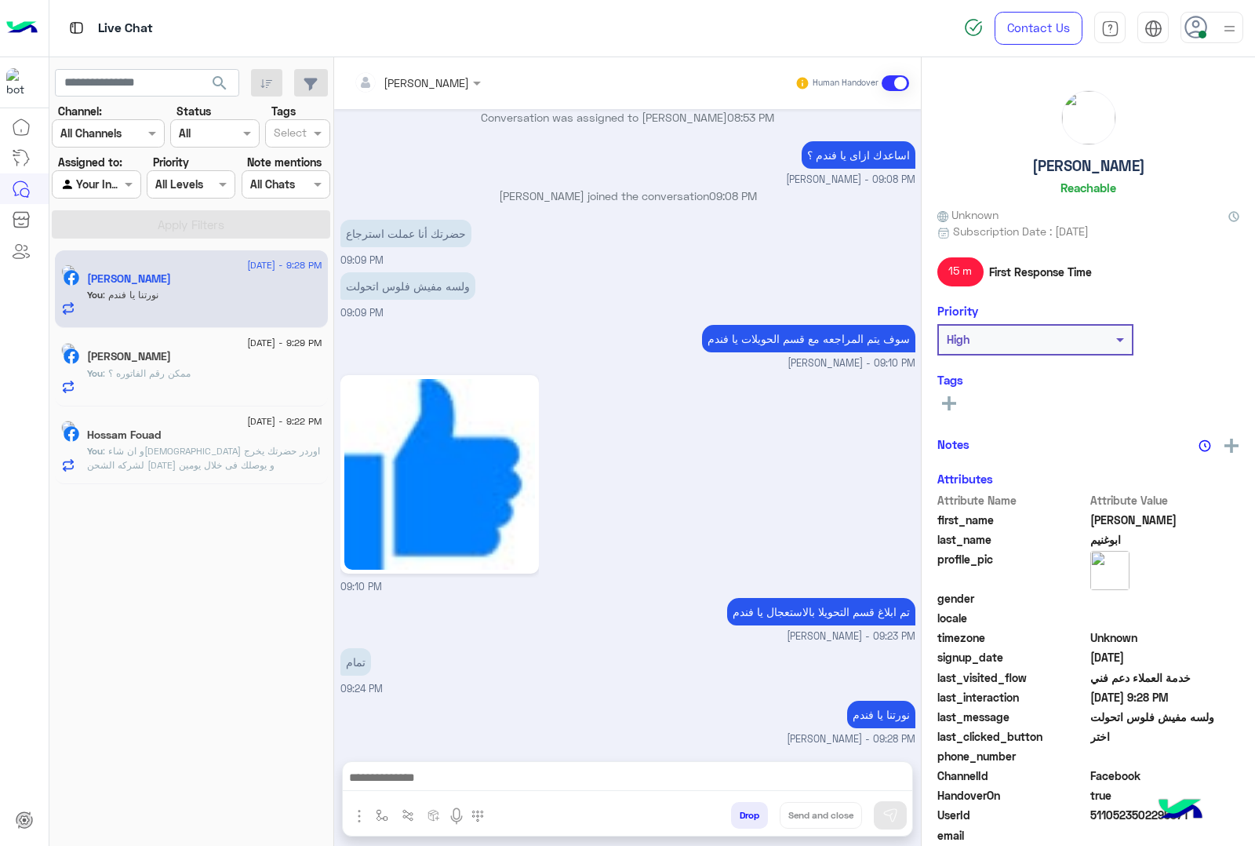
click at [182, 440] on div "Hossam Fouad" at bounding box center [204, 436] width 235 height 16
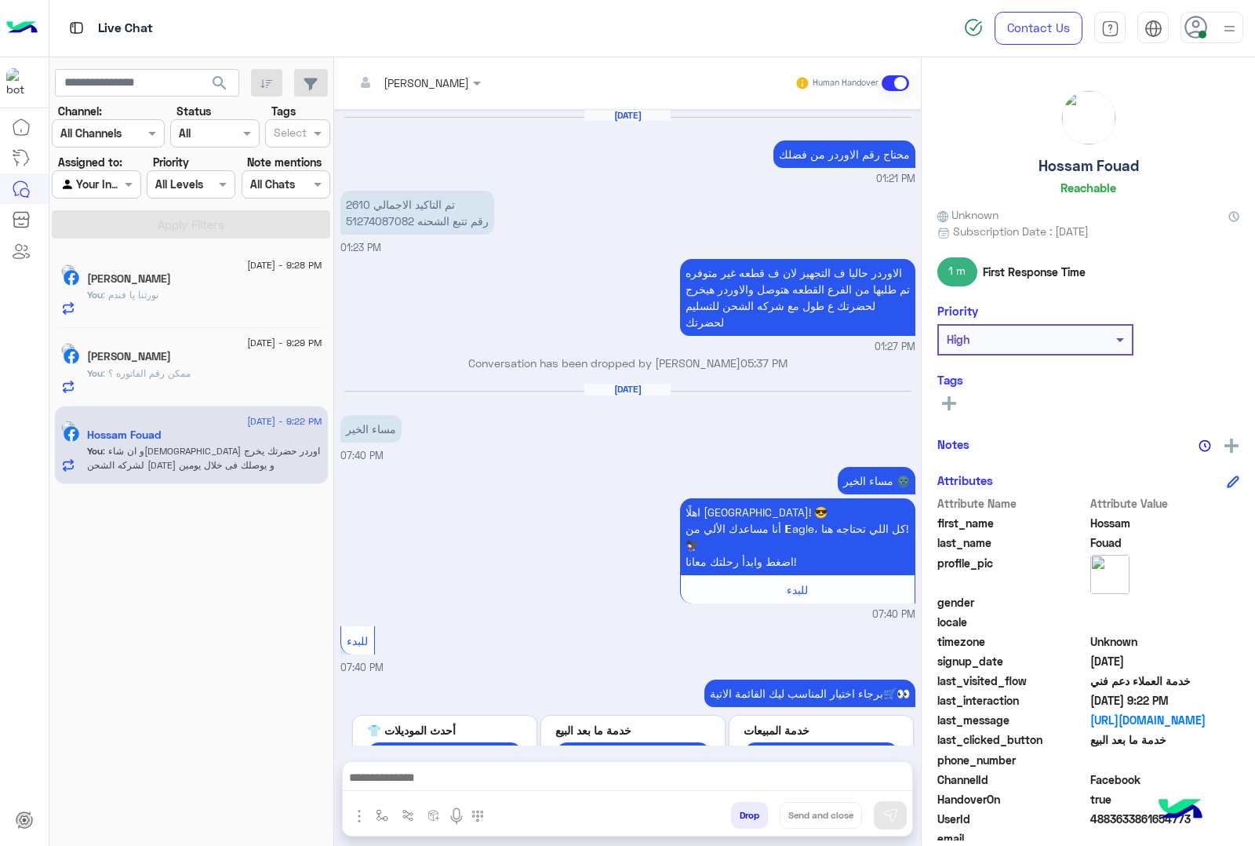
scroll to position [1681, 0]
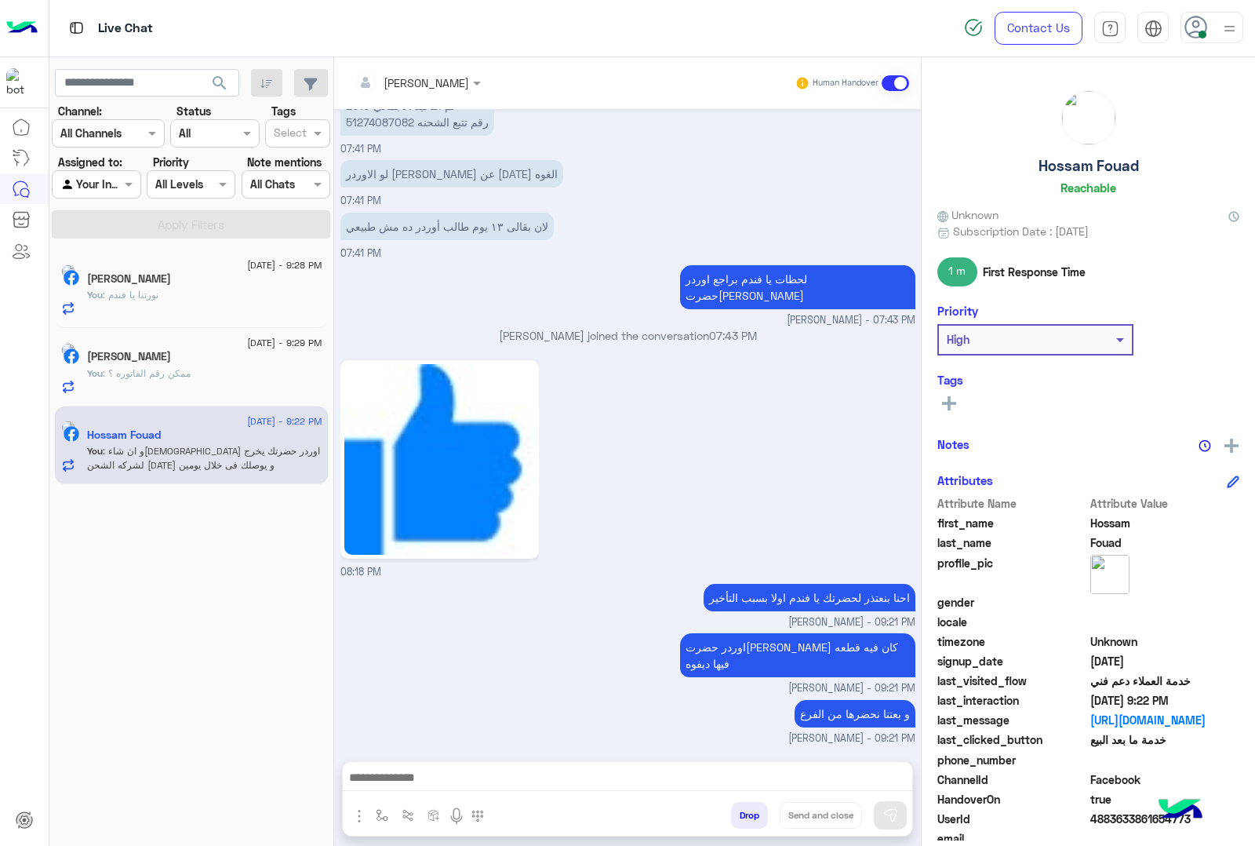
click at [186, 311] on div "You : نورتنا يا فندم" at bounding box center [204, 301] width 235 height 27
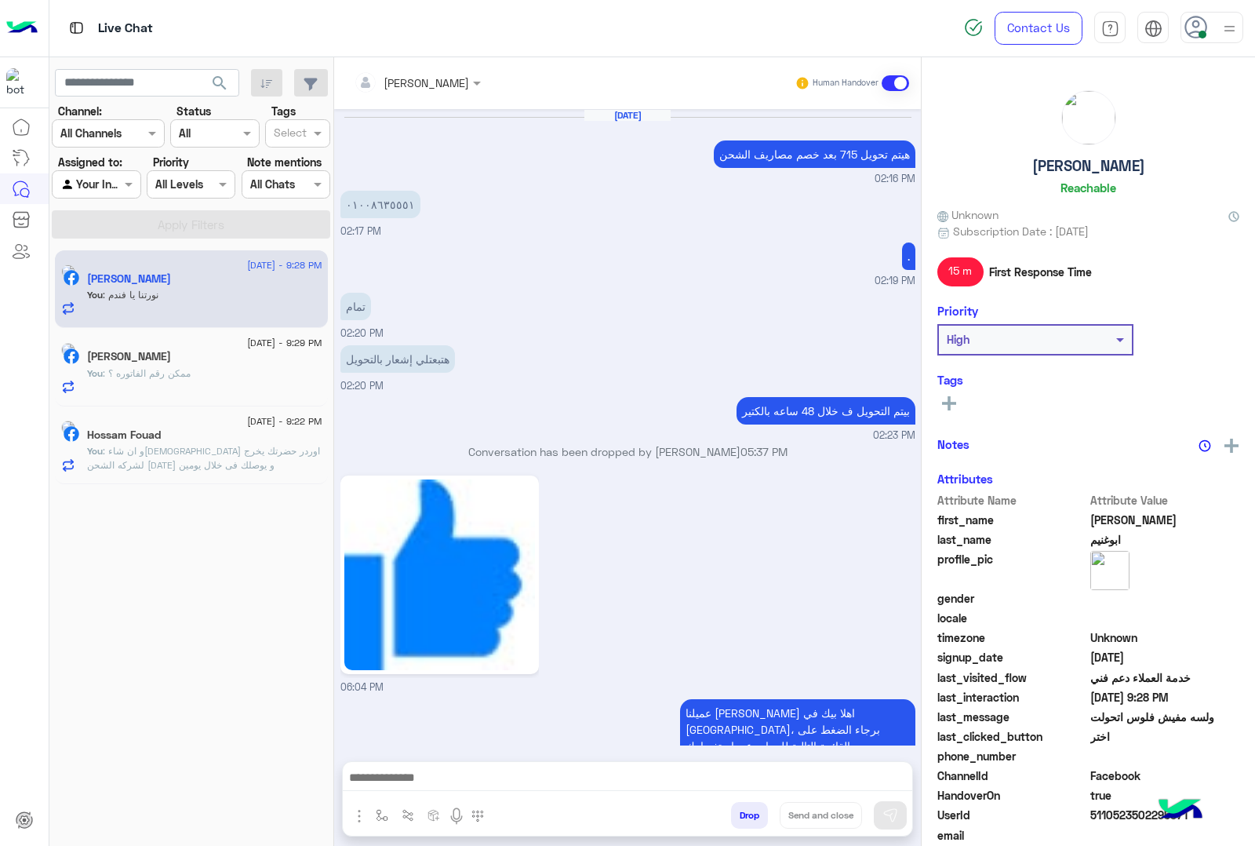
scroll to position [1512, 0]
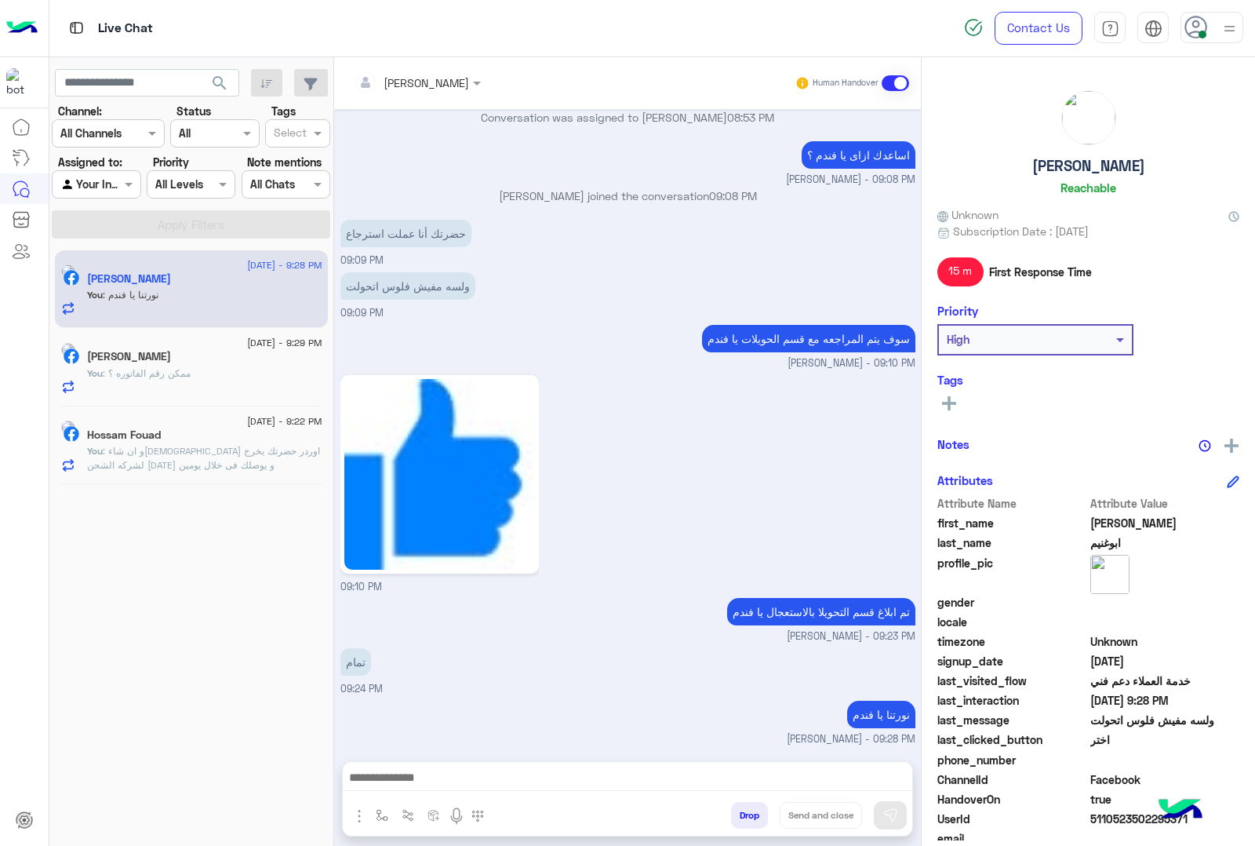
click at [751, 814] on button "Drop" at bounding box center [749, 815] width 37 height 27
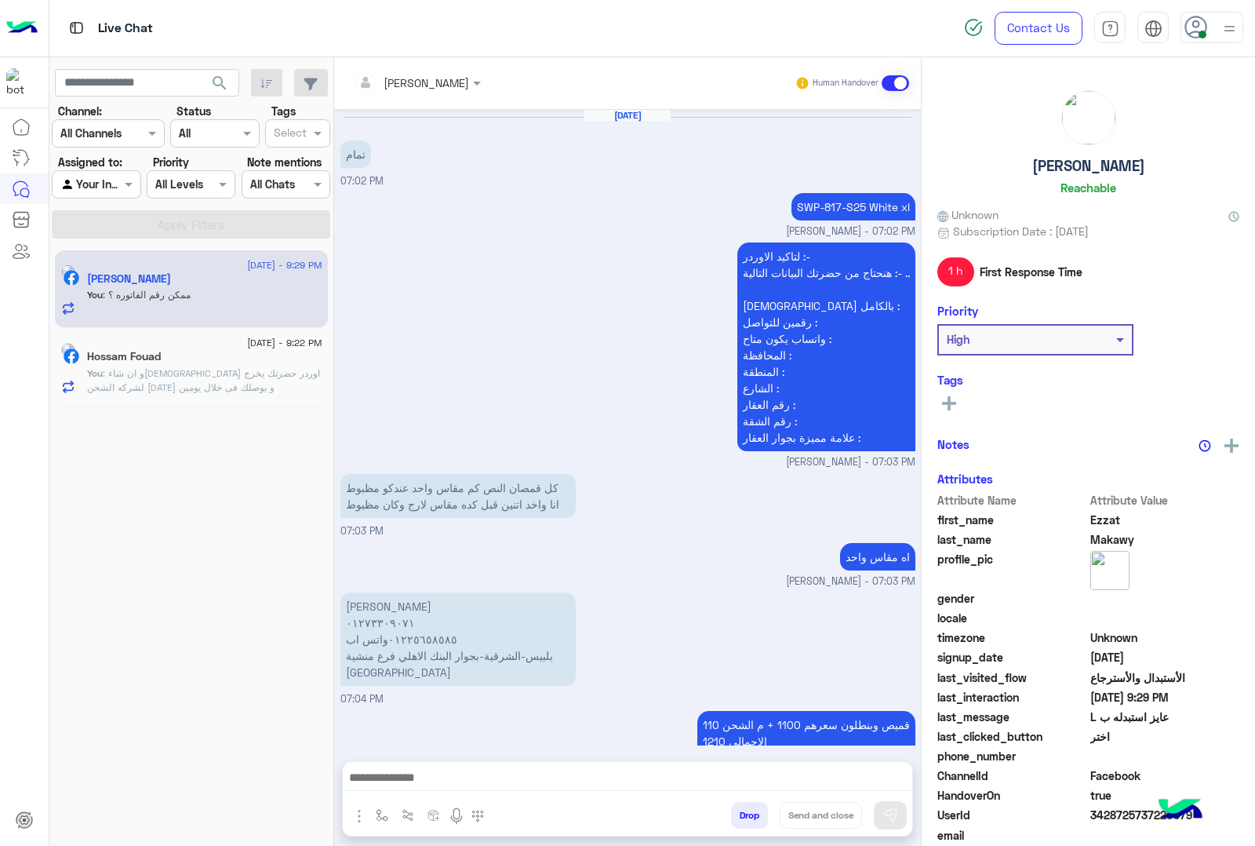
scroll to position [2179, 0]
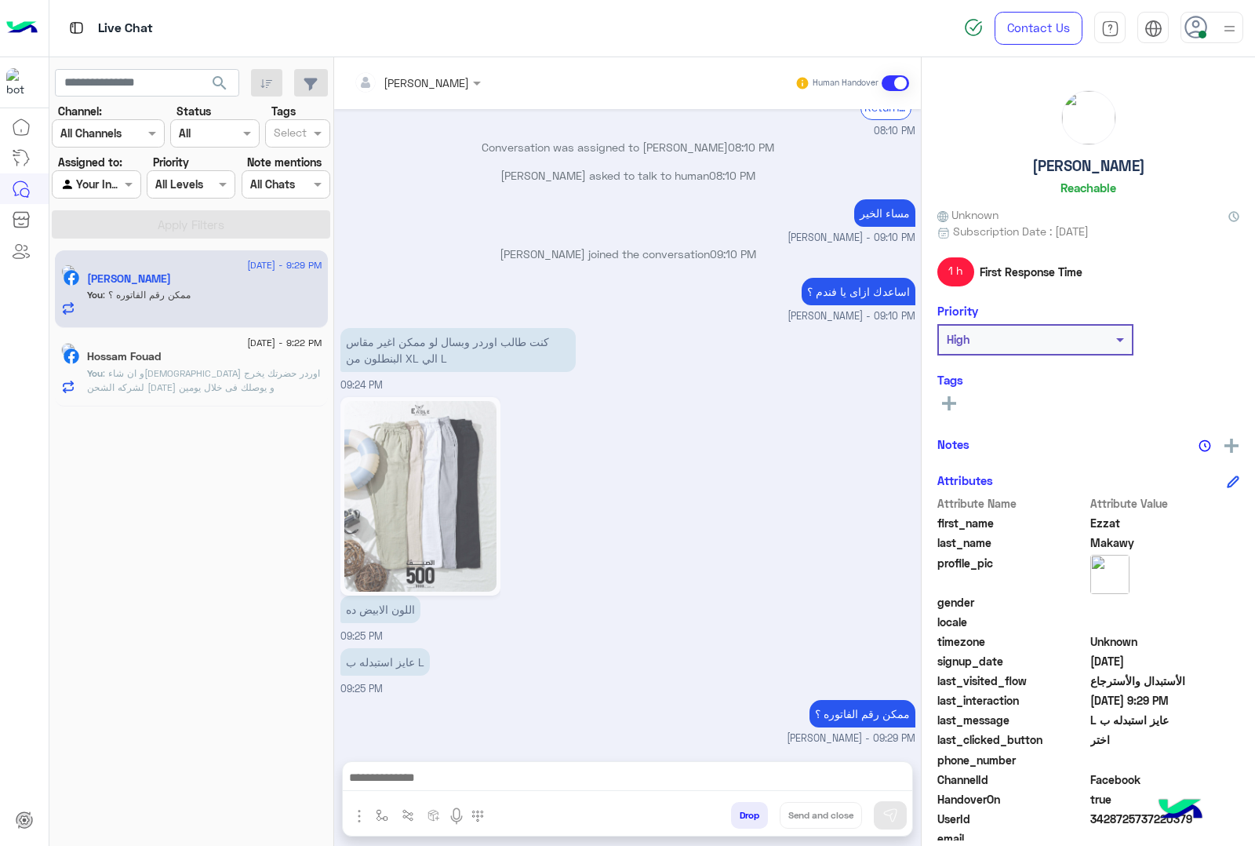
click at [288, 375] on span ": و ان شاء[DEMOGRAPHIC_DATA] اوردر حضرتك يخرج لشركه الشحن [DATE] و يوصلك فى خلا…" at bounding box center [203, 380] width 233 height 26
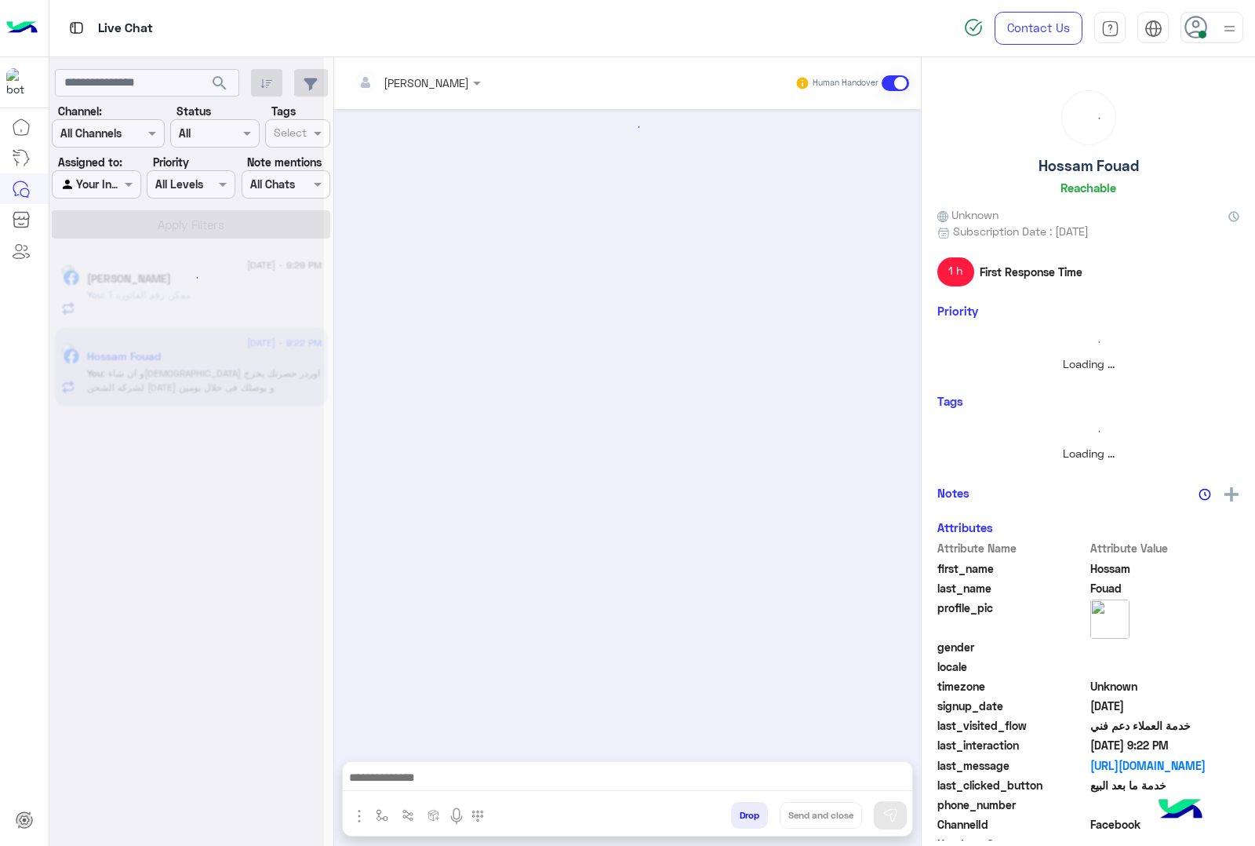
click at [1080, 170] on h5 "Hossam Fouad" at bounding box center [1089, 166] width 100 height 18
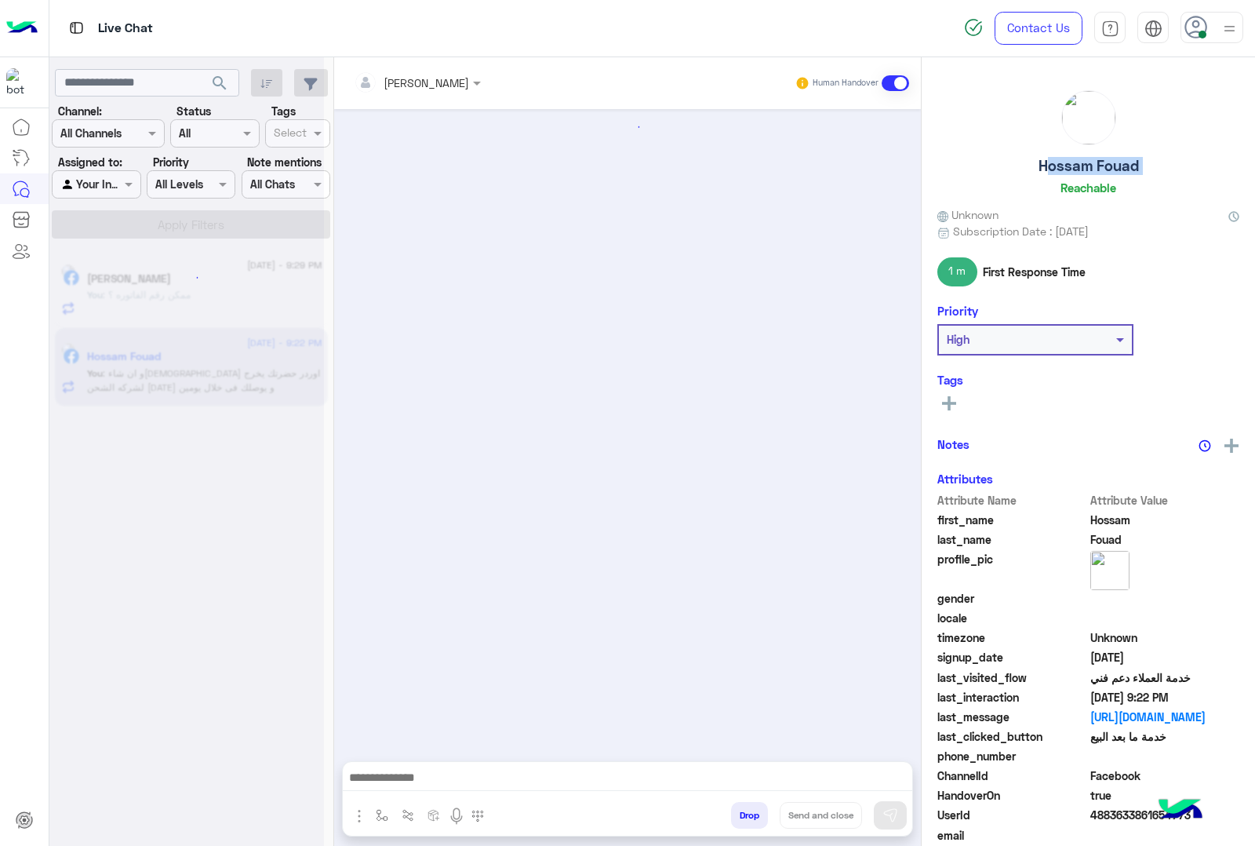
copy h5 "Hossam Fouad"
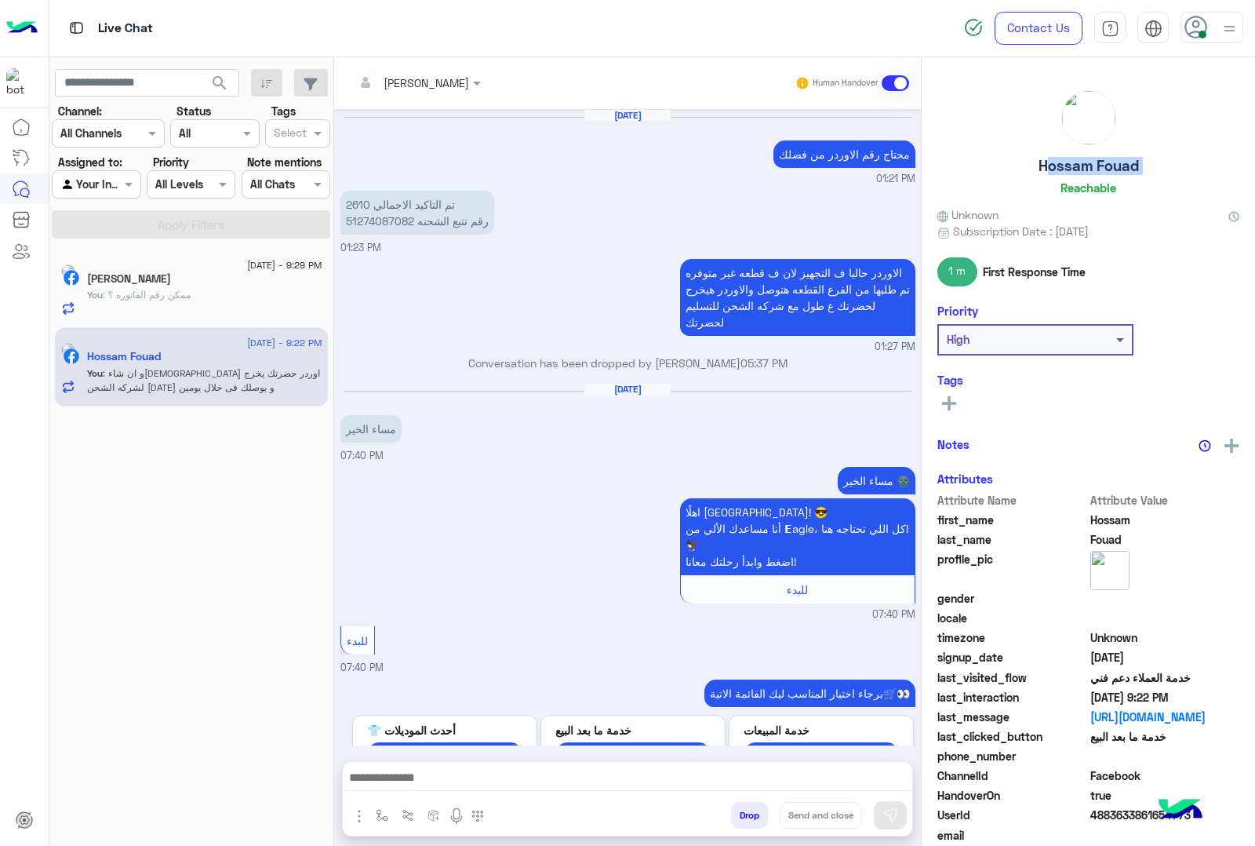
scroll to position [1681, 0]
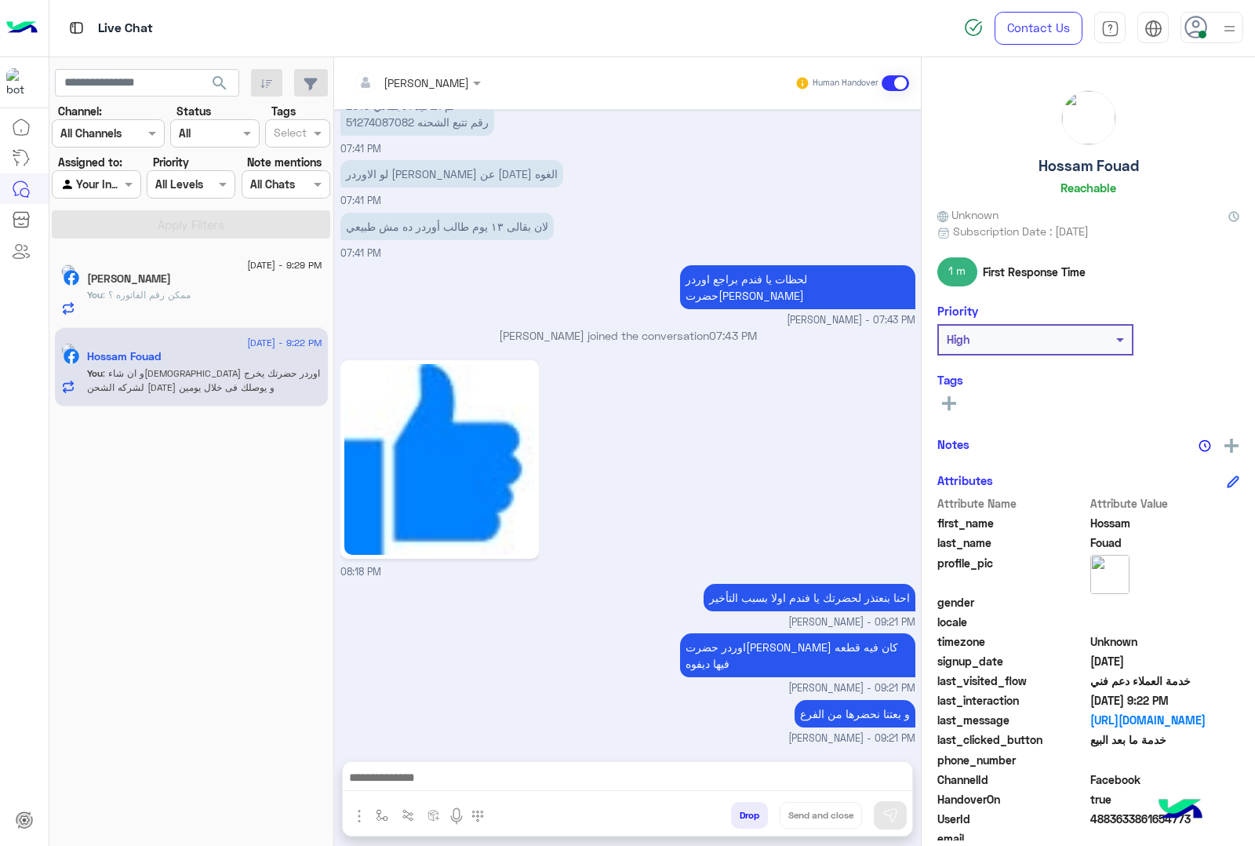
click at [1127, 814] on span "4883633861654773" at bounding box center [1165, 818] width 150 height 16
copy span "4883633861654773"
